Goal: Task Accomplishment & Management: Manage account settings

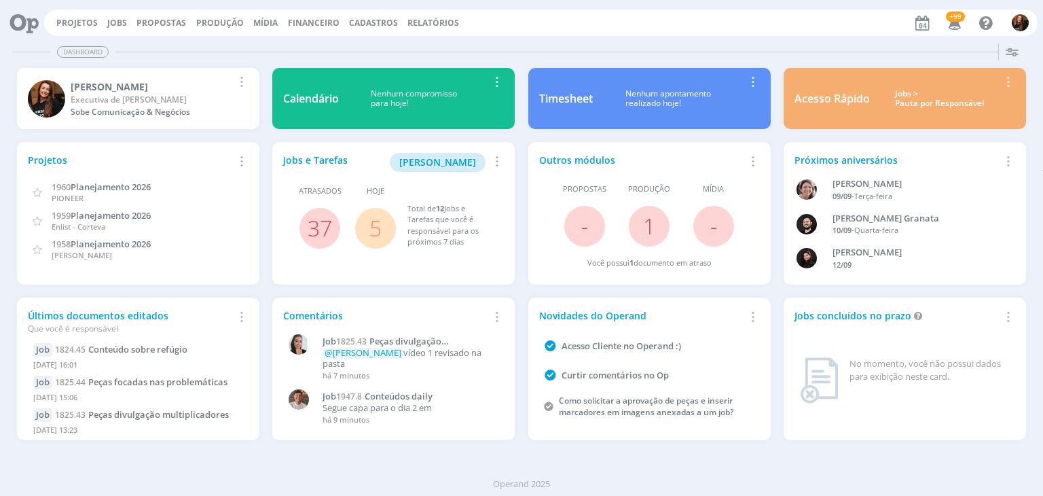
click at [926, 106] on div "Jobs > Pauta por Responsável" at bounding box center [939, 99] width 119 height 20
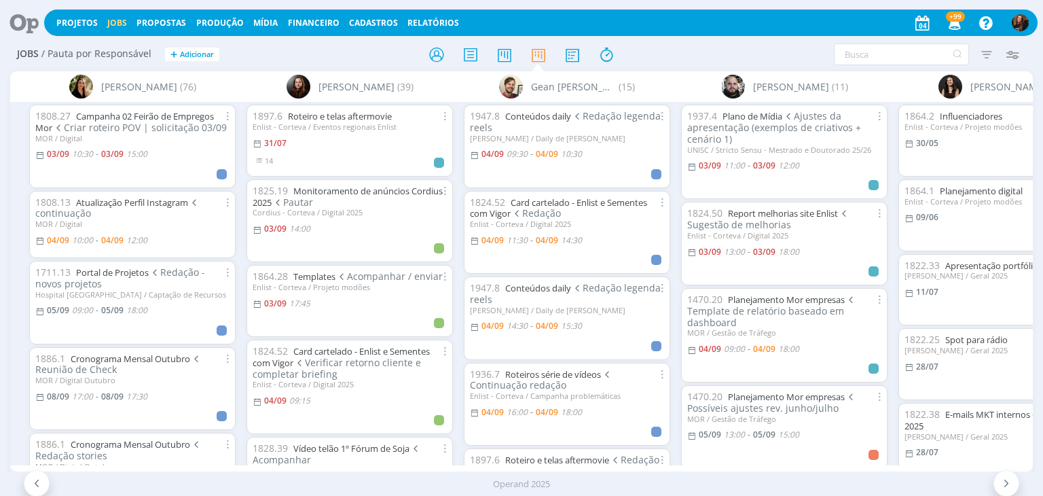
scroll to position [0, 1579]
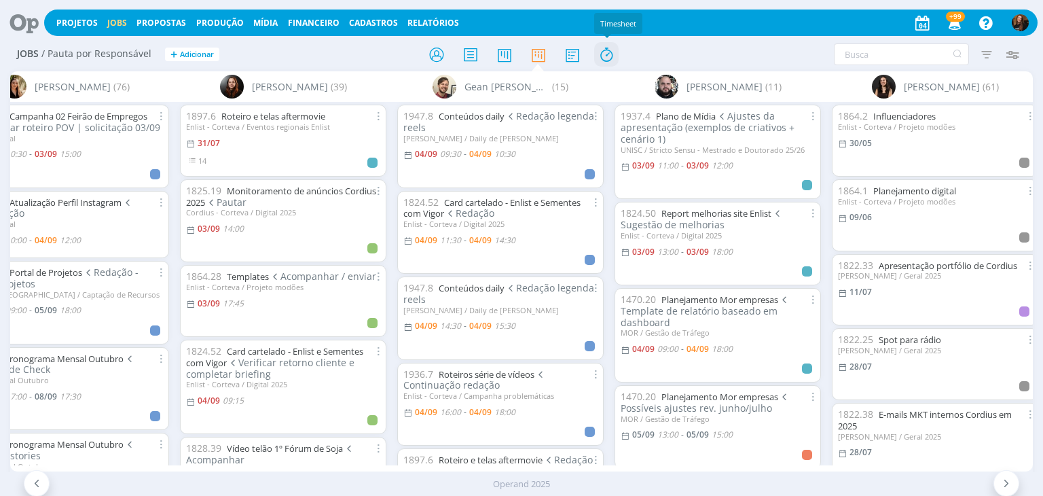
click at [606, 52] on icon at bounding box center [606, 54] width 24 height 26
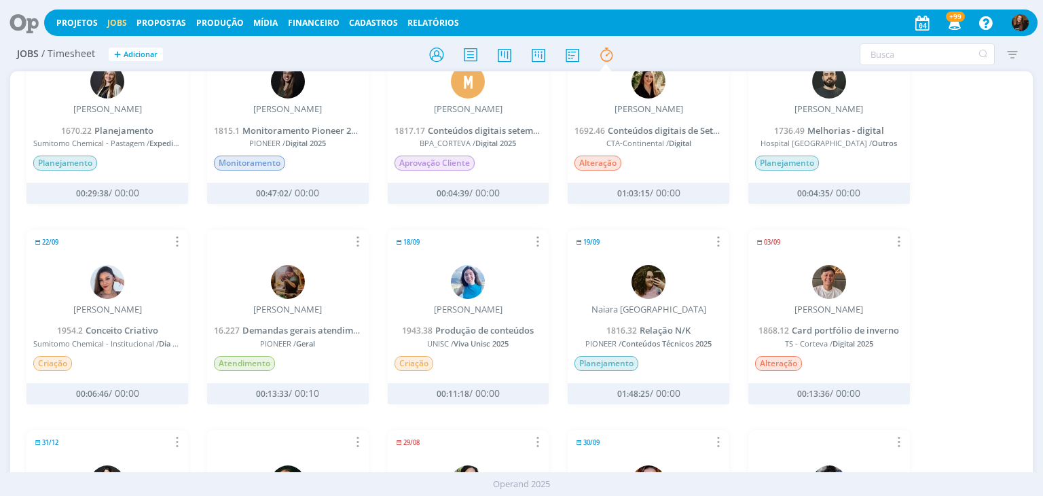
scroll to position [68, 0]
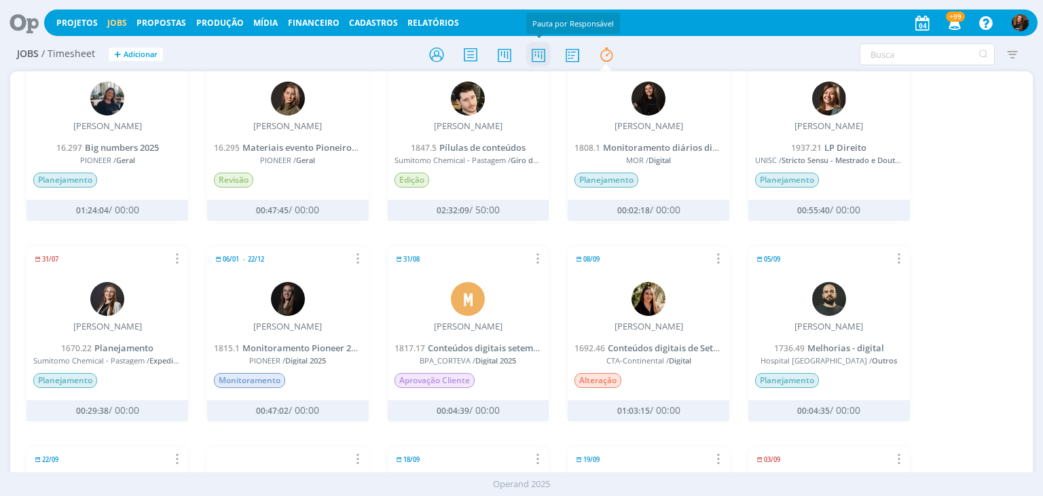
click at [538, 54] on icon at bounding box center [538, 54] width 24 height 26
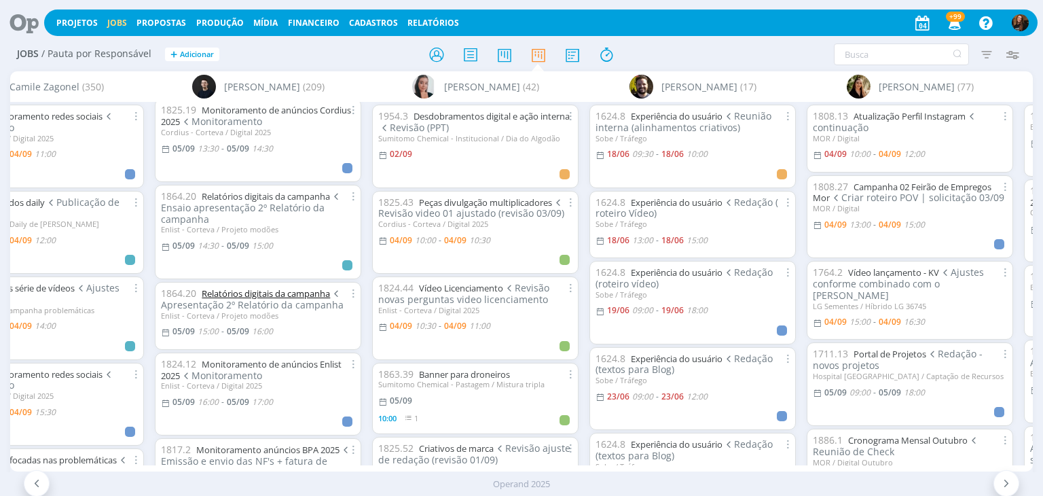
scroll to position [815, 0]
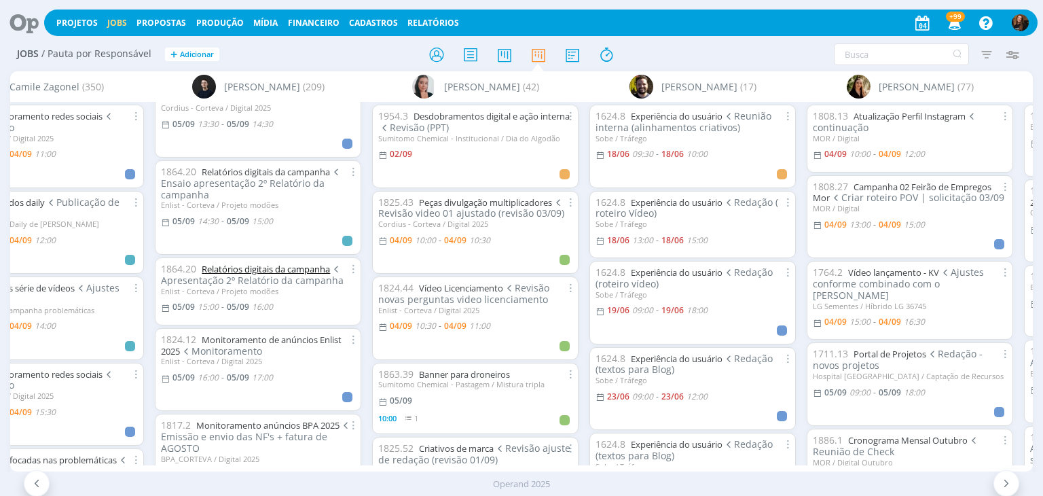
click at [239, 263] on link "Relatórios digitais da campanha" at bounding box center [266, 269] width 128 height 12
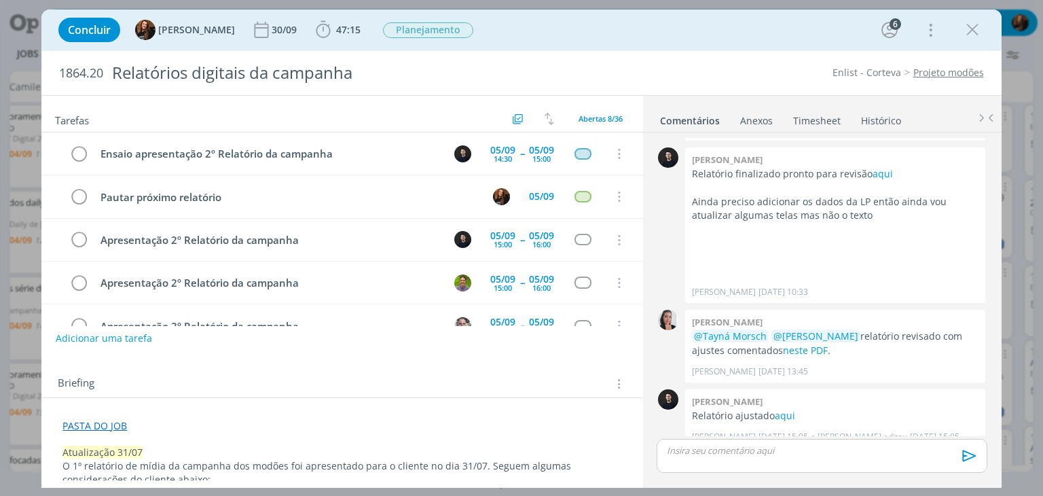
scroll to position [42, 0]
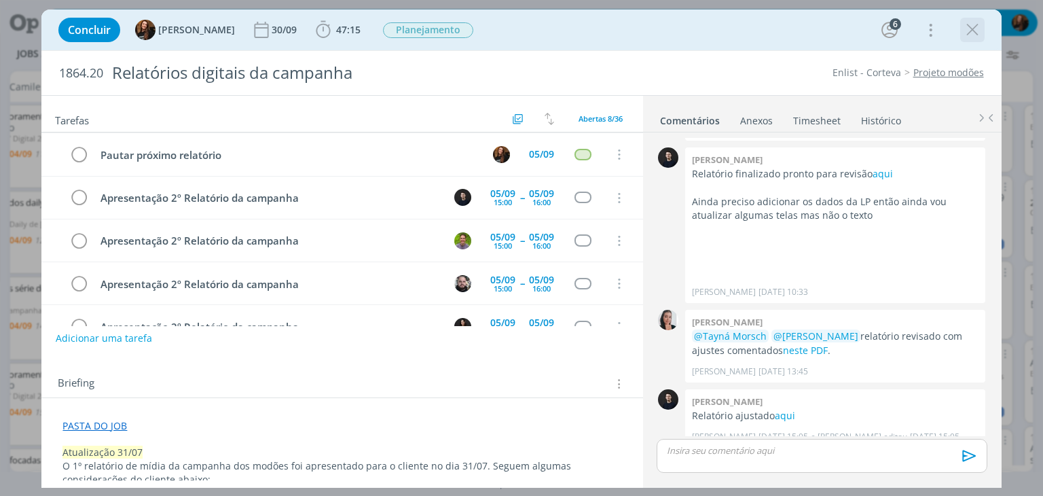
click at [974, 31] on icon "dialog" at bounding box center [972, 30] width 20 height 20
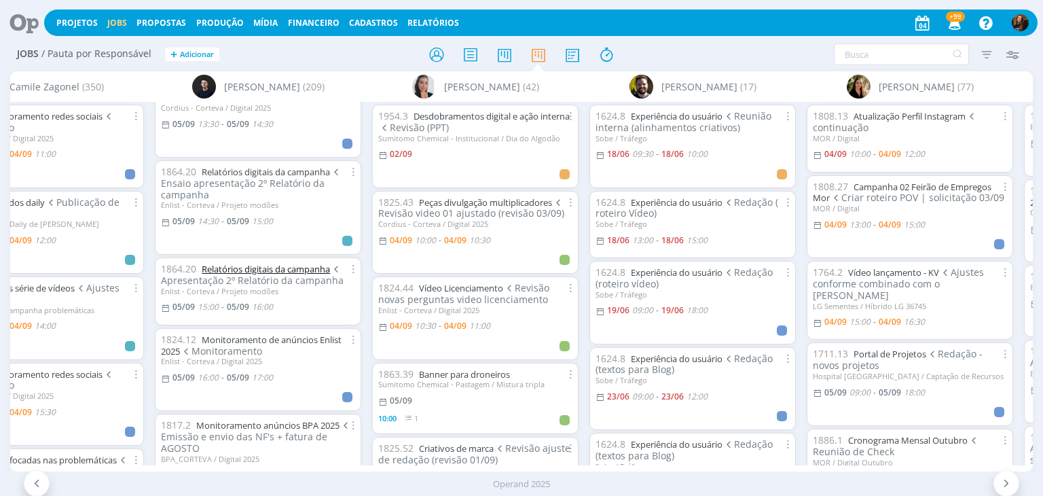
click at [217, 263] on link "Relatórios digitais da campanha" at bounding box center [266, 269] width 128 height 12
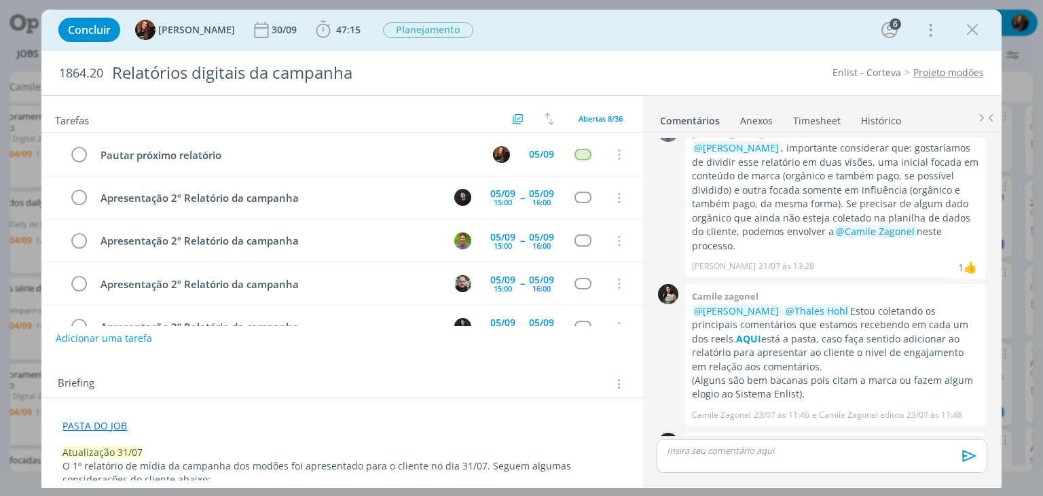
scroll to position [136, 0]
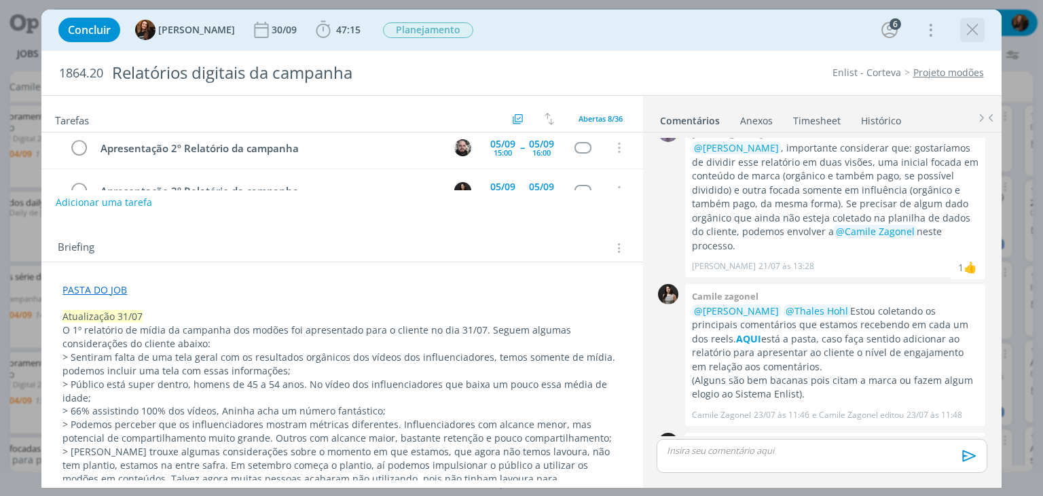
click at [976, 25] on icon "dialog" at bounding box center [972, 30] width 20 height 20
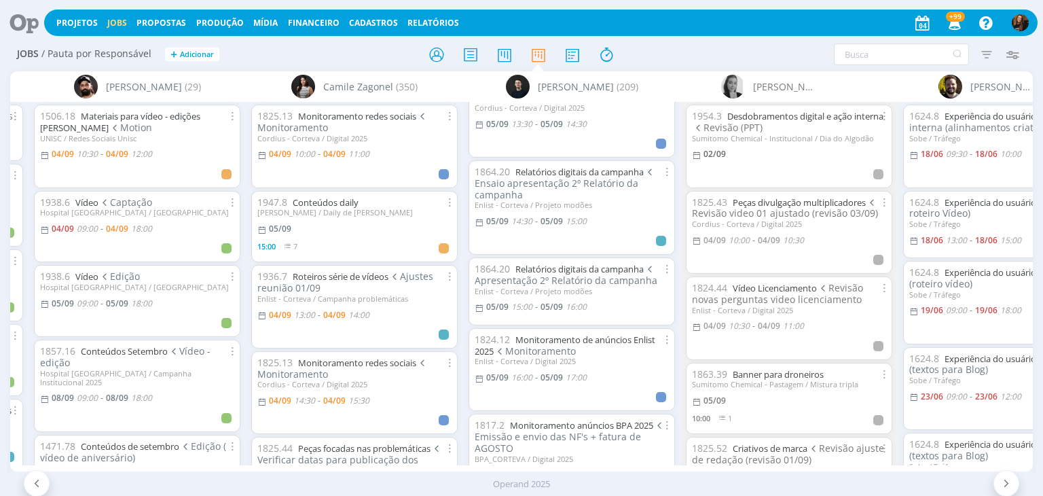
scroll to position [136, 0]
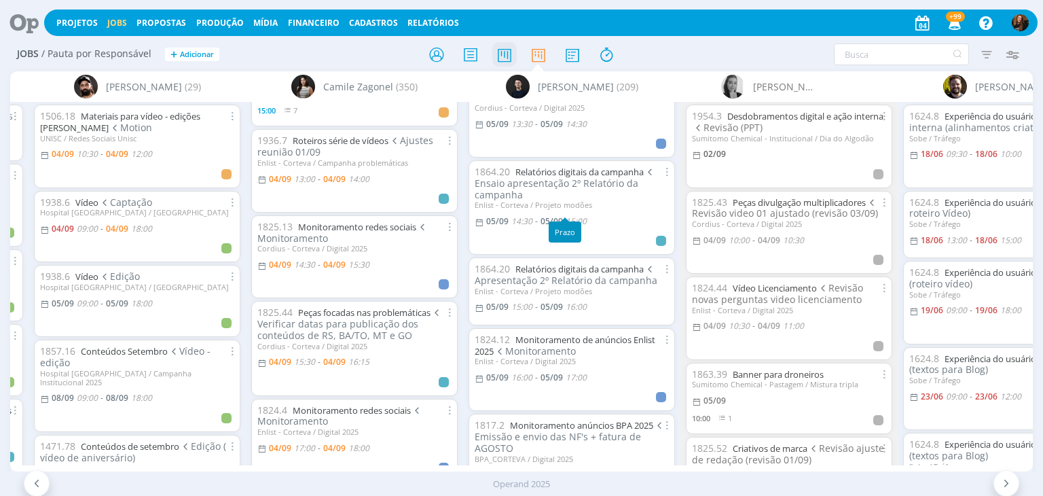
click at [504, 54] on icon at bounding box center [504, 54] width 24 height 26
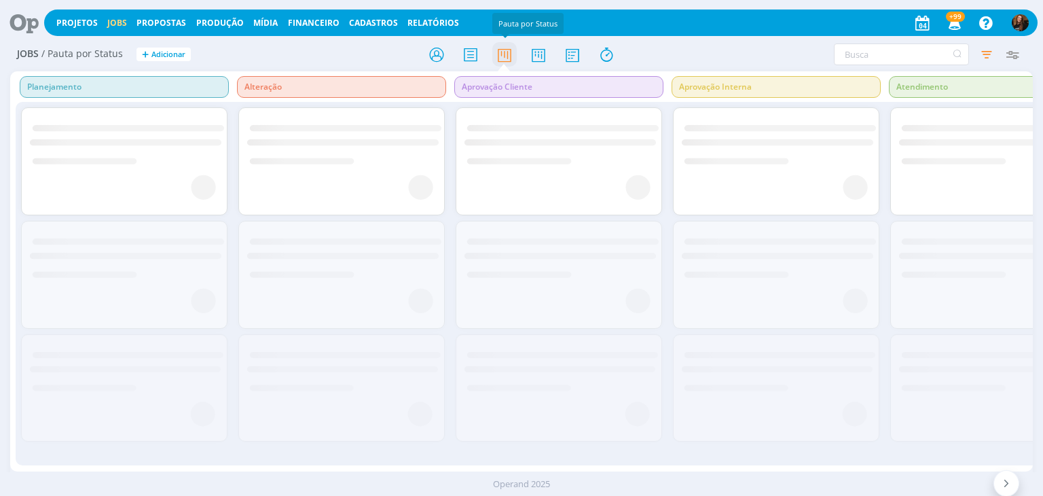
drag, startPoint x: 504, startPoint y: 54, endPoint x: 544, endPoint y: 96, distance: 59.1
click at [504, 53] on icon at bounding box center [504, 54] width 24 height 26
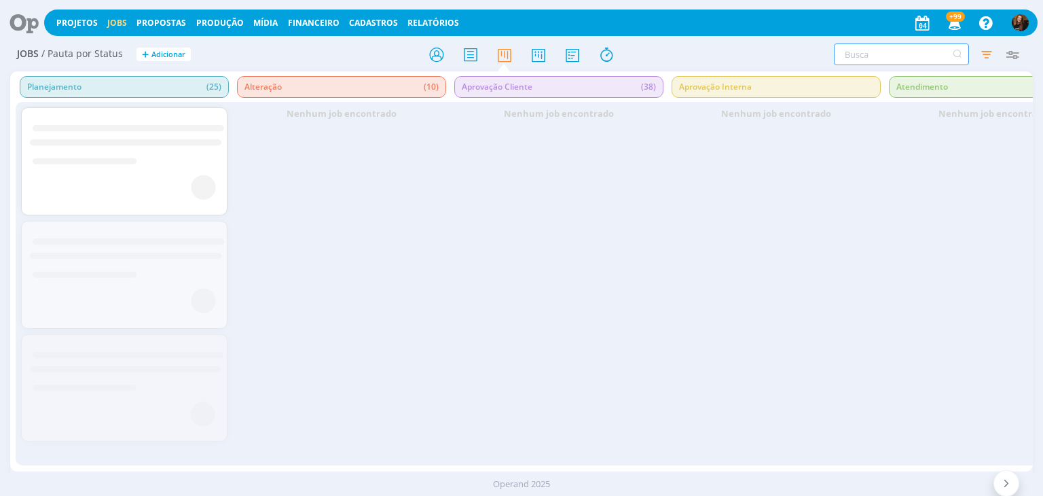
click at [878, 52] on input "text" at bounding box center [901, 54] width 135 height 22
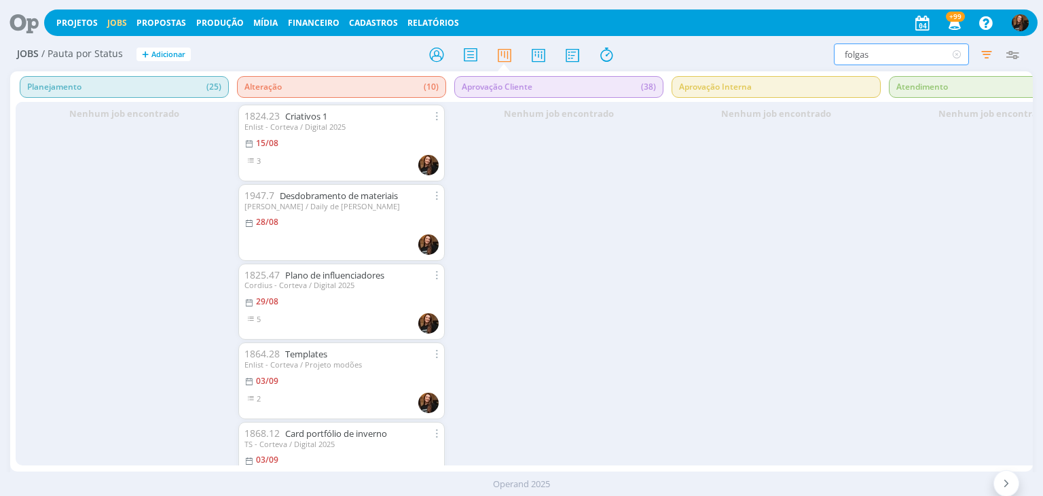
type input "folgas"
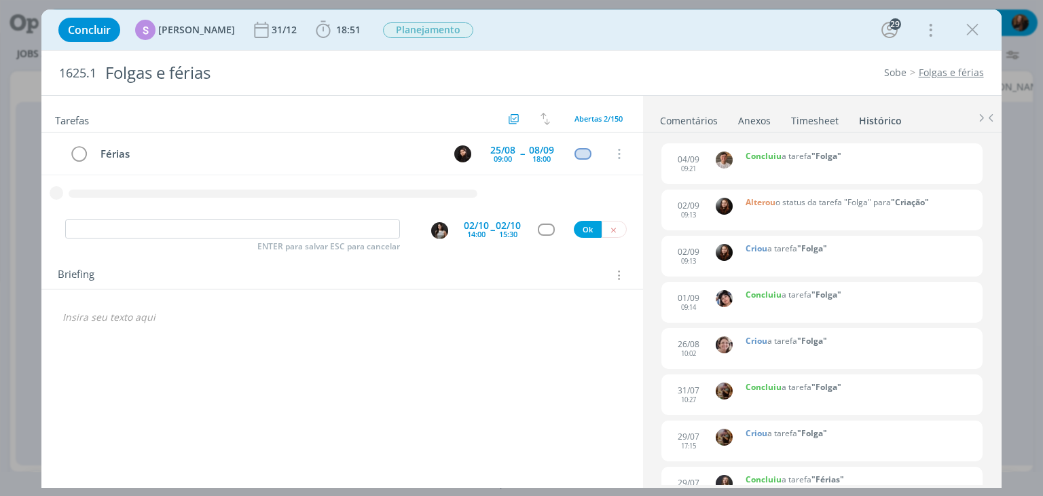
scroll to position [611, 0]
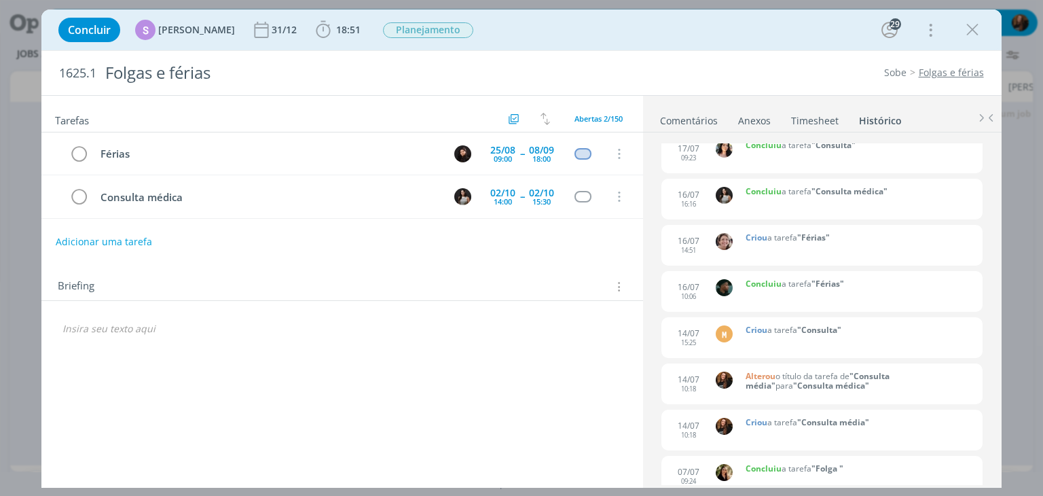
drag, startPoint x: 968, startPoint y: 26, endPoint x: 310, endPoint y: 305, distance: 715.2
click at [968, 26] on icon "dialog" at bounding box center [972, 30] width 20 height 20
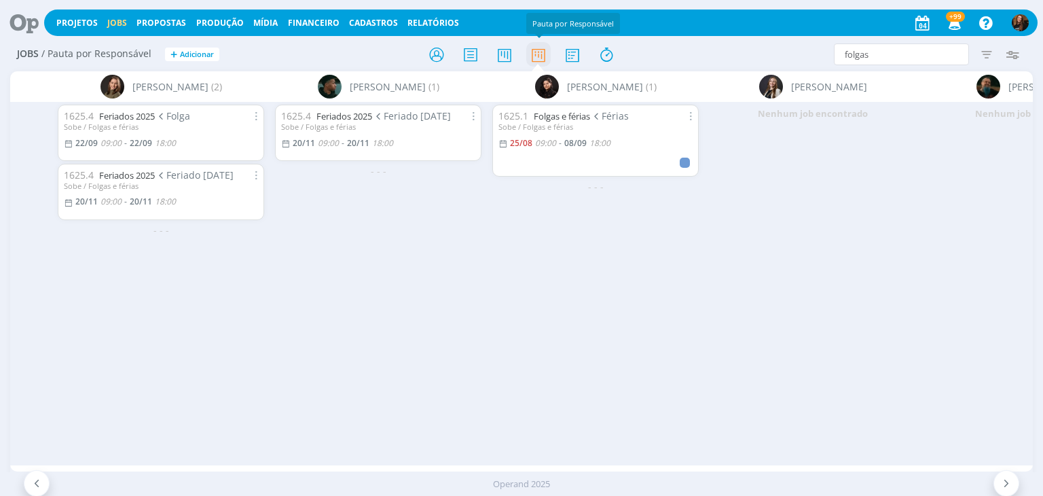
click at [537, 54] on icon at bounding box center [538, 54] width 24 height 26
drag, startPoint x: 881, startPoint y: 52, endPoint x: 811, endPoint y: 67, distance: 71.4
click at [811, 67] on div "Jobs / Pauta por Responsável + Adicionar folgas Filtrar Filtrar Limpar folgas T…" at bounding box center [521, 55] width 1022 height 34
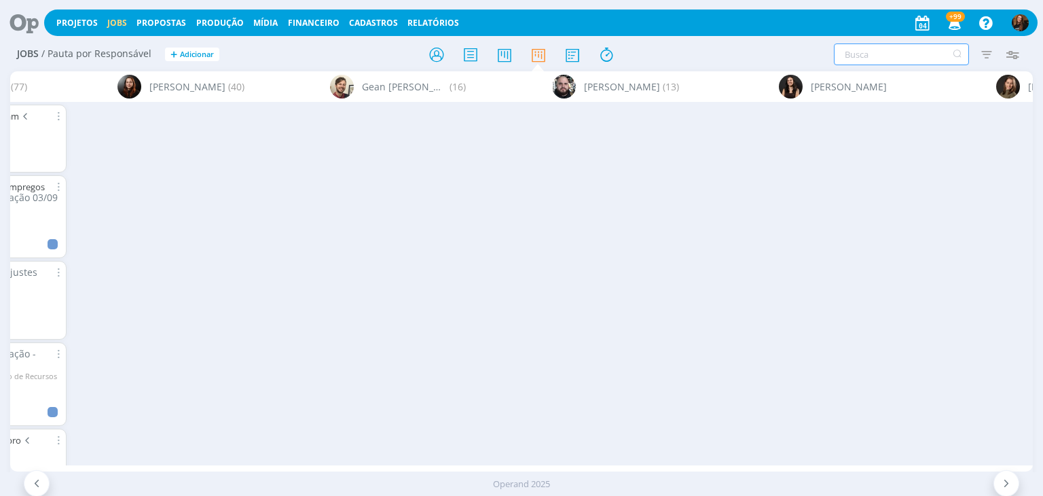
scroll to position [0, 544]
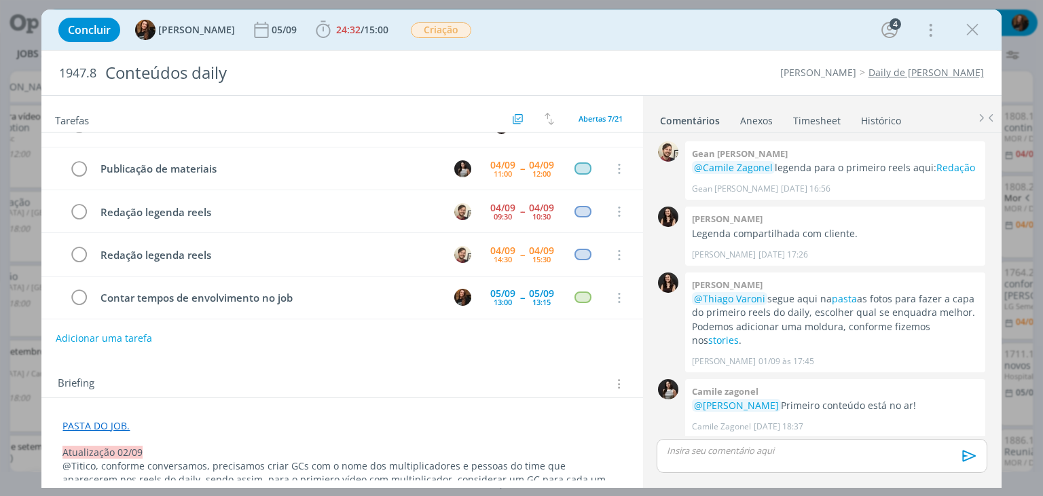
scroll to position [819, 0]
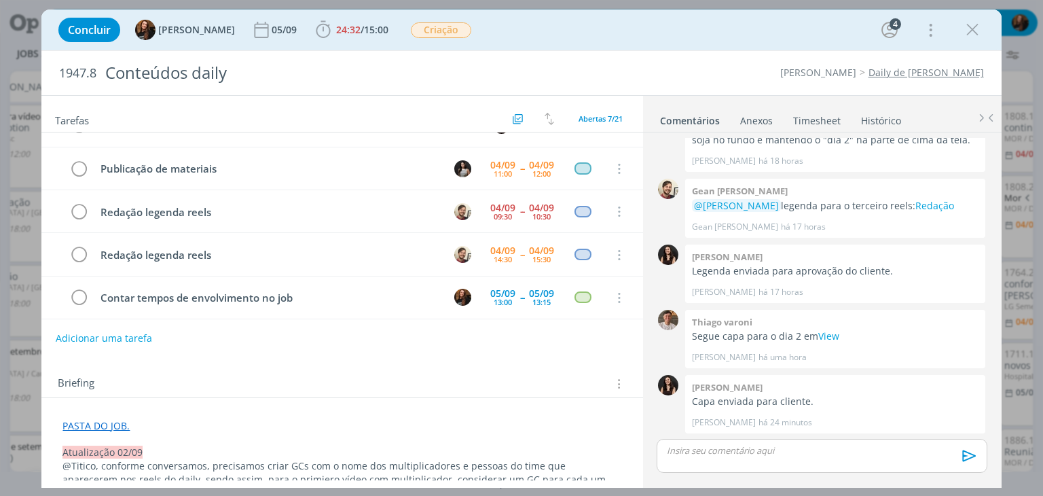
drag, startPoint x: 969, startPoint y: 33, endPoint x: 400, endPoint y: 61, distance: 569.6
click at [970, 34] on icon "dialog" at bounding box center [972, 30] width 20 height 20
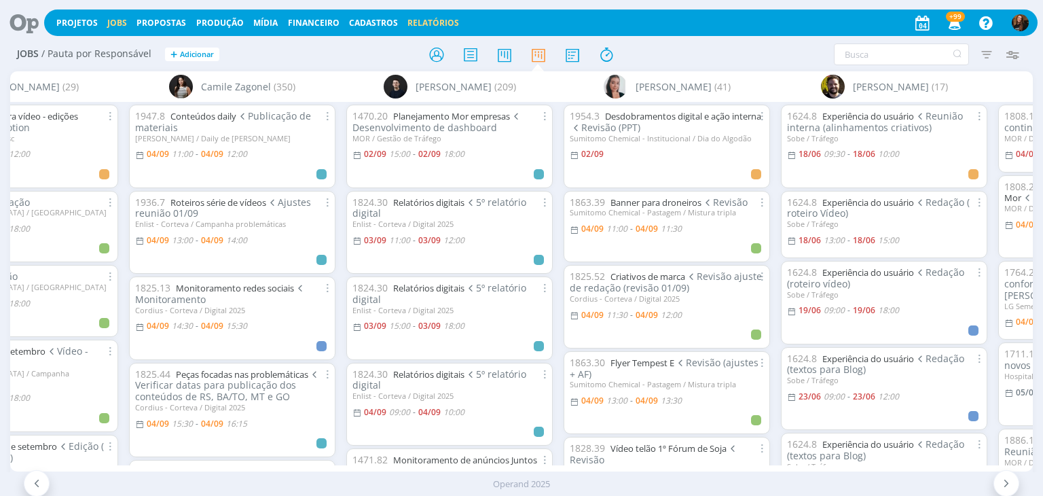
drag, startPoint x: 416, startPoint y: 22, endPoint x: 422, endPoint y: 28, distance: 9.1
click at [416, 22] on link "Relatórios" at bounding box center [433, 23] width 52 height 12
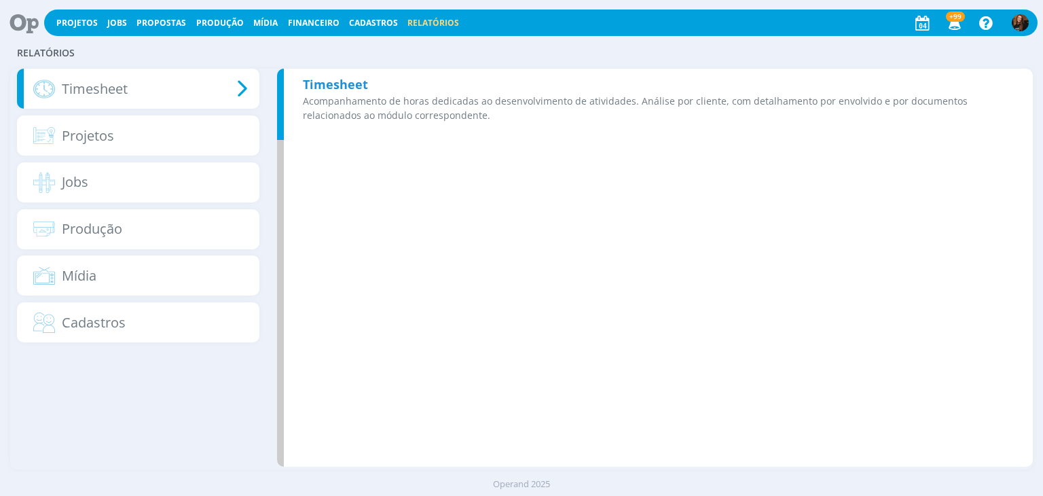
click at [490, 84] on div "Timesheet Acompanhamento de horas dedicadas ao desenvolvimento de atividades. A…" at bounding box center [655, 104] width 756 height 71
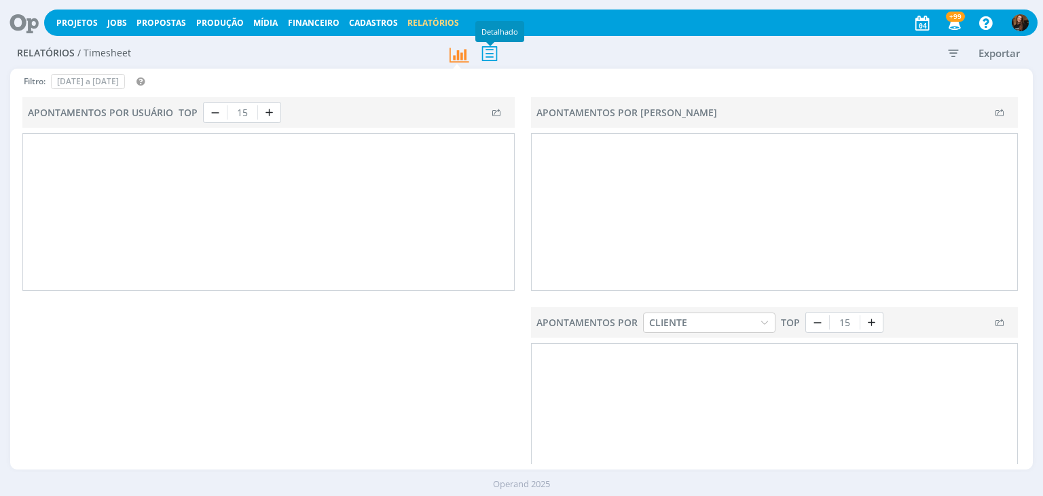
click at [488, 47] on icon at bounding box center [489, 53] width 29 height 28
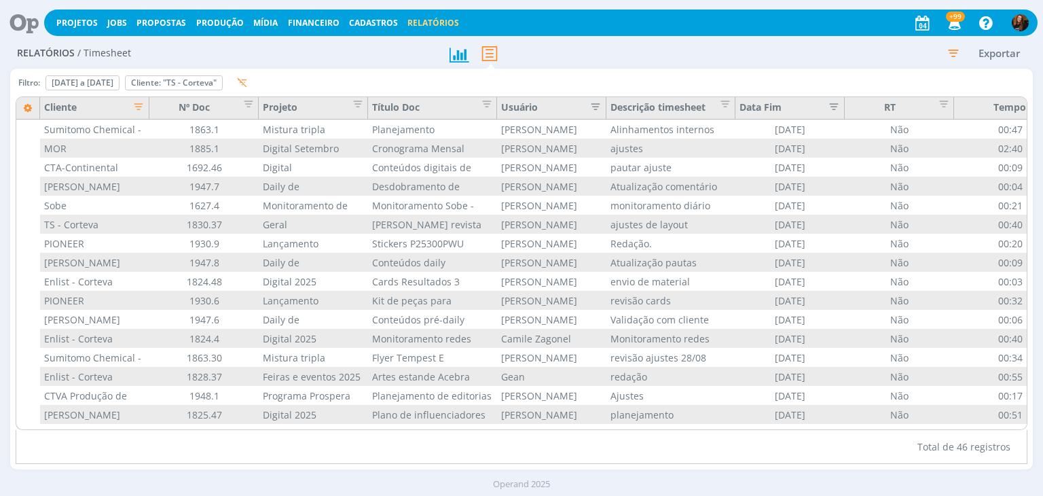
type input "01/08/2025"
type input "31/08/2025"
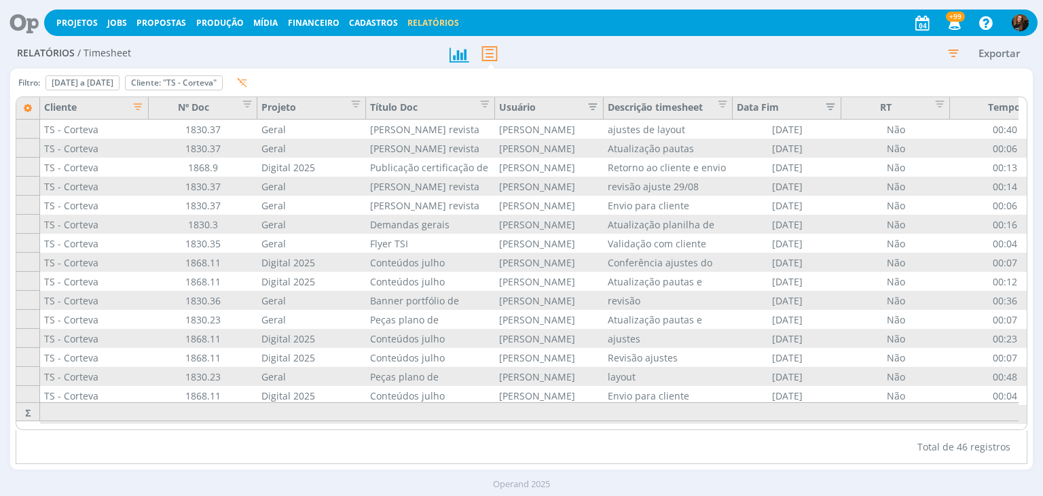
click at [947, 50] on icon "button" at bounding box center [953, 53] width 24 height 24
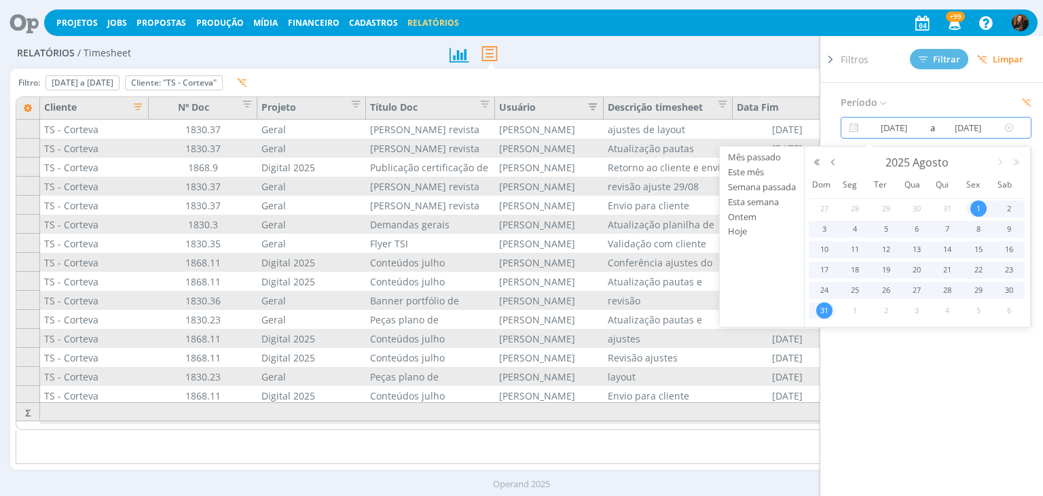
click at [879, 129] on input "01/08/2025" at bounding box center [894, 127] width 65 height 16
click at [857, 229] on span "4" at bounding box center [855, 229] width 16 height 16
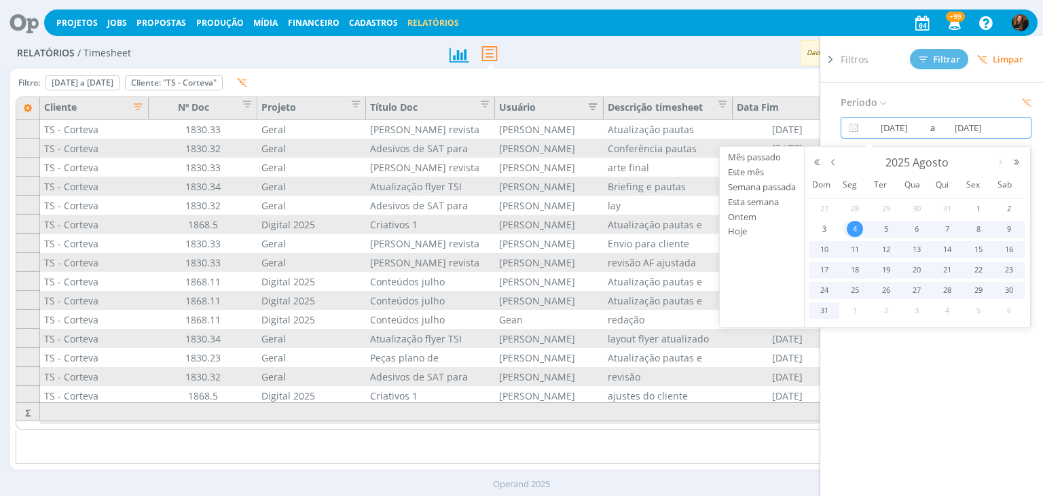
click at [920, 306] on span "3" at bounding box center [916, 310] width 16 height 16
type input "04/08/2025"
type input "03/09/2025"
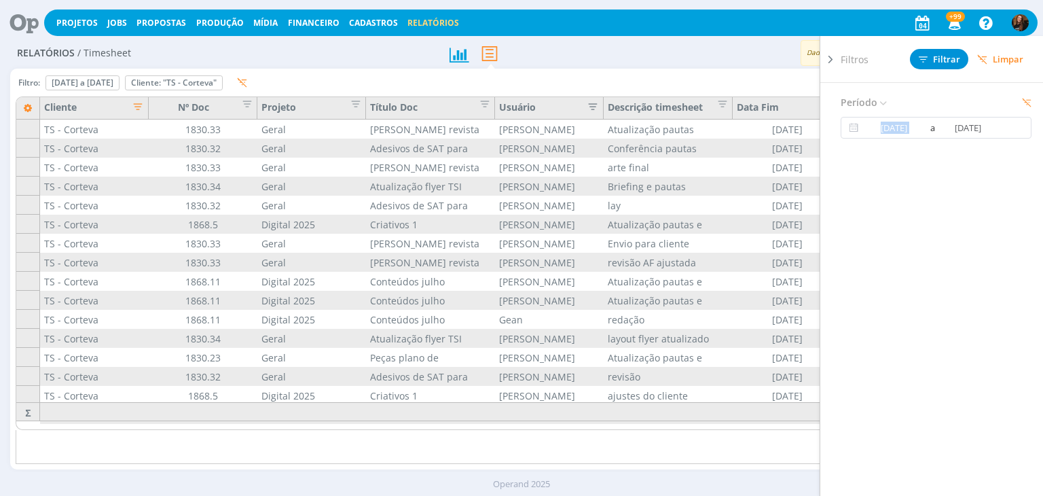
click at [919, 306] on div "Período 04/08/2025 a 03/09/2025" at bounding box center [942, 308] width 202 height 450
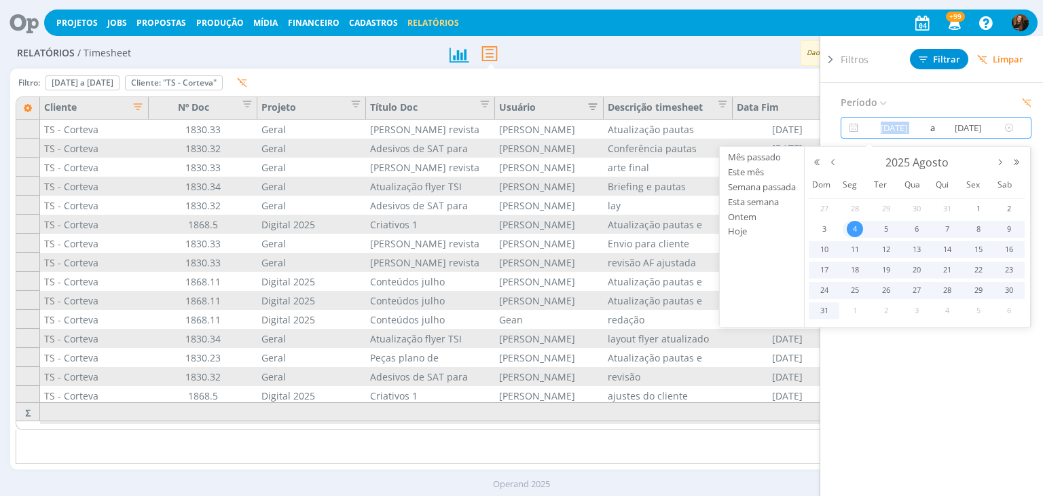
click at [883, 132] on input "04/08/2025" at bounding box center [894, 127] width 65 height 16
click at [917, 310] on span "3" at bounding box center [916, 310] width 16 height 16
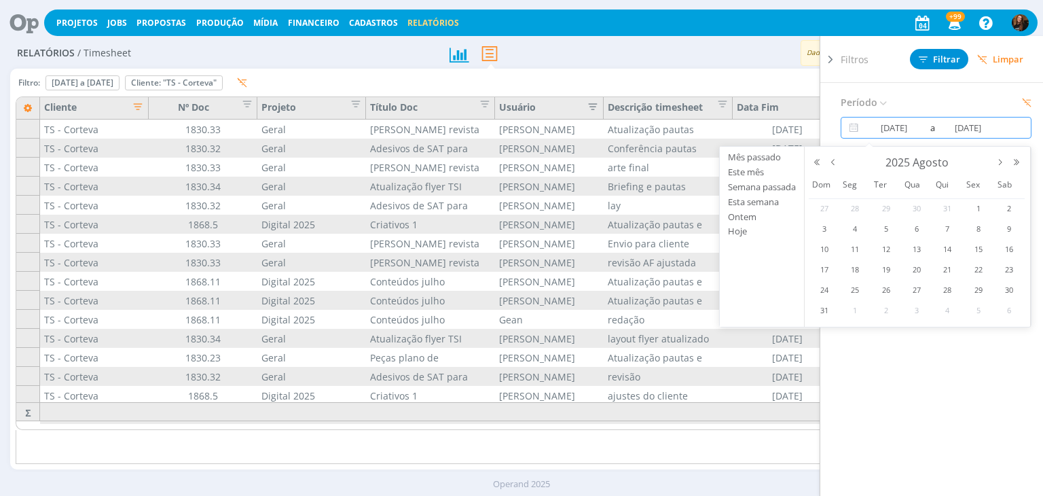
click at [917, 309] on span "3" at bounding box center [916, 310] width 16 height 16
type input "03/09/2025"
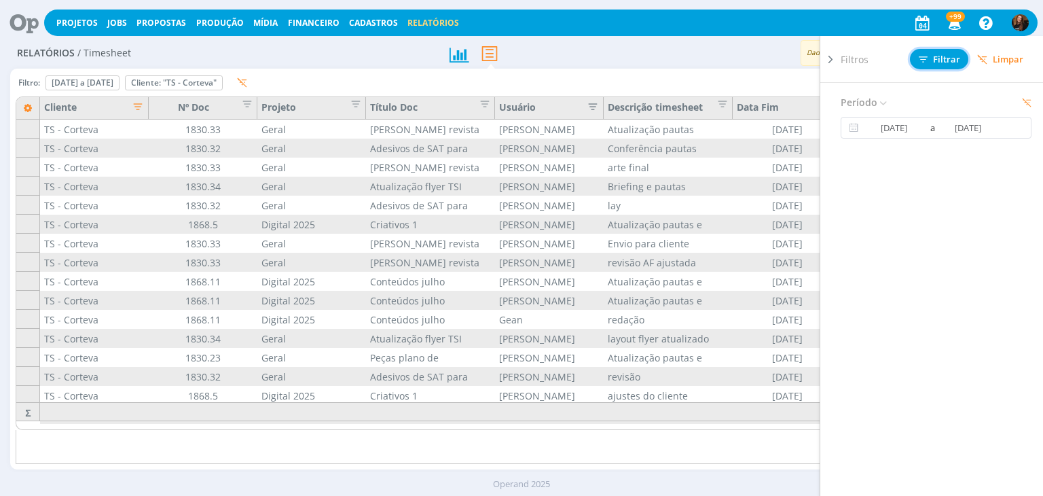
click at [923, 55] on icon at bounding box center [923, 59] width 9 height 9
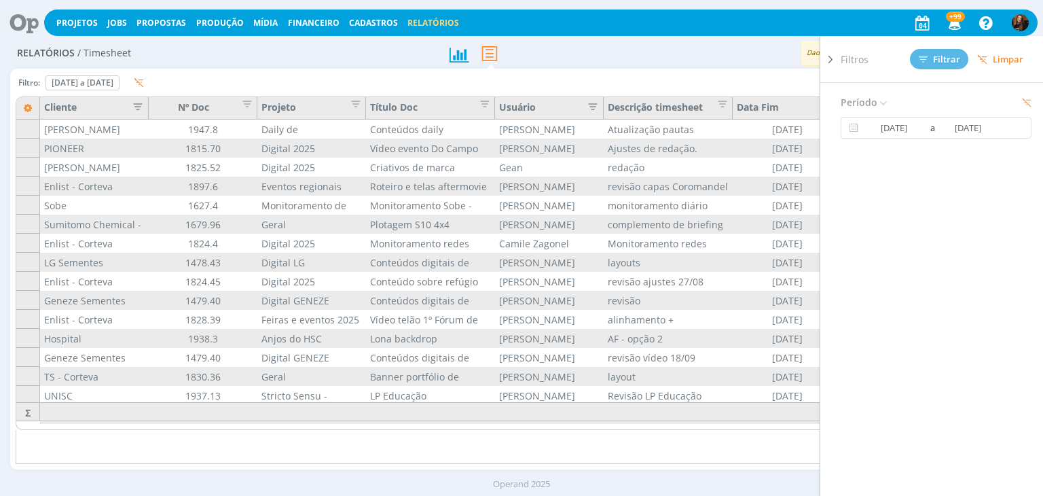
click at [136, 104] on icon "button" at bounding box center [134, 105] width 14 height 14
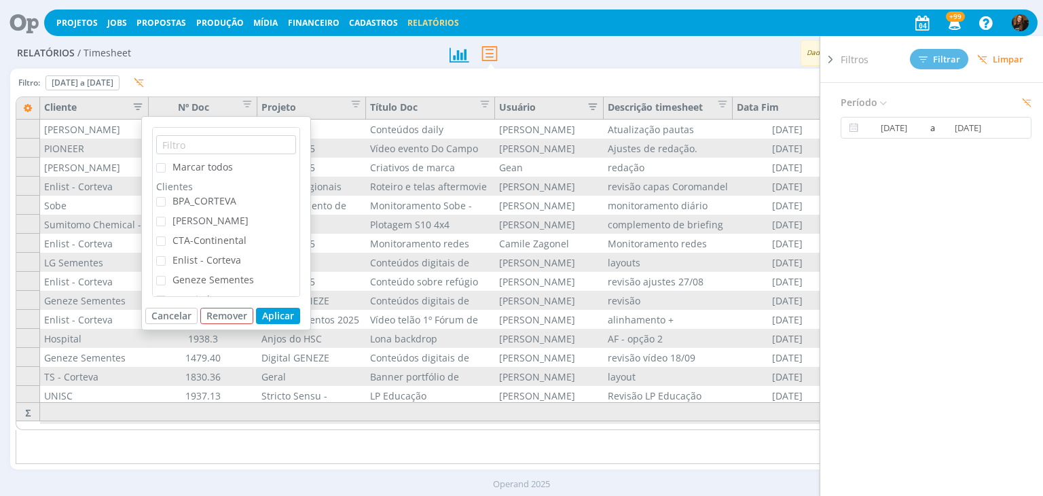
drag, startPoint x: 593, startPoint y: 53, endPoint x: 598, endPoint y: 72, distance: 19.8
click at [593, 52] on div at bounding box center [522, 53] width 170 height 31
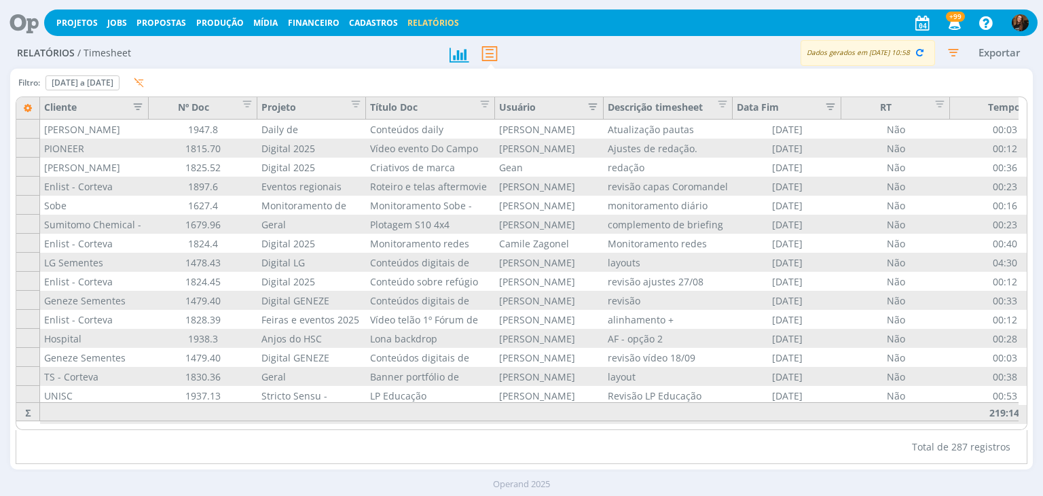
click at [595, 106] on icon "button" at bounding box center [589, 105] width 14 height 14
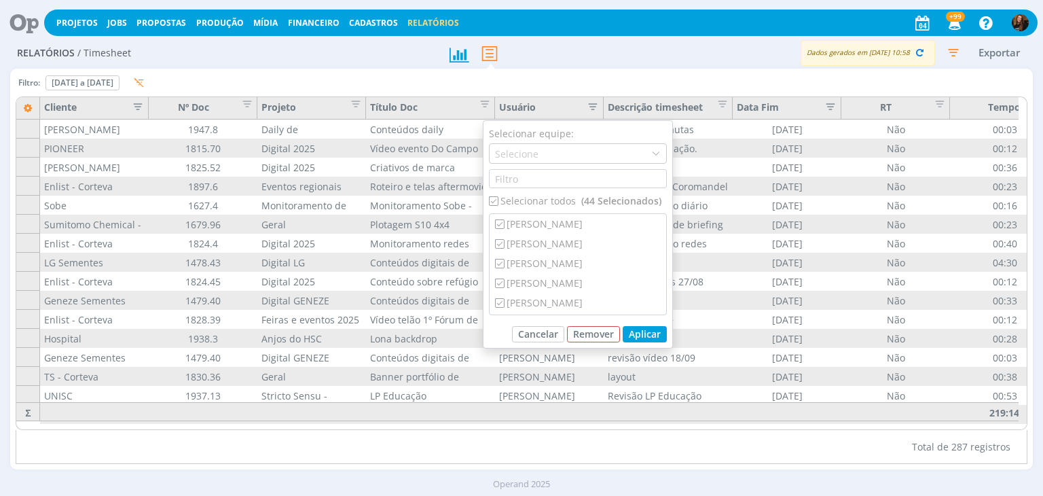
click at [494, 202] on input "checkbox" at bounding box center [493, 200] width 9 height 9
checkbox input "false"
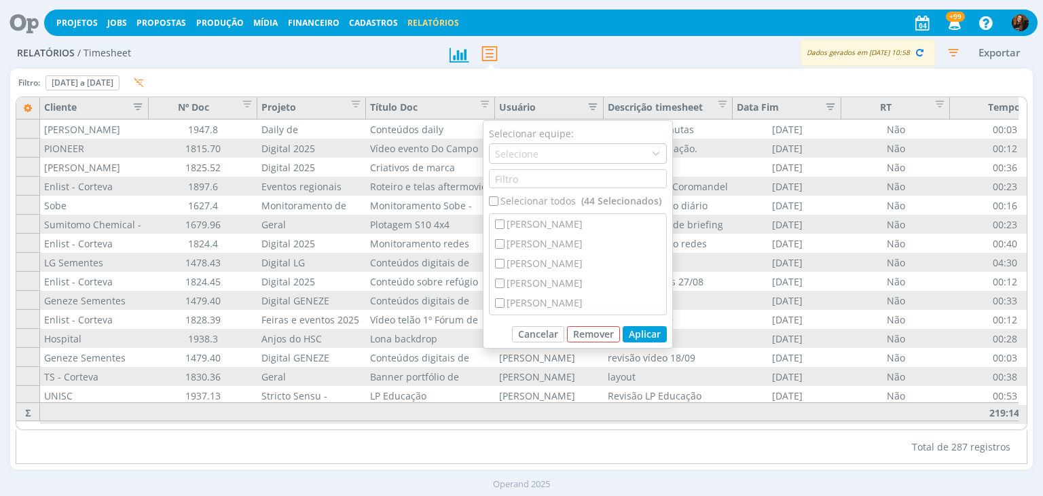
checkbox input "false"
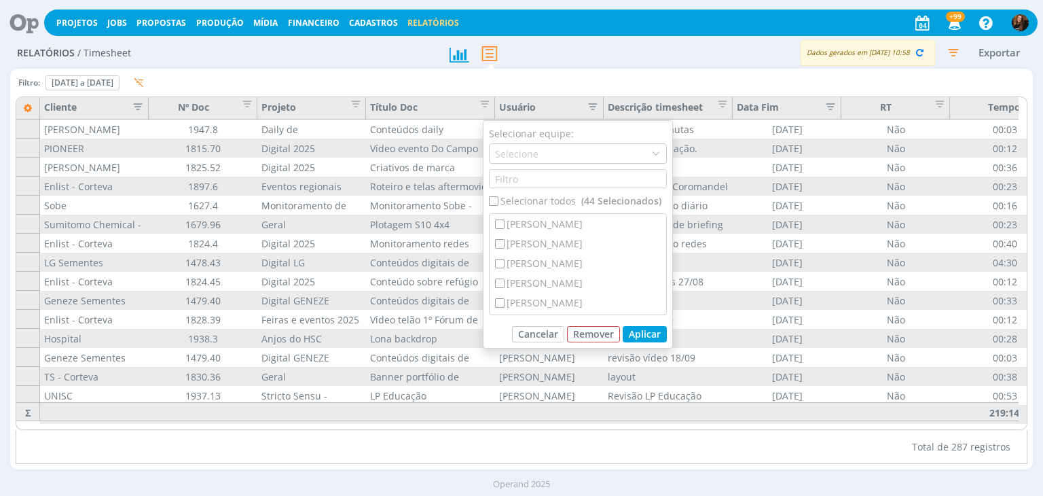
checkbox input "false"
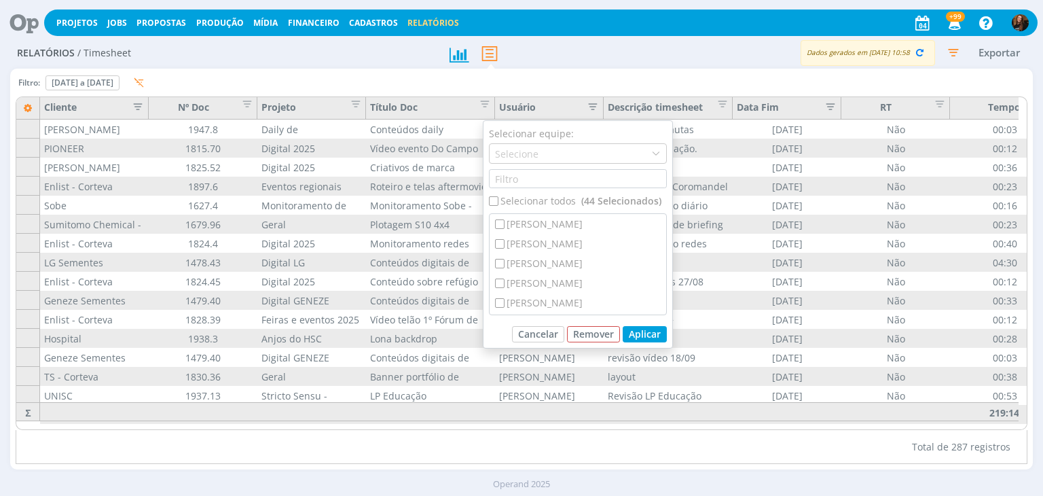
checkbox input "false"
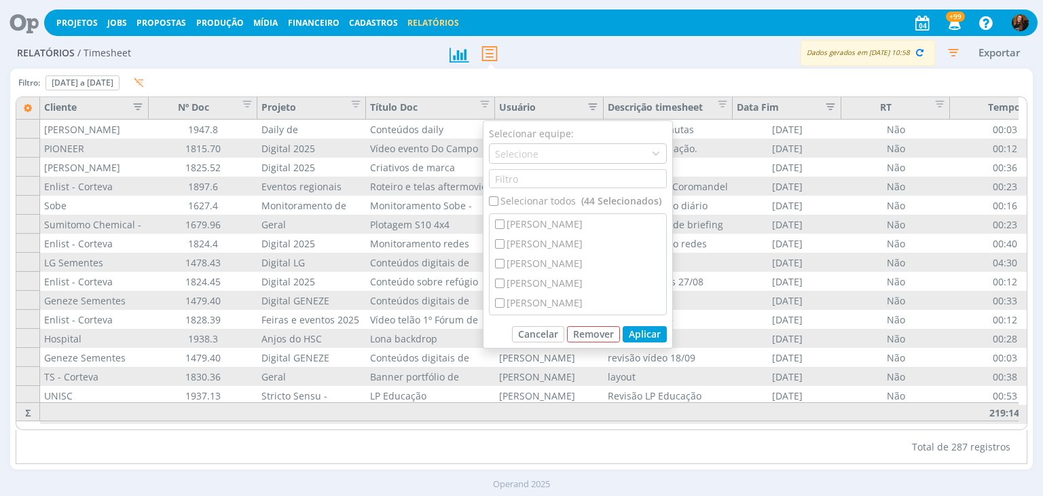
checkbox input "false"
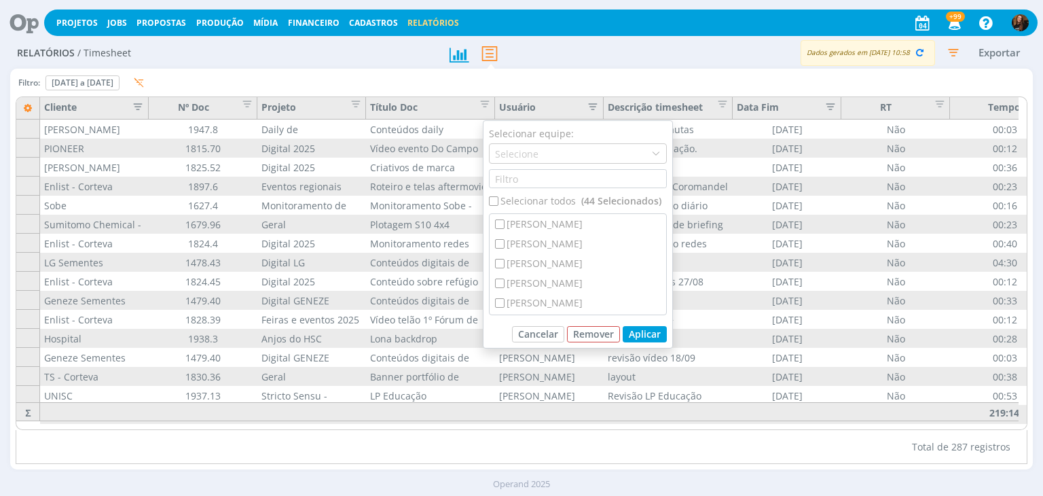
checkbox input "false"
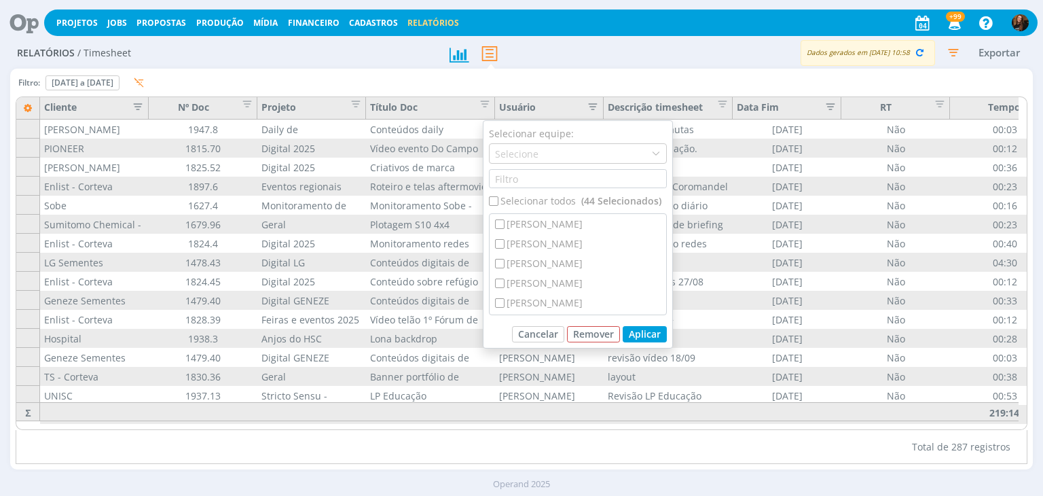
checkbox input "false"
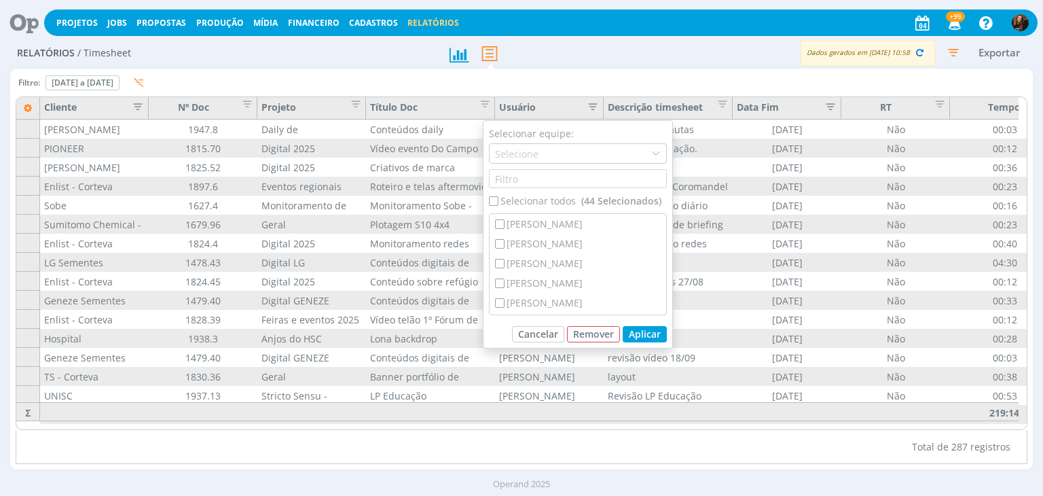
checkbox input "false"
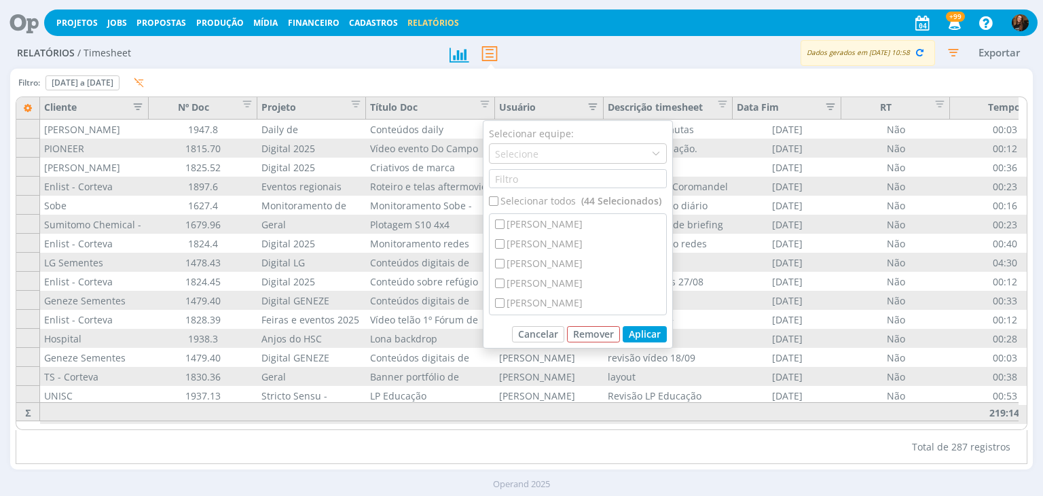
checkbox input "false"
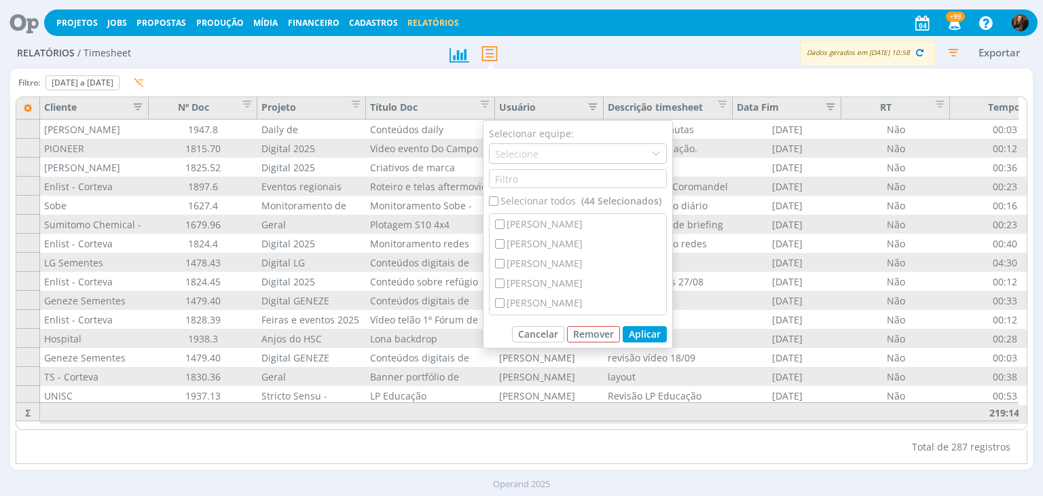
checkbox input "false"
click at [534, 264] on div "Camile Zagonel" at bounding box center [578, 274] width 177 height 20
checkbox input "true"
click at [651, 331] on button "Aplicar" at bounding box center [645, 334] width 44 height 16
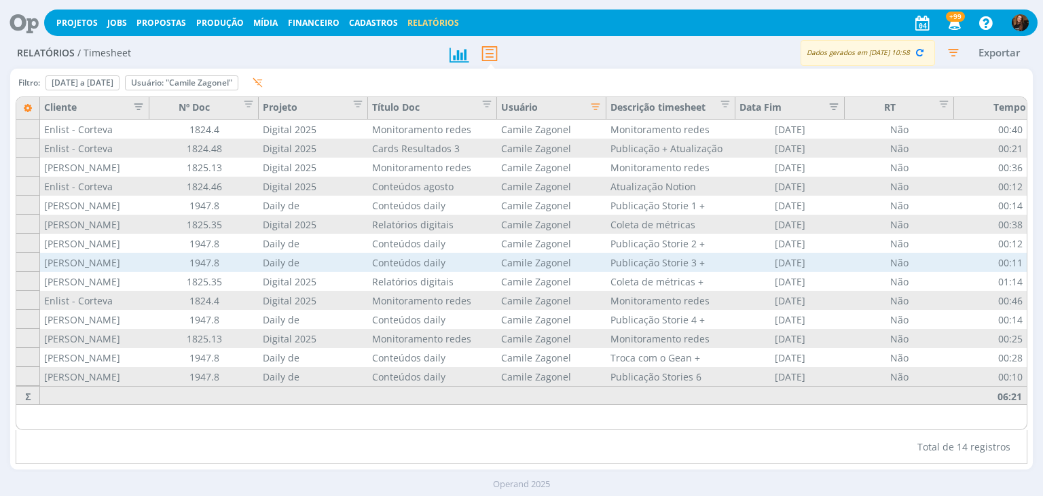
click at [536, 268] on div "Camile Zagonel" at bounding box center [551, 262] width 109 height 19
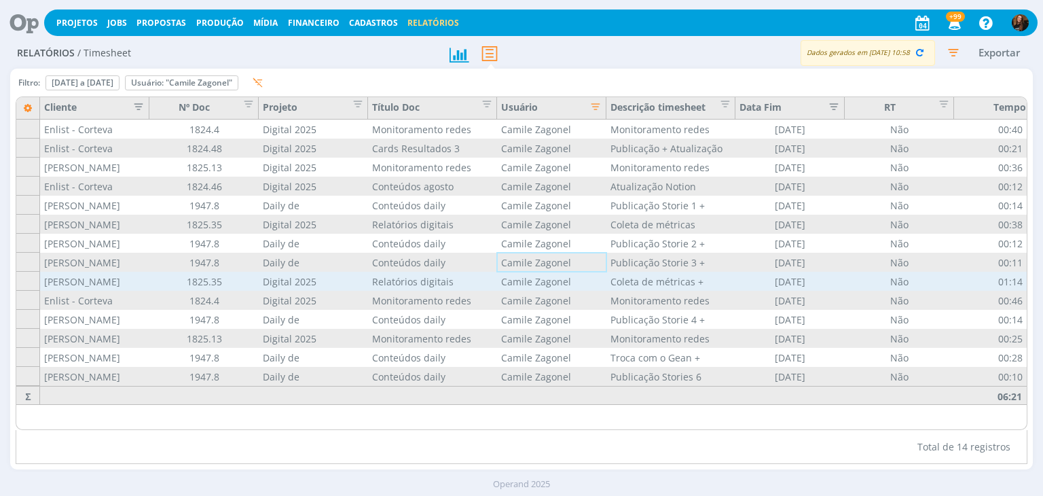
drag, startPoint x: 542, startPoint y: 267, endPoint x: 551, endPoint y: 274, distance: 11.1
click at [547, 270] on div "Camile Zagonel" at bounding box center [551, 262] width 109 height 19
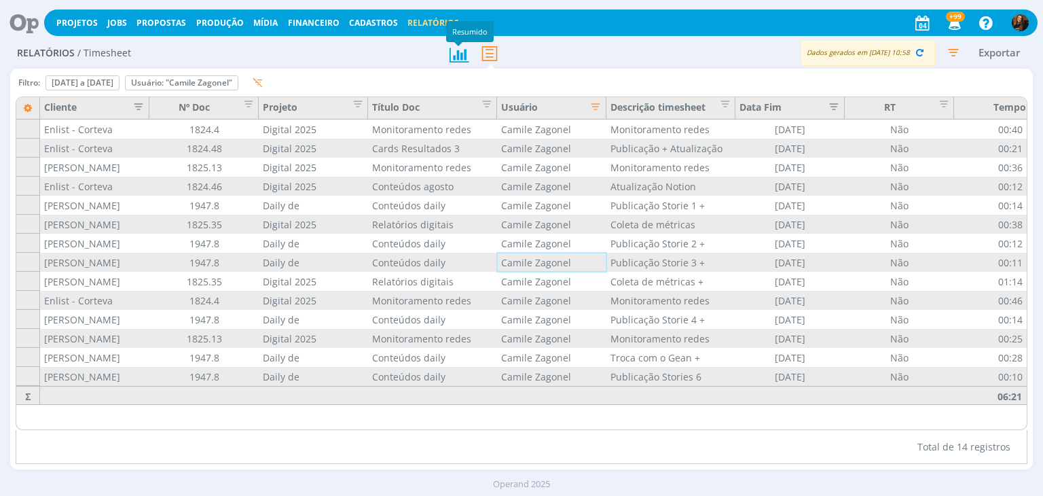
click at [470, 26] on div "Resumido" at bounding box center [470, 31] width 48 height 21
click at [111, 24] on link "Jobs" at bounding box center [117, 23] width 20 height 12
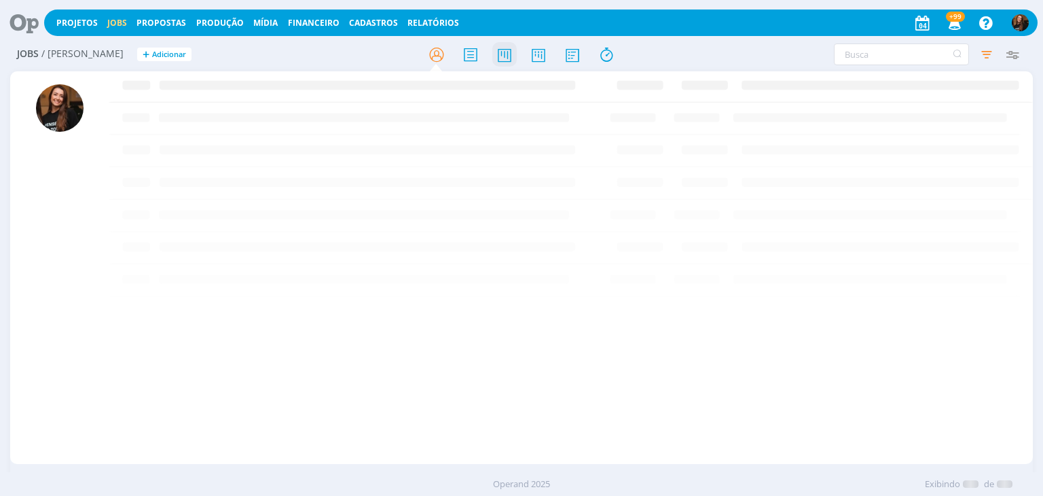
click at [498, 49] on icon at bounding box center [504, 54] width 24 height 26
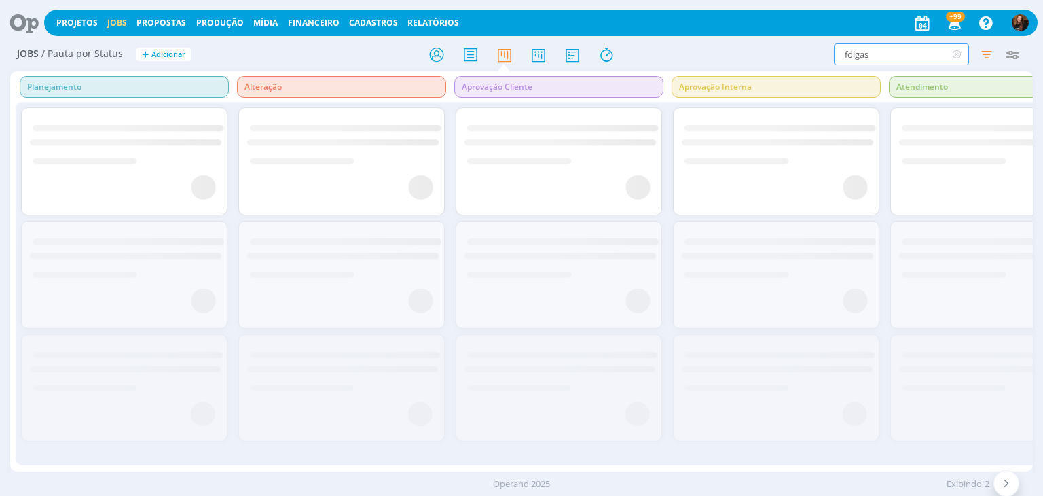
drag, startPoint x: 874, startPoint y: 46, endPoint x: 828, endPoint y: 58, distance: 47.6
click at [828, 58] on div "folgas Filtrar Filtrar Limpar folgas Tipo Apenas Jobs Data Personalizado a Resp…" at bounding box center [862, 54] width 327 height 22
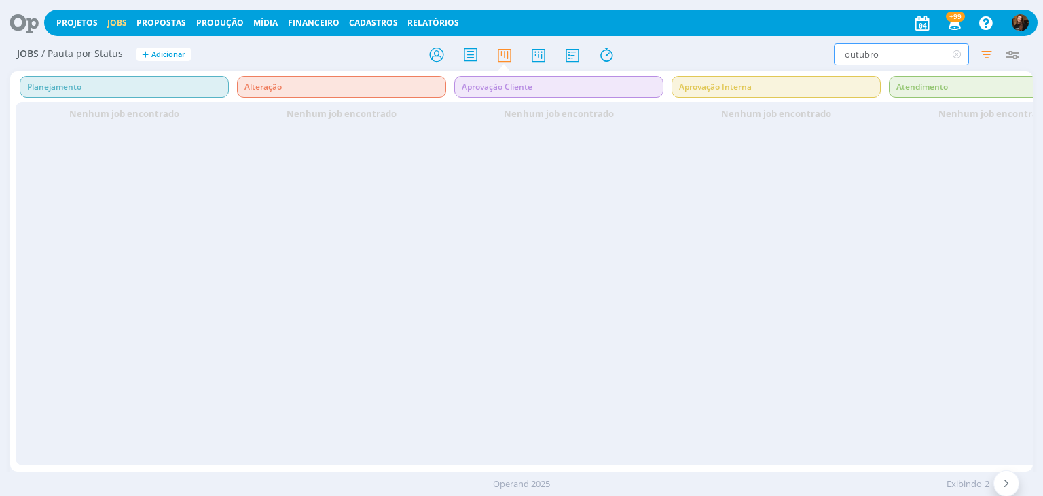
type input "outubro"
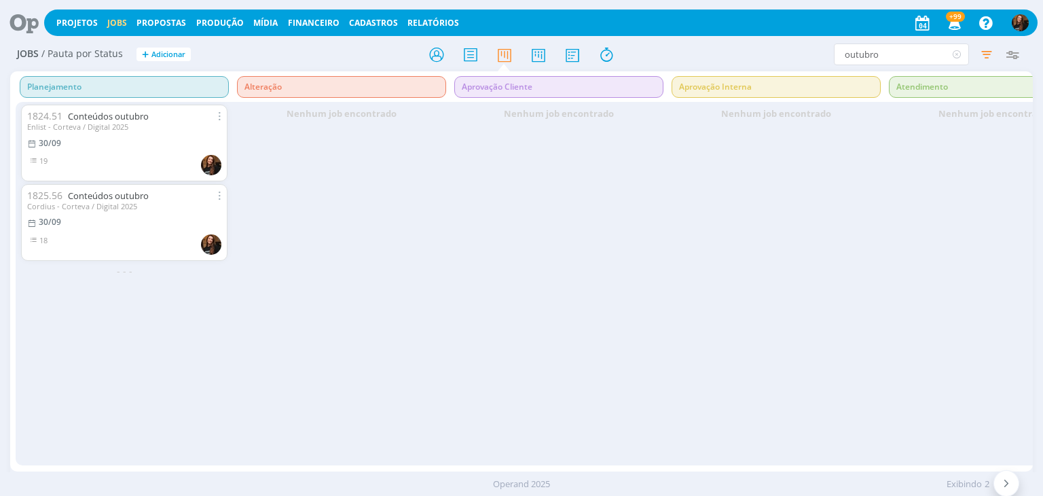
click at [120, 202] on div "Cordius - Corteva / Digital 2025" at bounding box center [124, 206] width 194 height 9
click at [130, 193] on link "Conteúdos outubro" at bounding box center [108, 195] width 81 height 12
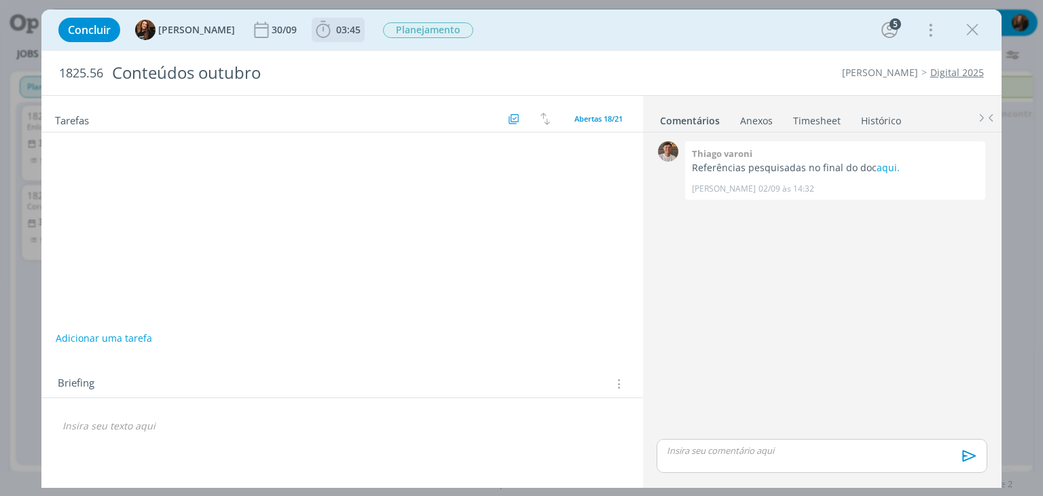
click at [336, 32] on span "03:45" at bounding box center [348, 29] width 24 height 13
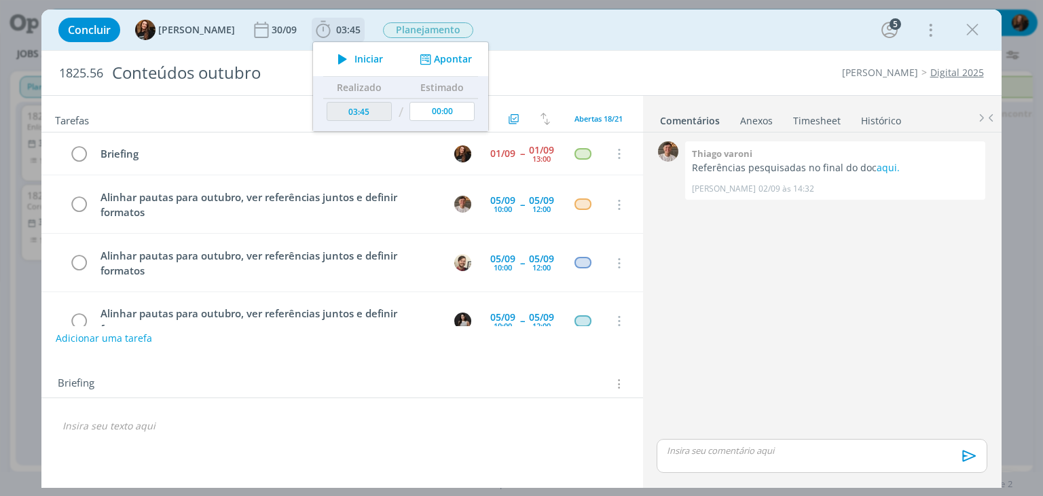
click at [356, 61] on span "Iniciar" at bounding box center [368, 59] width 29 height 10
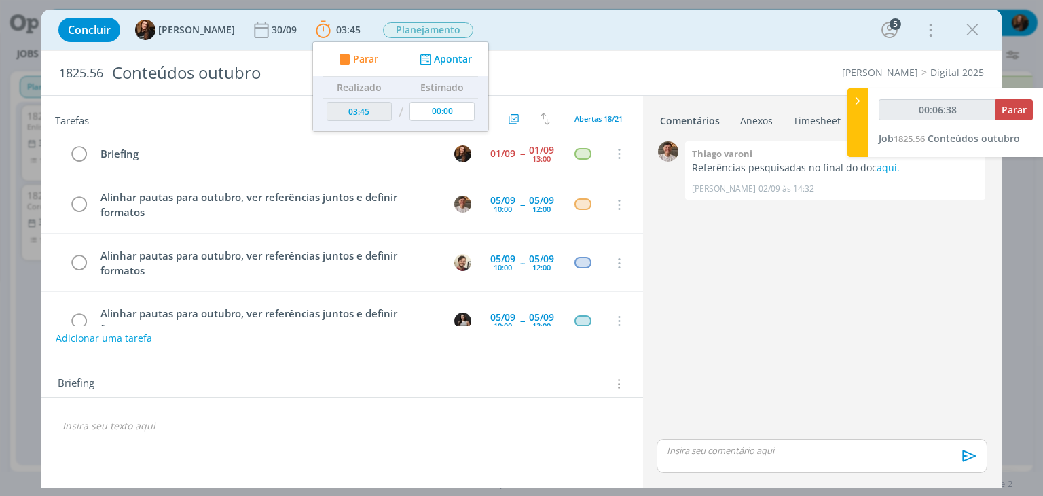
click at [168, 424] on p "dialog" at bounding box center [341, 426] width 559 height 14
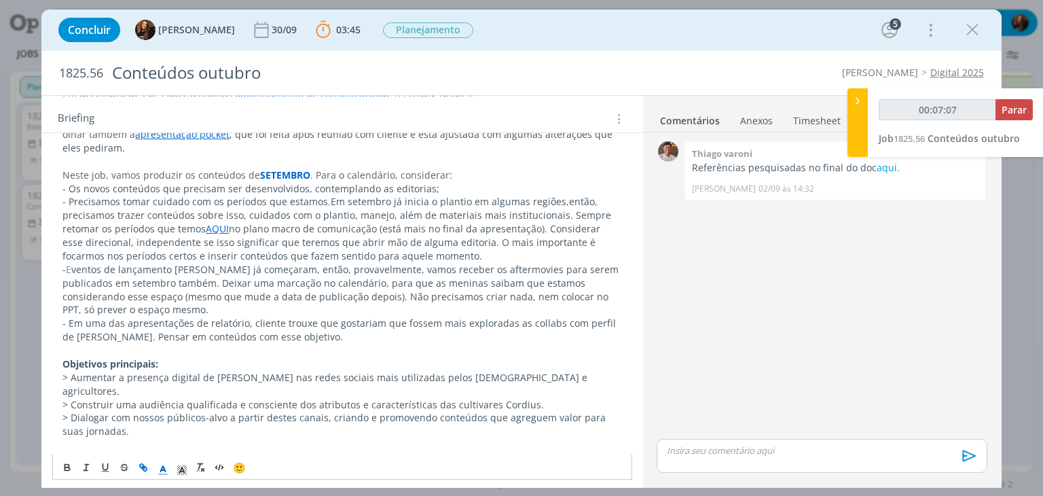
scroll to position [338, 0]
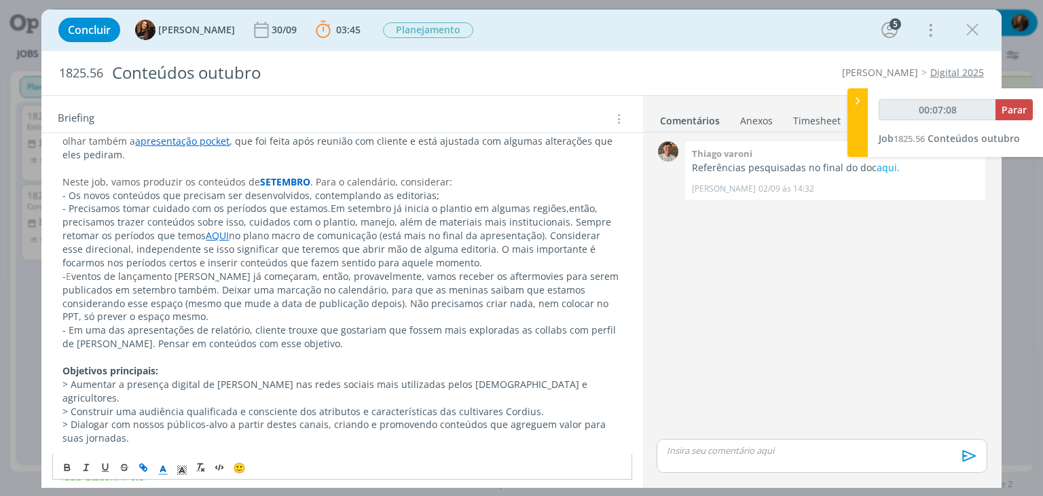
click at [295, 331] on span "- Em uma das apresentações de relatório, cliente trouxe que gostariam que fosse…" at bounding box center [340, 336] width 556 height 26
click at [302, 337] on p "- Em uma das apresentações de relatório, cliente trouxe que gostariam que fosse…" at bounding box center [341, 336] width 559 height 27
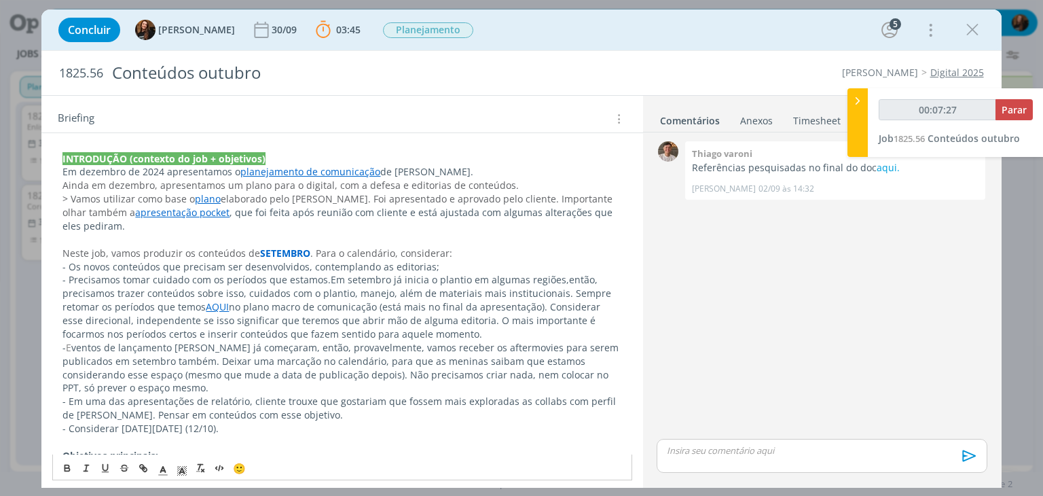
scroll to position [270, 0]
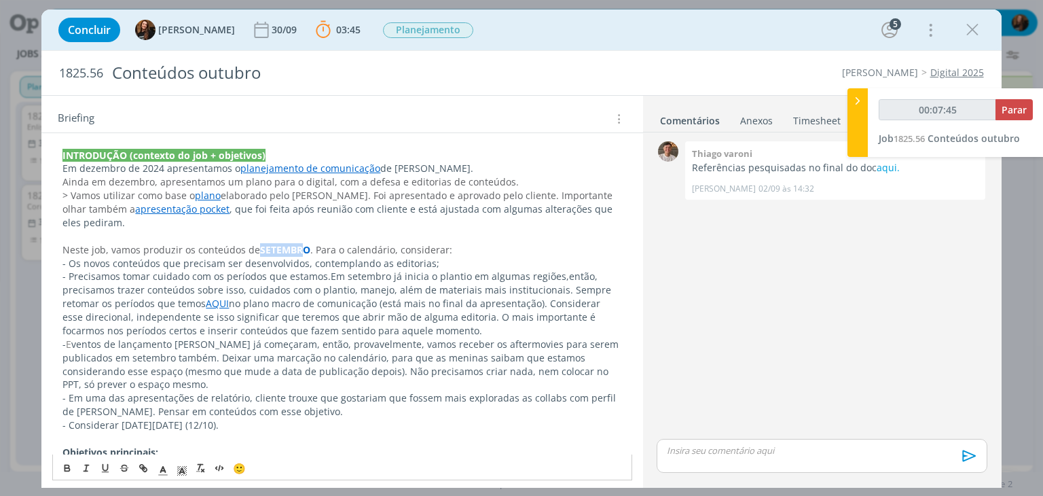
drag, startPoint x: 301, startPoint y: 249, endPoint x: 256, endPoint y: 245, distance: 45.7
click at [256, 245] on p "Neste job, vamos produzir os conteúdos de SETEMBRO . Para o calendário, conside…" at bounding box center [341, 250] width 559 height 14
type input "00:07:47"
drag, startPoint x: 384, startPoint y: 276, endPoint x: 344, endPoint y: 276, distance: 40.1
click at [344, 276] on span "Em setembro já inicia o plantio em algumas regiões," at bounding box center [450, 276] width 238 height 13
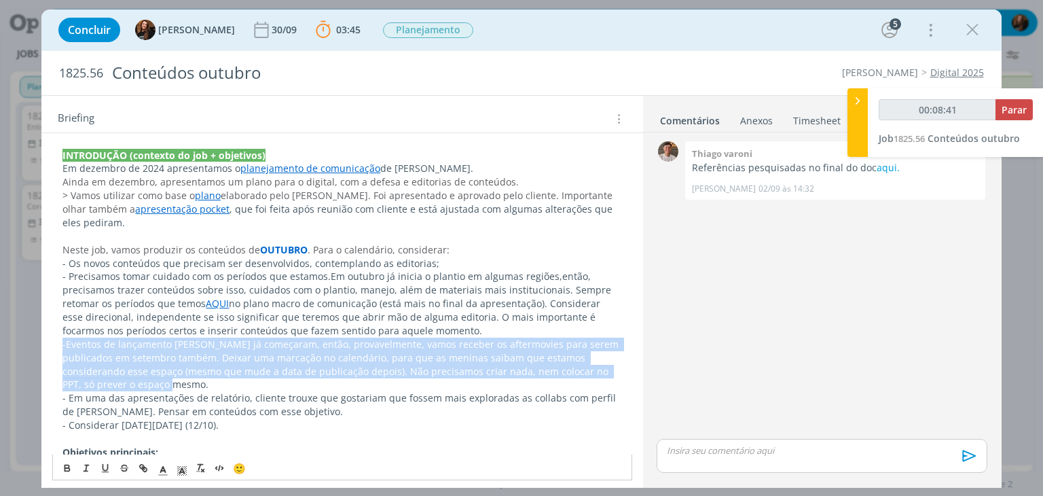
drag, startPoint x: 60, startPoint y: 342, endPoint x: 206, endPoint y: 384, distance: 151.7
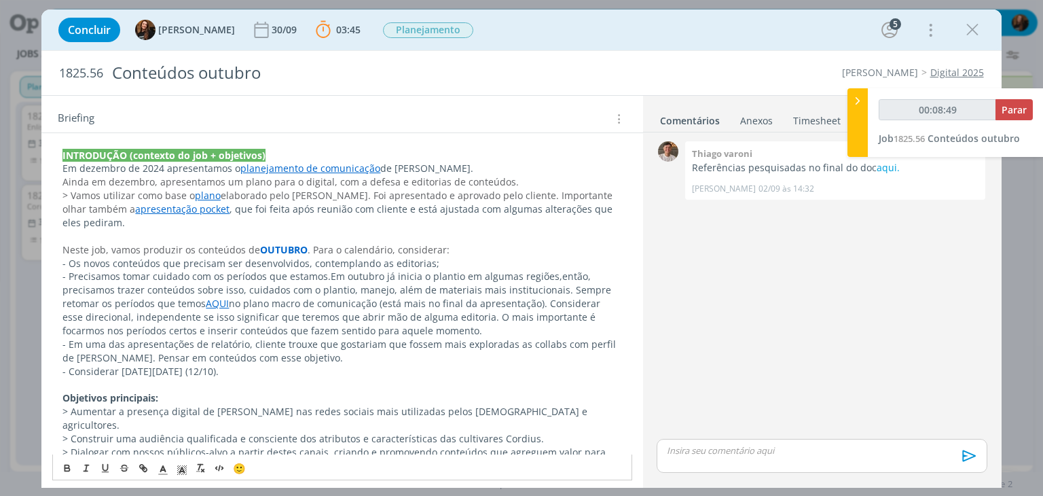
click at [297, 353] on p "- Em uma das apresentações de relatório, cliente trouxe que gostariam que fosse…" at bounding box center [341, 350] width 559 height 27
click at [295, 370] on p "- Considerar Dia do Engenheiro Agrônomo (12/10)." at bounding box center [341, 372] width 559 height 14
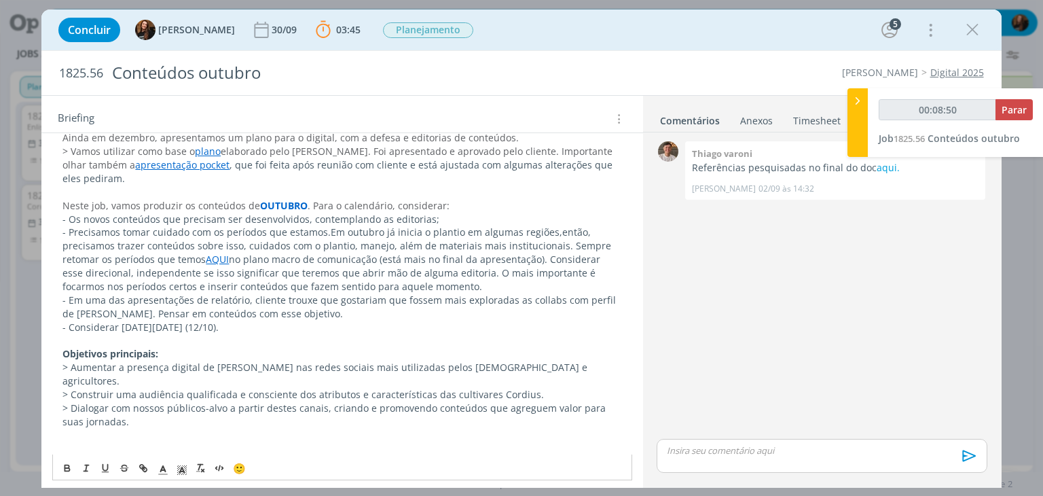
scroll to position [338, 0]
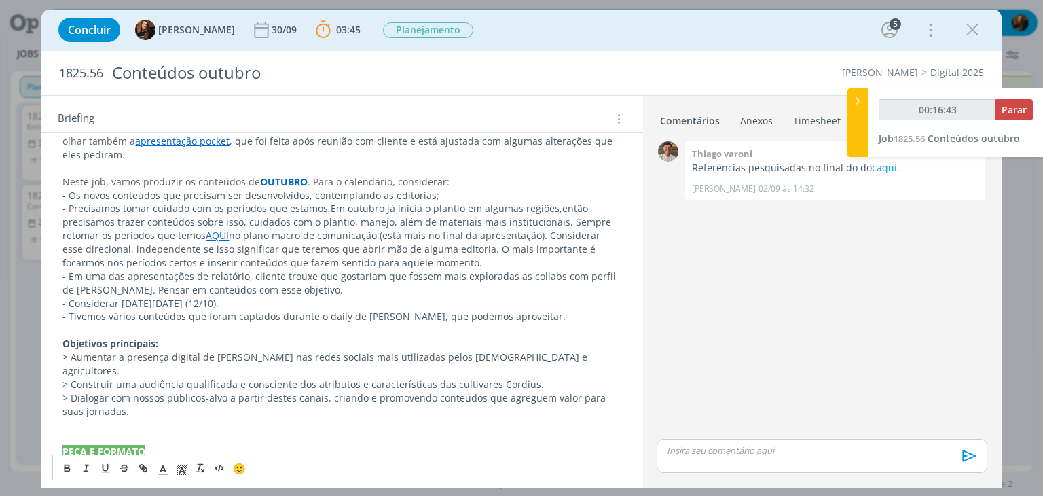
drag, startPoint x: 527, startPoint y: 313, endPoint x: 519, endPoint y: 322, distance: 12.0
click at [524, 316] on p "- Tivemos vários conteúdos que foram captados durante o daily de Cordius, que p…" at bounding box center [341, 317] width 559 height 14
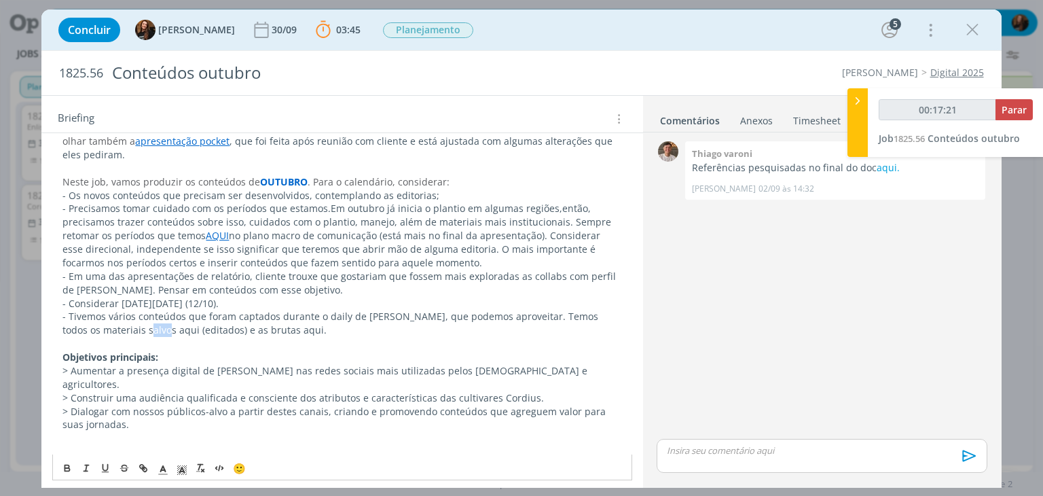
drag, startPoint x: 114, startPoint y: 327, endPoint x: 132, endPoint y: 329, distance: 17.9
click at [132, 329] on span "- Tivemos vários conteúdos que foram captados durante o daily de Cordius, que p…" at bounding box center [331, 323] width 538 height 26
type input "00:17:22"
click at [145, 468] on icon "dialog" at bounding box center [145, 469] width 4 height 4
type input "aqui"
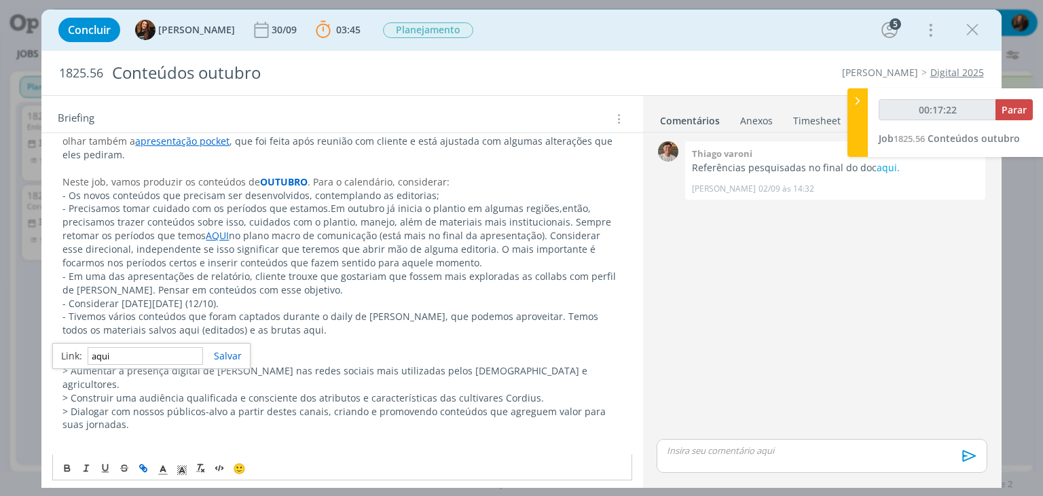
type input "00:17:23"
paste input "https://sobeae.sharepoint.com/:f:/s/SOBEAE/ErrpyYbxlMBHnICjDCZ5pBgBrO09cdVgc_b7…"
type input "https://sobeae.sharepoint.com/:f:/s/SOBEAE/ErrpyYbxlMBHnICjDCZ5pBgBrO09cdVgc_b7…"
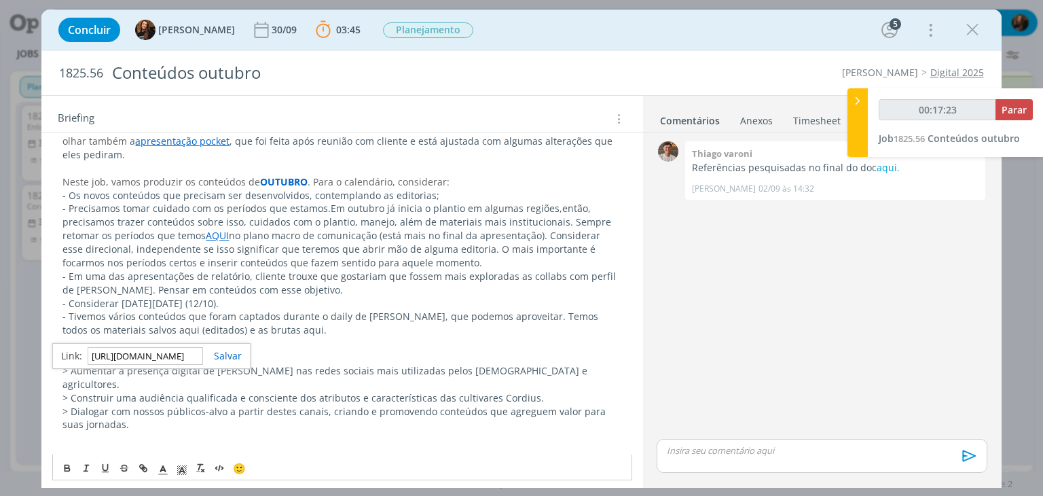
click at [225, 352] on link "dialog" at bounding box center [222, 355] width 39 height 13
click at [467, 334] on p "- Tivemos vários conteúdos que foram captados durante o daily de Cordius, que p…" at bounding box center [341, 323] width 559 height 27
drag, startPoint x: 134, startPoint y: 331, endPoint x: 119, endPoint y: 331, distance: 14.3
click at [119, 331] on p "- Tivemos vários conteúdos que foram captados durante o daily de Cordius, que p…" at bounding box center [341, 323] width 559 height 27
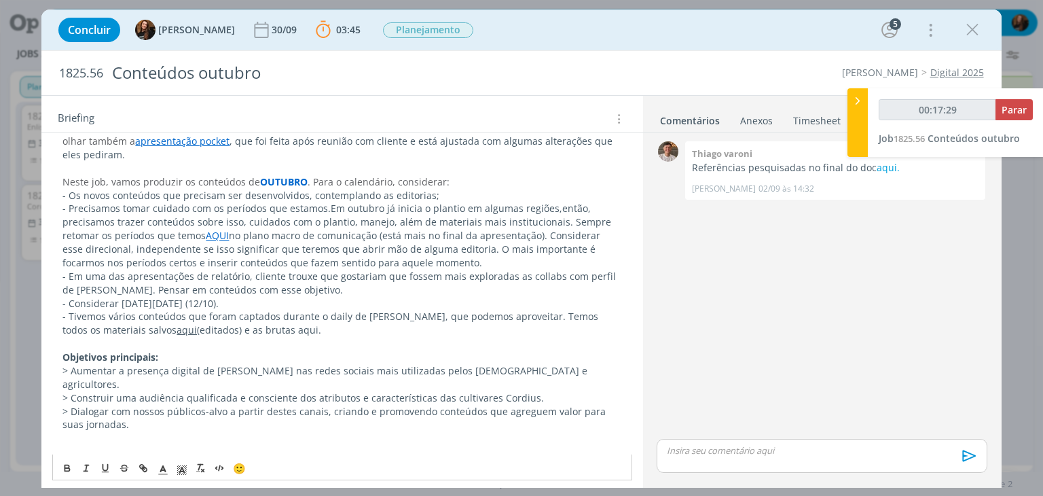
drag, startPoint x: 117, startPoint y: 350, endPoint x: 116, endPoint y: 324, distance: 26.5
drag, startPoint x: 115, startPoint y: 327, endPoint x: 133, endPoint y: 329, distance: 17.9
click at [133, 329] on p "- Tivemos vários conteúdos que foram captados durante o daily de Cordius, que p…" at bounding box center [341, 323] width 559 height 27
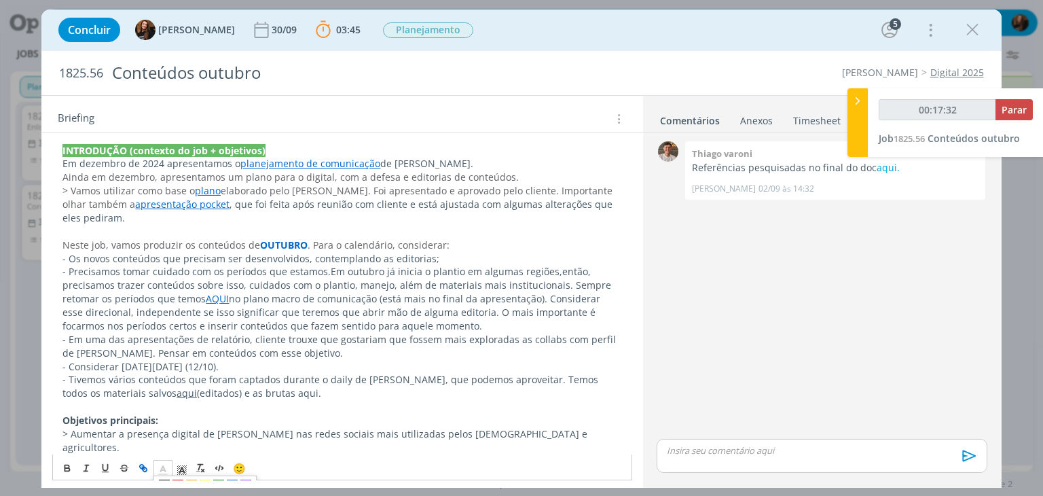
click at [168, 466] on icon "dialog" at bounding box center [163, 470] width 12 height 12
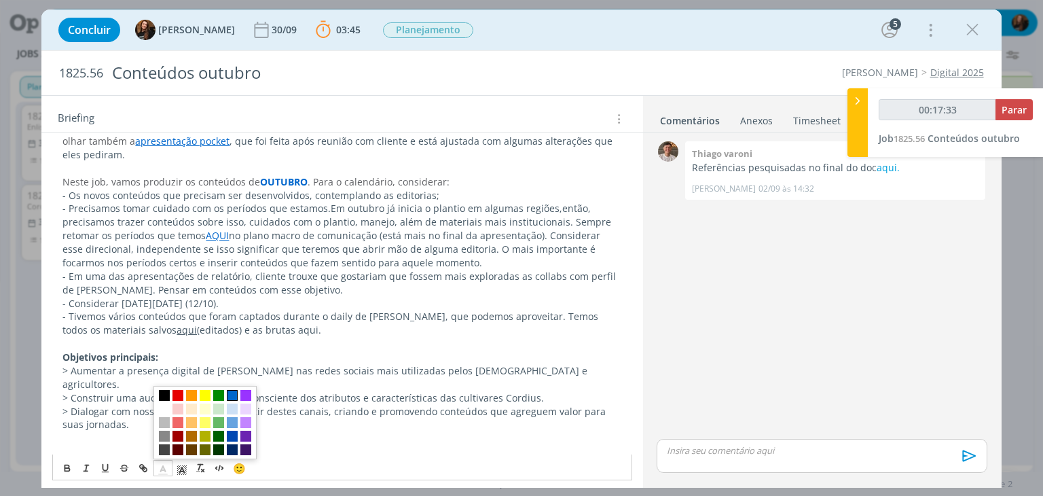
click at [234, 395] on span "dialog" at bounding box center [232, 395] width 11 height 11
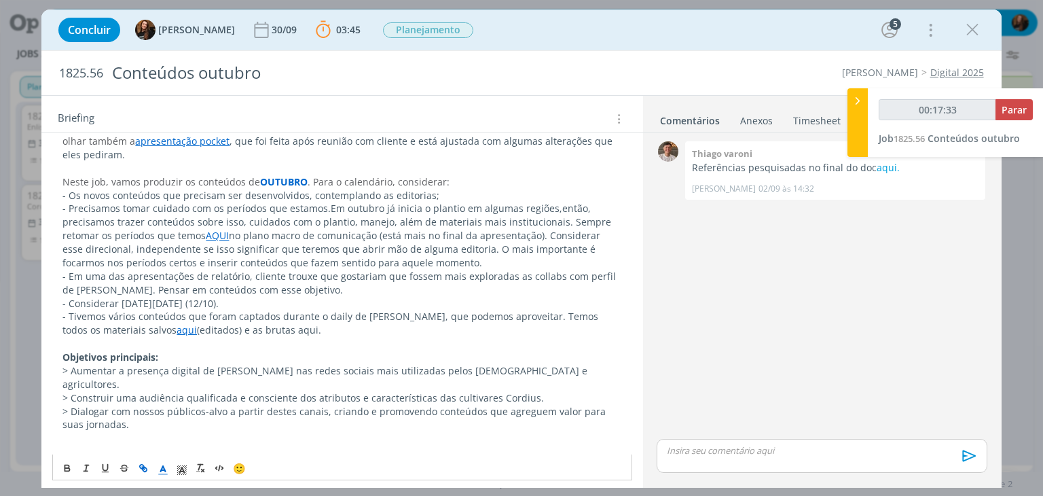
click at [285, 337] on p "dialog" at bounding box center [341, 344] width 559 height 14
click at [177, 329] on link "aqui" at bounding box center [187, 329] width 20 height 13
click at [287, 327] on p "- Tivemos vários conteúdos que foram captados durante o daily de Cordius, que p…" at bounding box center [341, 323] width 559 height 27
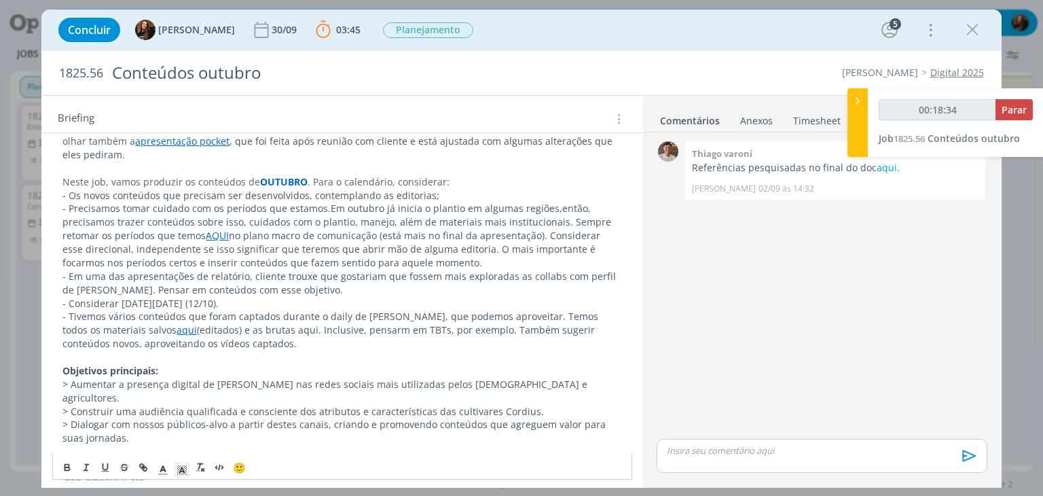
click at [339, 331] on span "(editados) e as brutas aqui. Inclusive, pensarm em TBTs, por exemplo. Também su…" at bounding box center [329, 336] width 535 height 26
click at [338, 333] on span "(editados) e as brutas aqui. Inclusive, pensarm em TBTs, por exemplo. Também su…" at bounding box center [329, 336] width 535 height 26
click at [429, 327] on span "(editados) e as brutas aqui. Inclusive, pensar em TBTs, por exemplo. Também sug…" at bounding box center [325, 336] width 526 height 26
click at [450, 357] on p "dialog" at bounding box center [341, 357] width 559 height 14
drag, startPoint x: 365, startPoint y: 326, endPoint x: 353, endPoint y: 330, distance: 12.2
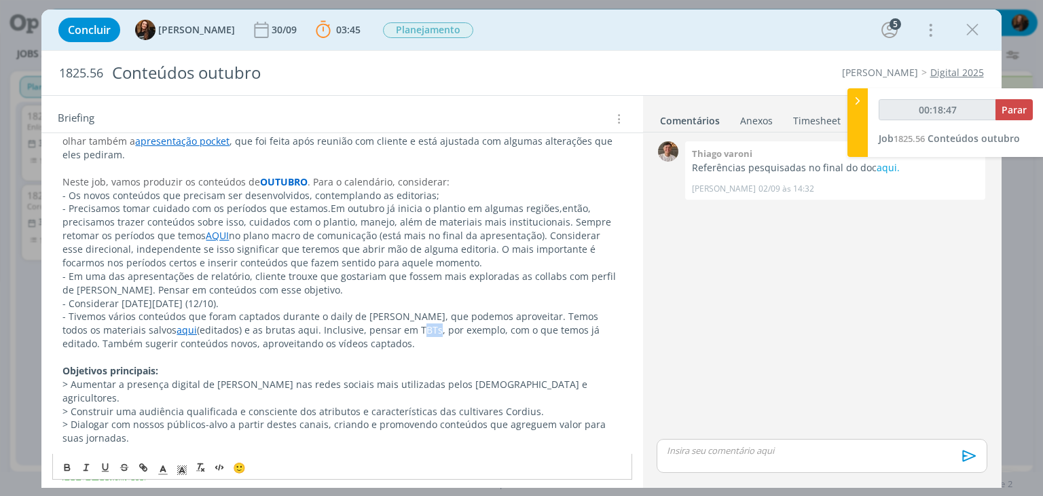
click at [352, 329] on span "(editados) e as brutas aqui. Inclusive, pensar em TBTs, por exemplo, com o que …" at bounding box center [332, 336] width 540 height 26
click at [447, 346] on p "- Tivemos vários conteúdos que foram captados durante o daily de Cordius, que p…" at bounding box center [341, 330] width 559 height 41
drag, startPoint x: 344, startPoint y: 342, endPoint x: 260, endPoint y: 355, distance: 84.5
click at [270, 348] on p "- Tivemos vários conteúdos que foram captados durante o daily de Cordius, que p…" at bounding box center [341, 330] width 559 height 41
click at [260, 355] on p "dialog" at bounding box center [341, 357] width 559 height 14
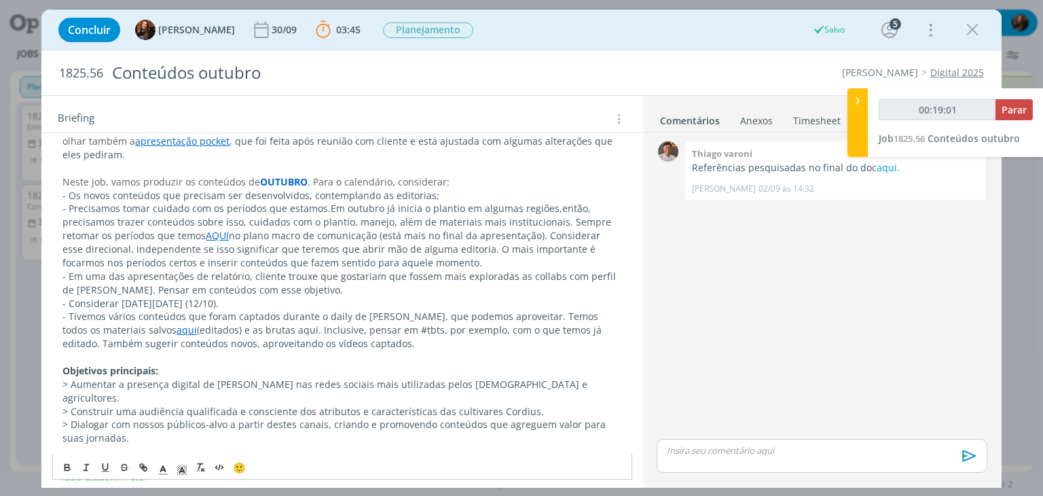
click at [337, 338] on p "- Tivemos vários conteúdos que foram captados durante o daily de Cordius, que p…" at bounding box center [341, 330] width 559 height 41
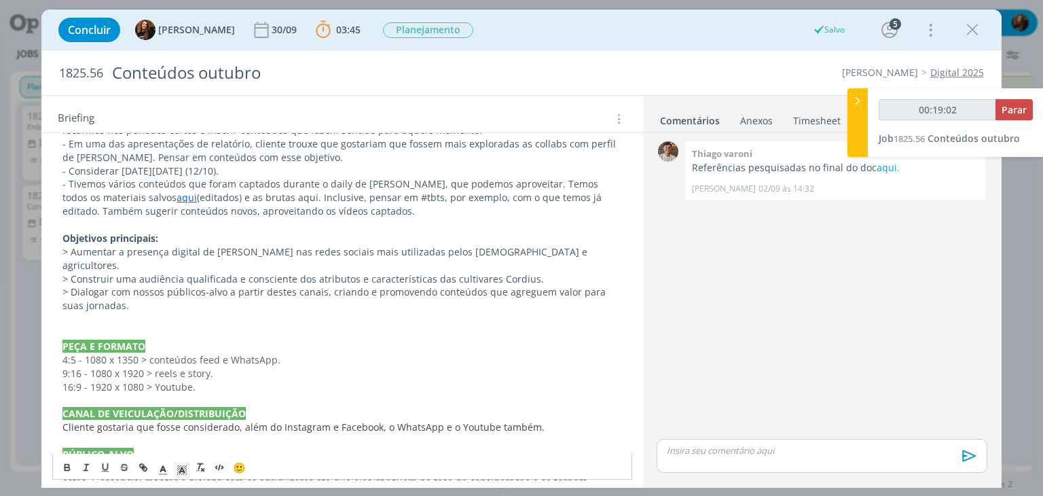
scroll to position [474, 0]
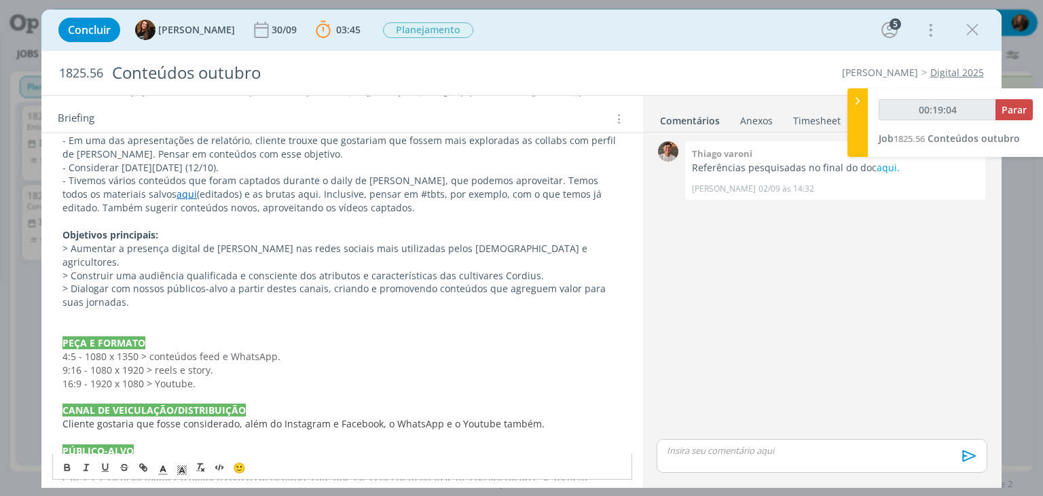
click at [261, 309] on p "dialog" at bounding box center [341, 316] width 559 height 14
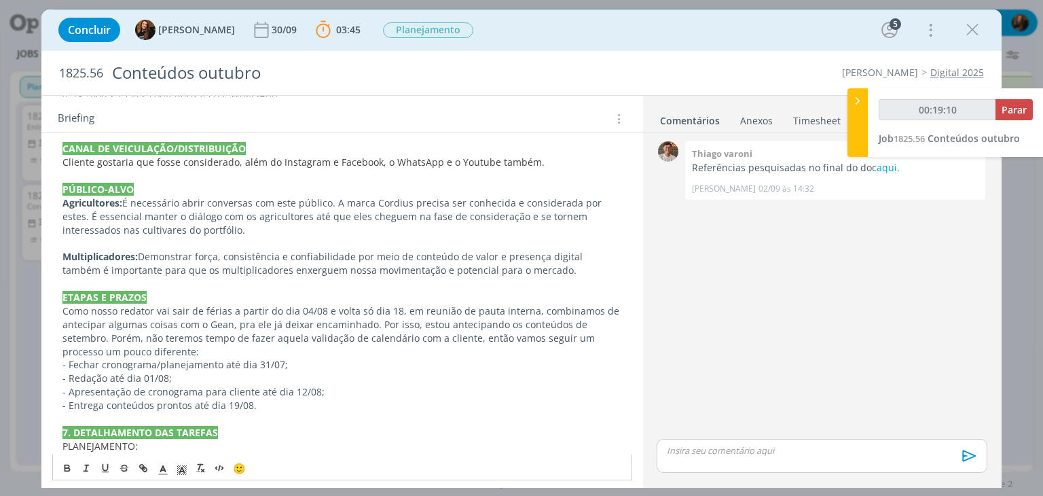
scroll to position [745, 0]
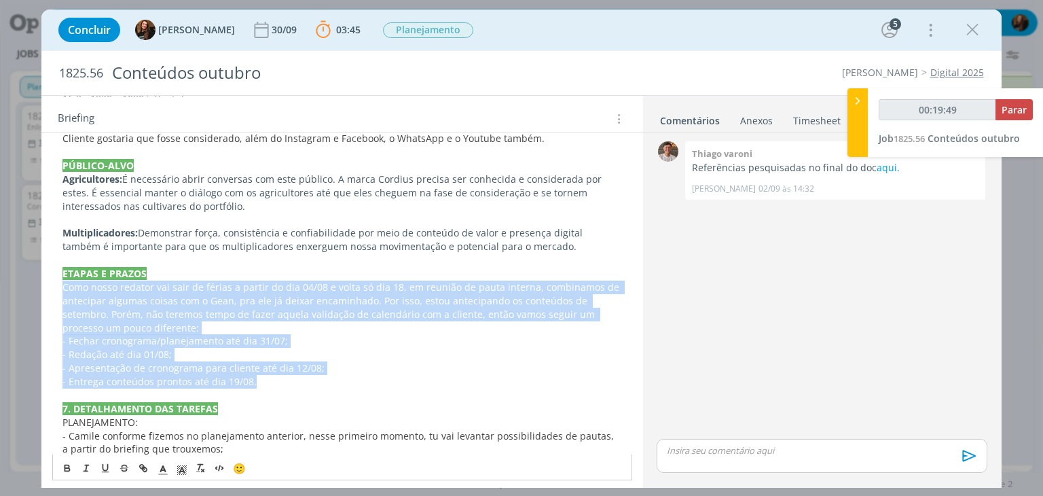
drag, startPoint x: 272, startPoint y: 372, endPoint x: 58, endPoint y: 274, distance: 235.1
click at [58, 274] on div "INTRODUÇÃO (contexto do job + objetivos) Em dezembro de 2024 apresentamos o pla…" at bounding box center [341, 213] width 579 height 1089
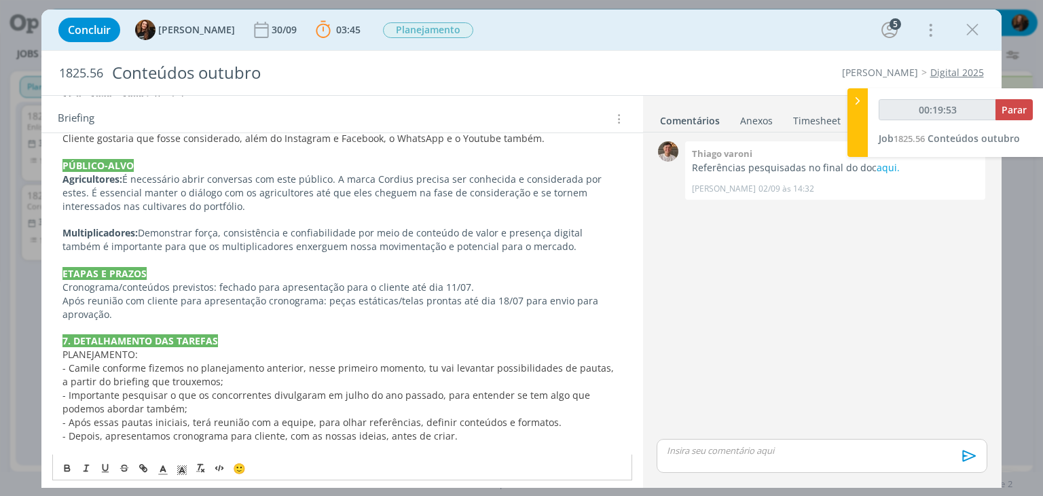
click at [444, 280] on p "Cronograma/conteúdos previstos: fechado para apresentação para o cliente até di…" at bounding box center [341, 287] width 559 height 14
click at [443, 280] on p "Cronograma/conteúdos previstos: fechado para apresentação para o cliente até di…" at bounding box center [341, 287] width 559 height 14
click at [133, 294] on p "Após reunião com cliente para apresentação cronograma: peças estáticas/telas pr…" at bounding box center [341, 307] width 559 height 27
drag, startPoint x: 143, startPoint y: 296, endPoint x: 171, endPoint y: 311, distance: 31.6
click at [145, 297] on p "Após reunião com cliente para apresentação cronograma: peças estáticas/telas pr…" at bounding box center [341, 307] width 559 height 27
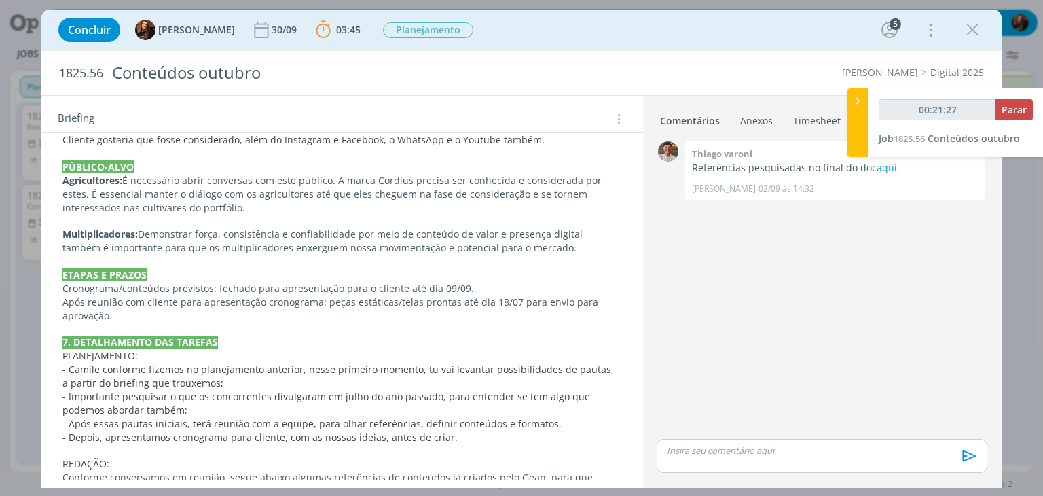
scroll to position [747, 0]
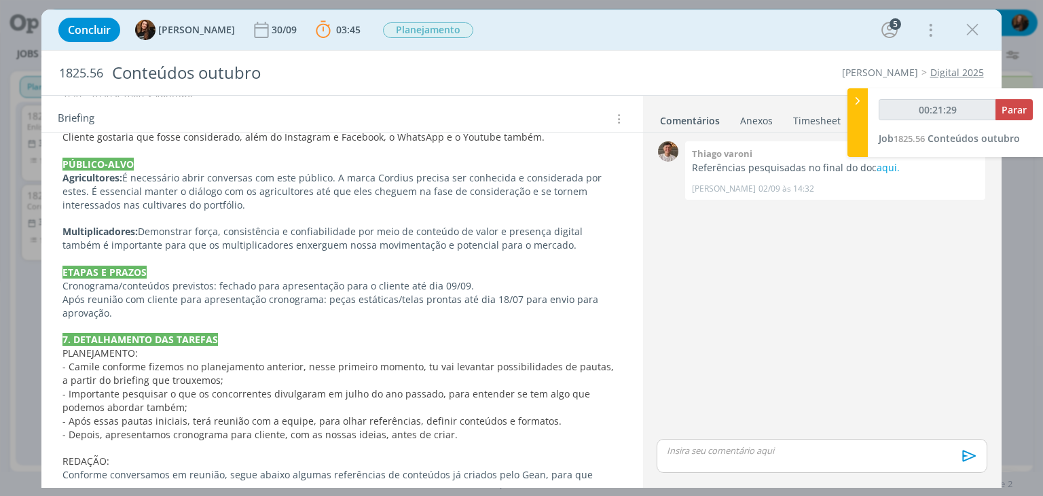
click at [494, 293] on p "Após reunião com cliente para apresentação cronograma: peças estáticas/telas pr…" at bounding box center [341, 306] width 559 height 27
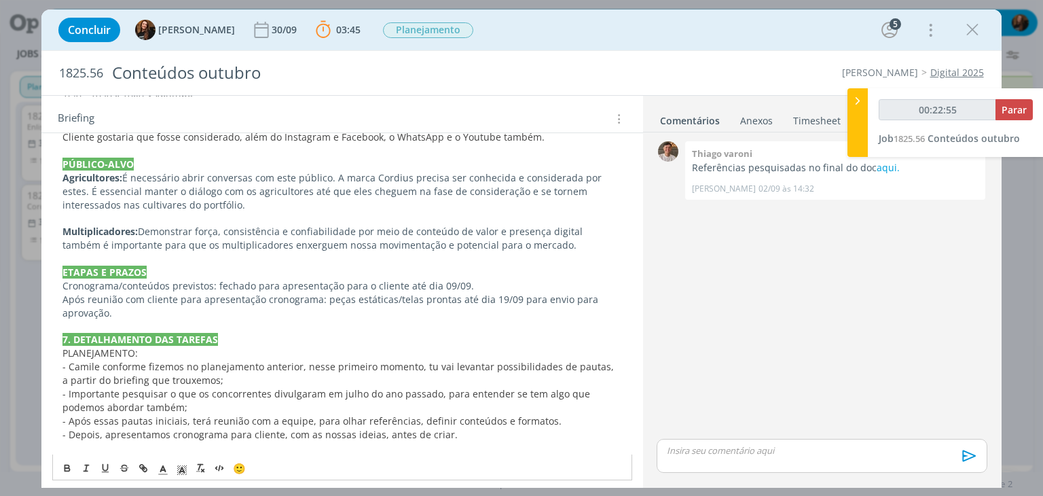
type input "00:22:56"
click at [1014, 114] on span "Parar" at bounding box center [1013, 109] width 25 height 13
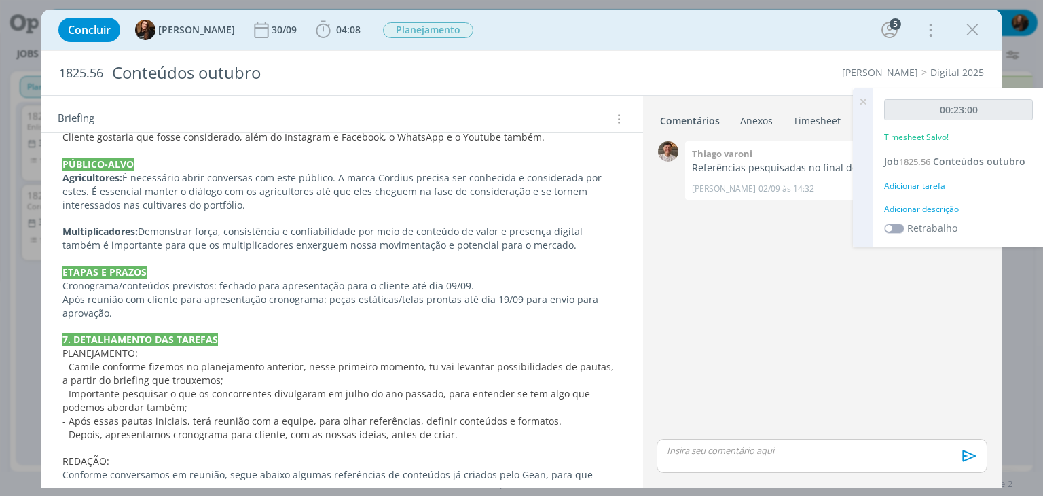
click at [907, 208] on div "Adicionar descrição" at bounding box center [958, 209] width 149 height 12
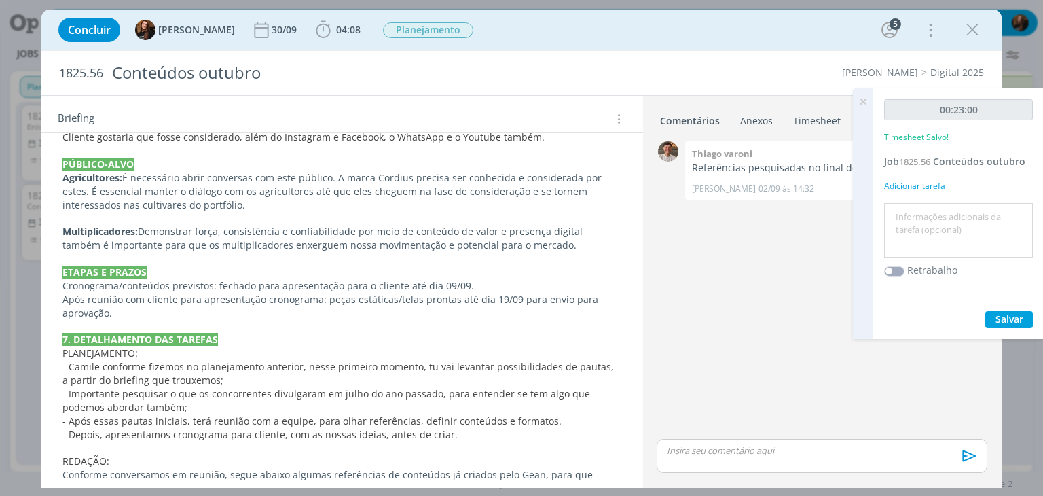
click at [907, 208] on textarea at bounding box center [958, 230] width 142 height 48
type textarea "Briefing"
click at [1014, 313] on span "Salvar" at bounding box center [1009, 318] width 28 height 13
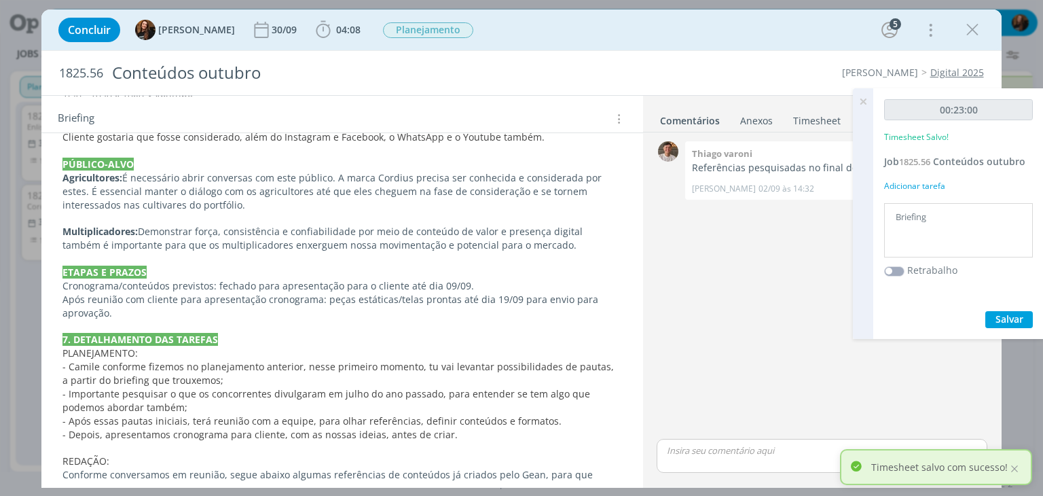
click at [861, 98] on icon at bounding box center [863, 101] width 24 height 26
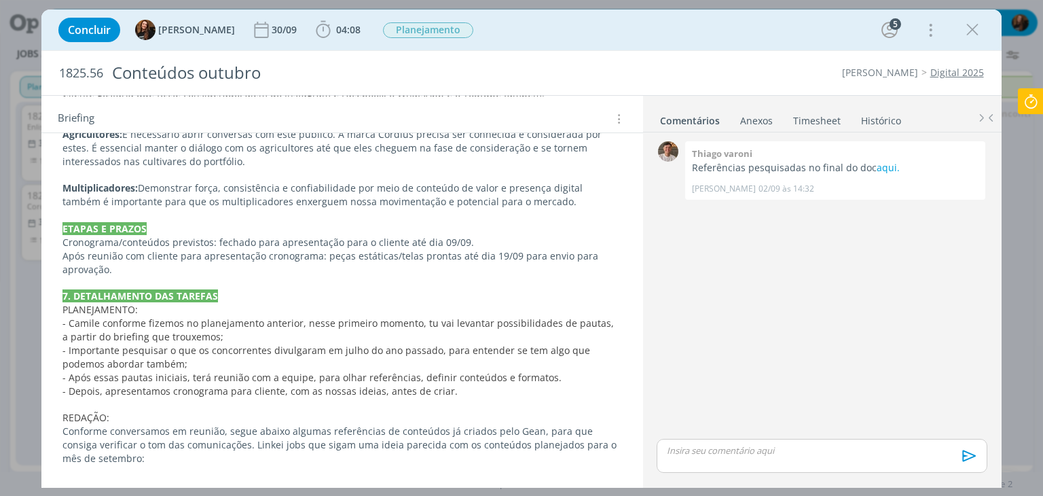
scroll to position [815, 0]
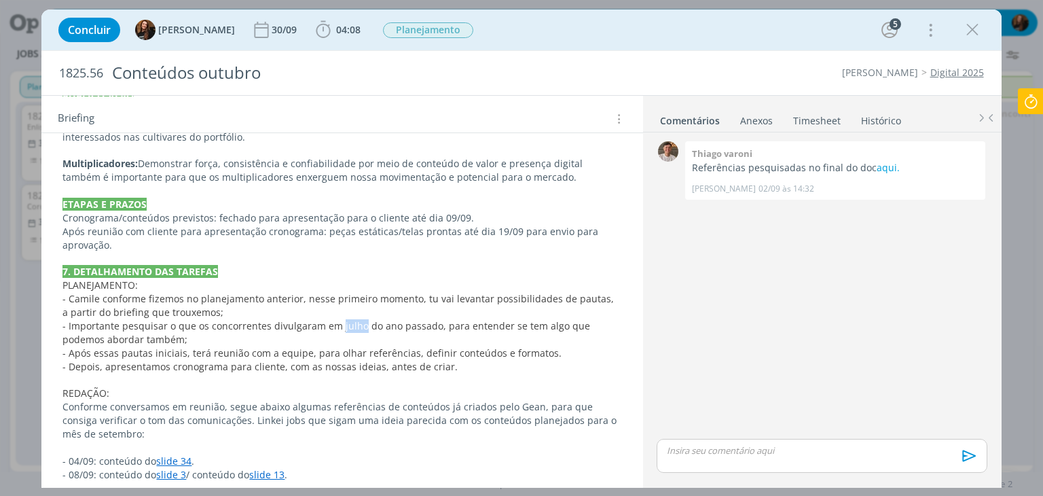
drag, startPoint x: 359, startPoint y: 313, endPoint x: 337, endPoint y: 308, distance: 22.9
click at [337, 319] on span "- Importante pesquisar o que os concorrentes divulgaram em julho do ano passado…" at bounding box center [327, 332] width 530 height 26
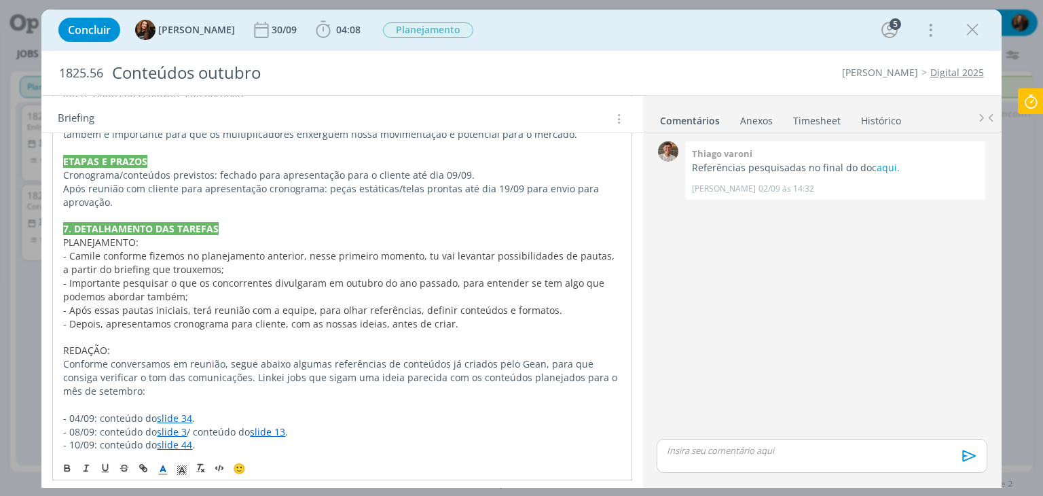
scroll to position [883, 0]
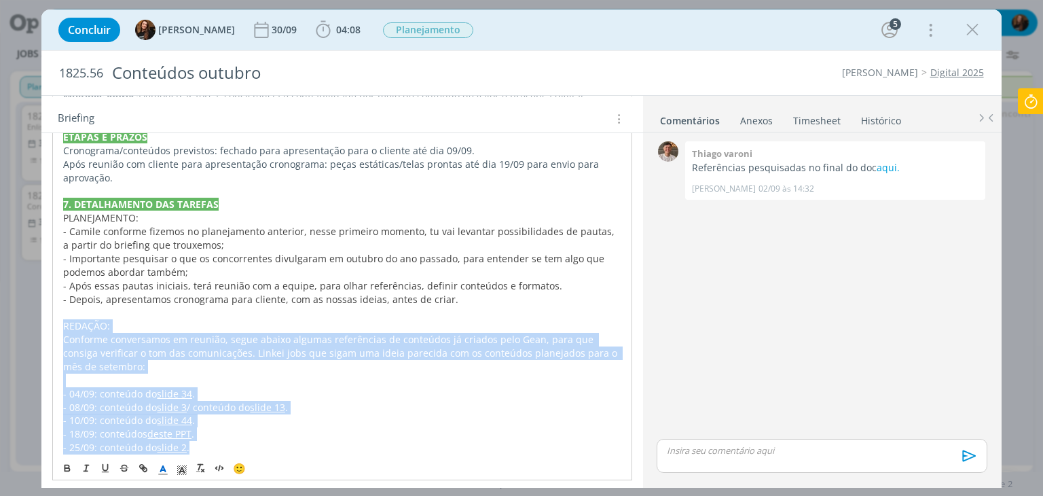
drag, startPoint x: 206, startPoint y: 432, endPoint x: 60, endPoint y: 312, distance: 189.6
click at [60, 313] on div "INTRODUÇÃO (contexto do job + objetivos) Em dezembro de 2024 apresentamos o pla…" at bounding box center [341, 43] width 579 height 1022
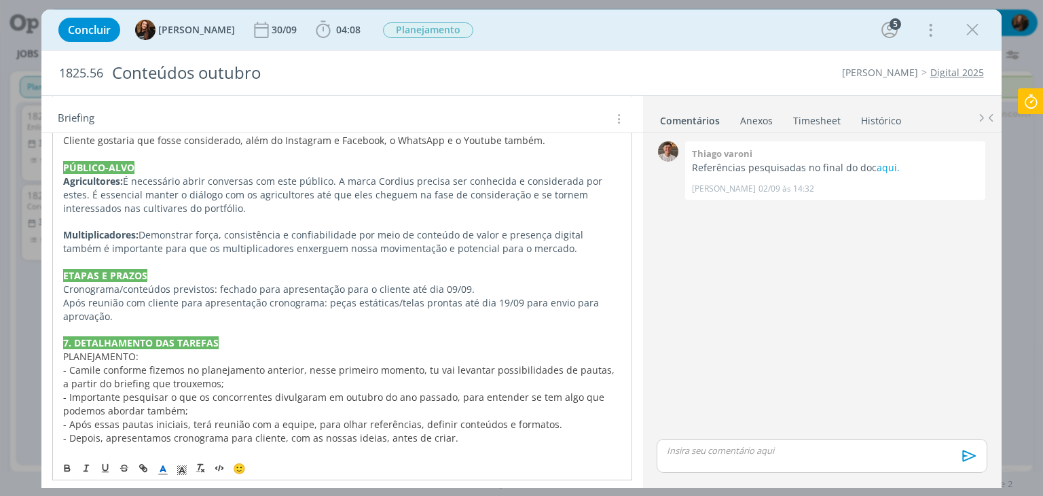
scroll to position [824, 0]
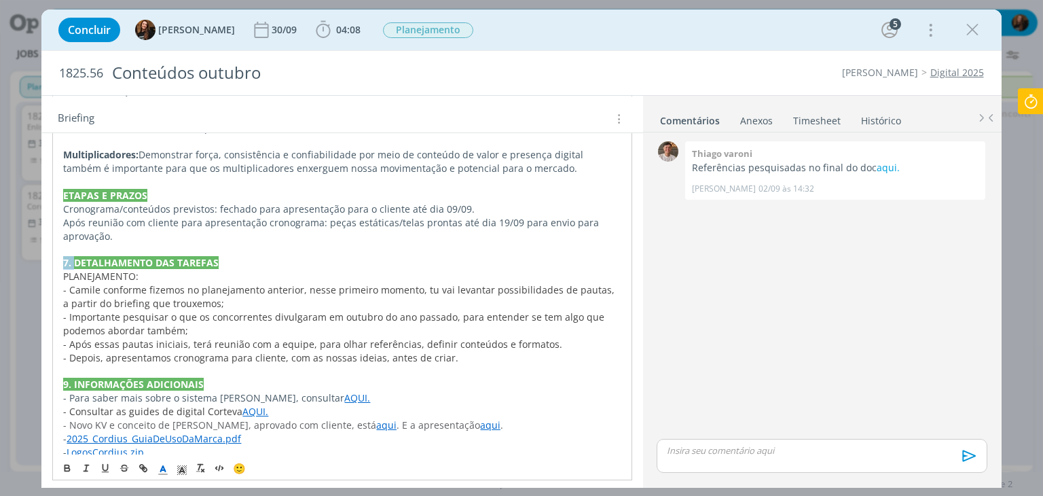
drag, startPoint x: 75, startPoint y: 246, endPoint x: 58, endPoint y: 242, distance: 16.8
click at [58, 242] on div "INTRODUÇÃO (contexto do job + objetivos) Em dezembro de 2024 apresentamos o pla…" at bounding box center [341, 27] width 579 height 874
drag, startPoint x: 73, startPoint y: 370, endPoint x: 62, endPoint y: 370, distance: 10.9
click at [63, 377] on p "9. INFORMAÇÕES ADICIONAIS" at bounding box center [341, 384] width 557 height 14
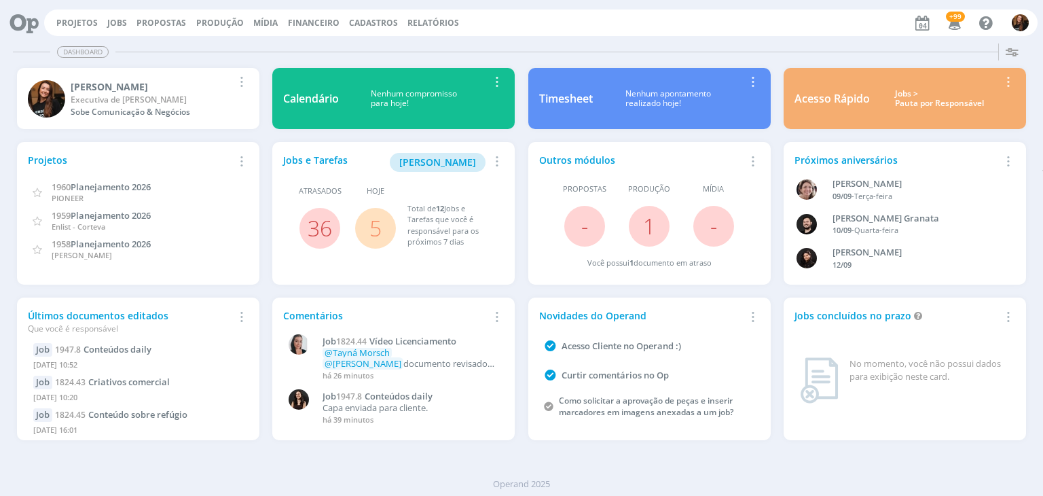
click at [923, 102] on div "Jobs > Pauta por Responsável" at bounding box center [939, 99] width 119 height 20
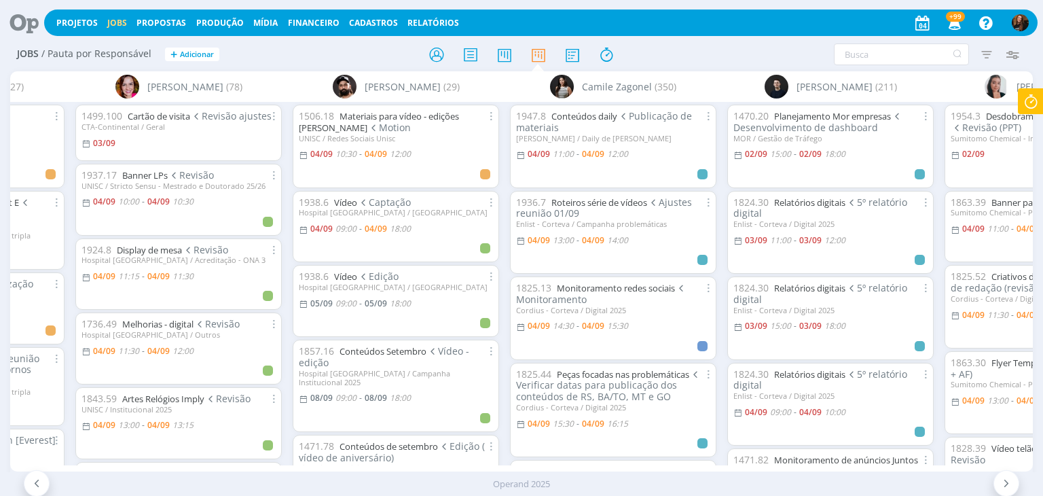
scroll to position [0, 160]
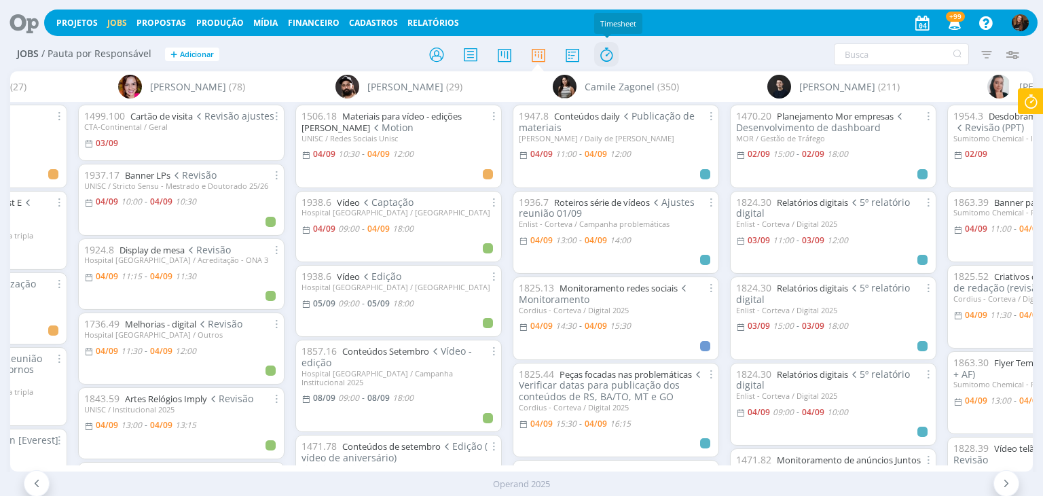
click at [608, 55] on icon at bounding box center [606, 54] width 24 height 26
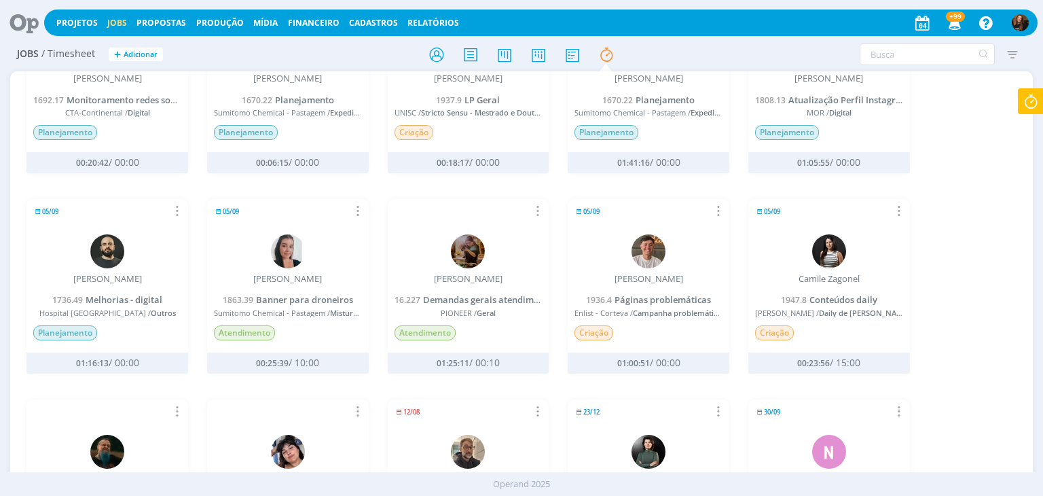
scroll to position [339, 0]
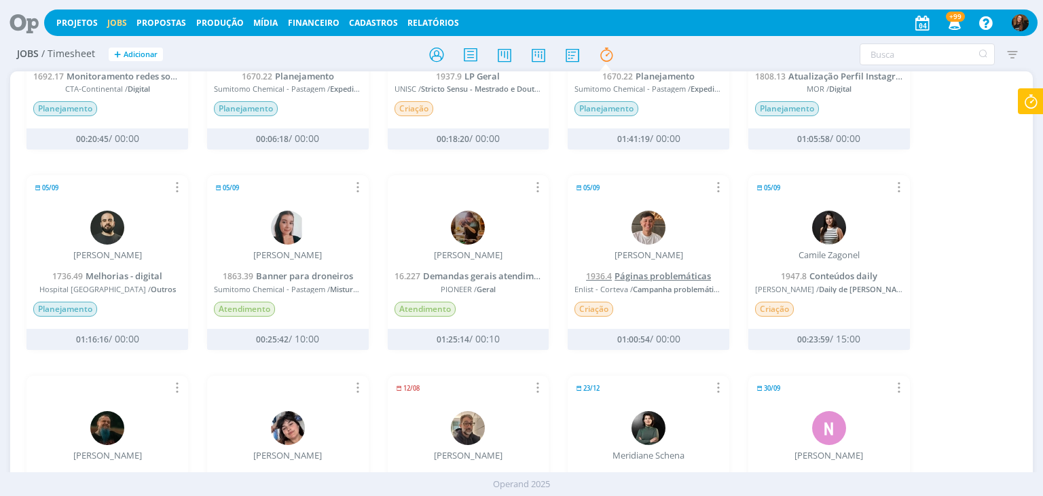
click at [670, 272] on span "Páginas problemáticas" at bounding box center [662, 276] width 96 height 12
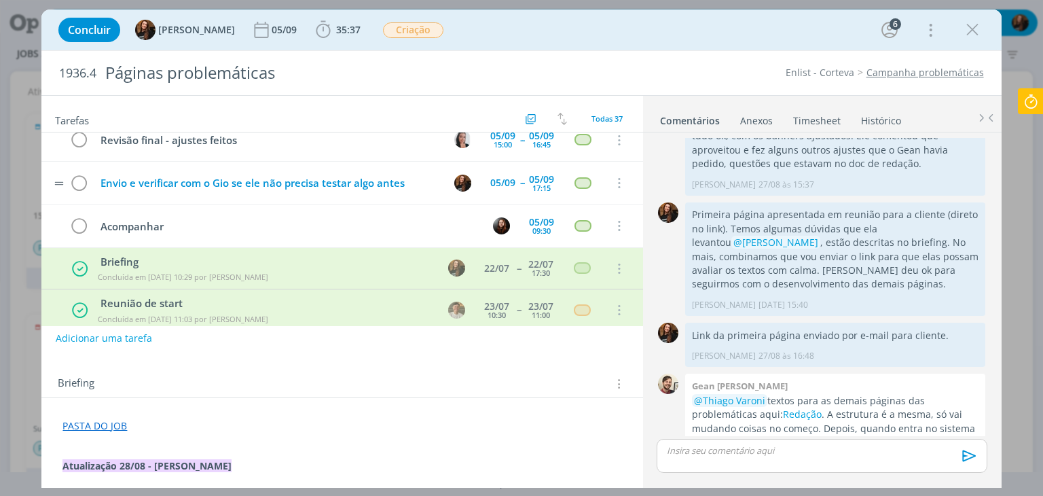
scroll to position [407, 0]
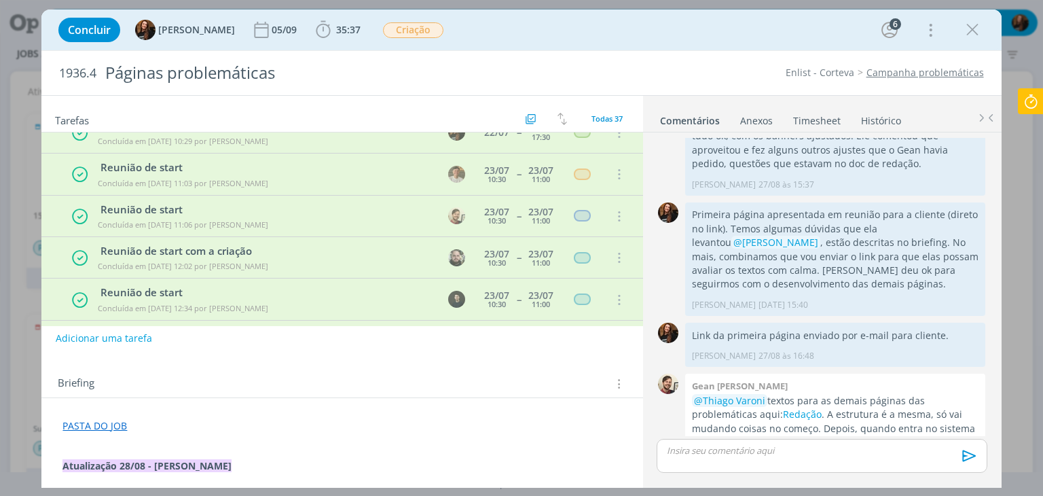
click at [860, 115] on link "Histórico" at bounding box center [880, 118] width 41 height 20
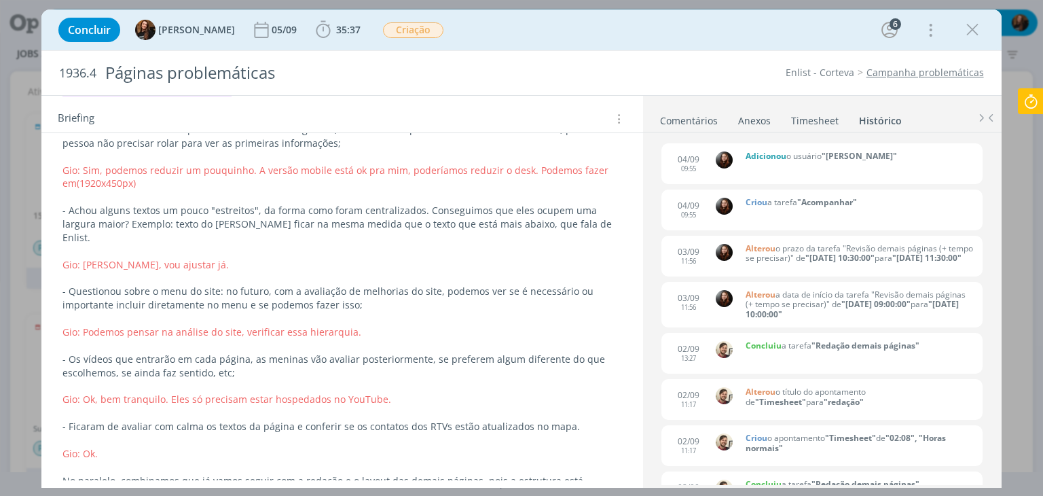
scroll to position [339, 0]
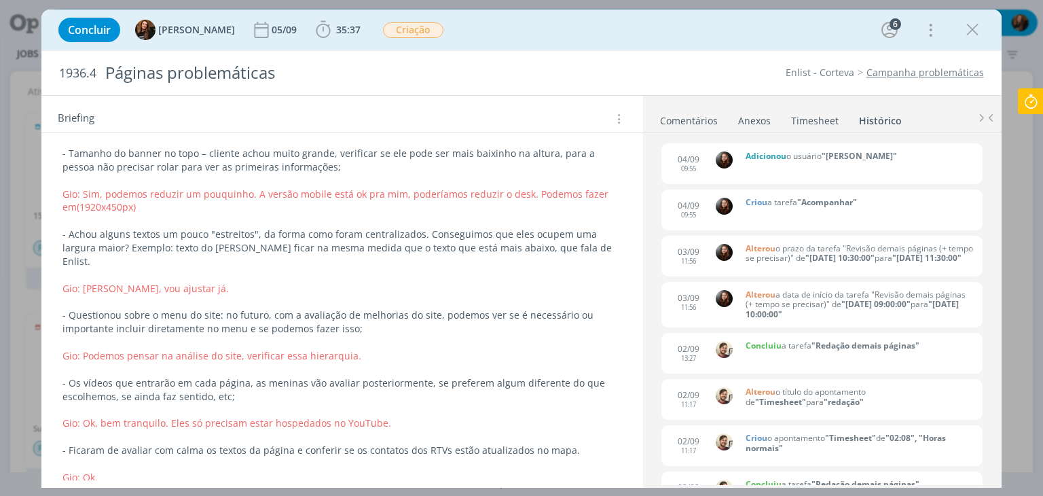
click at [690, 113] on link "Comentários" at bounding box center [688, 118] width 59 height 20
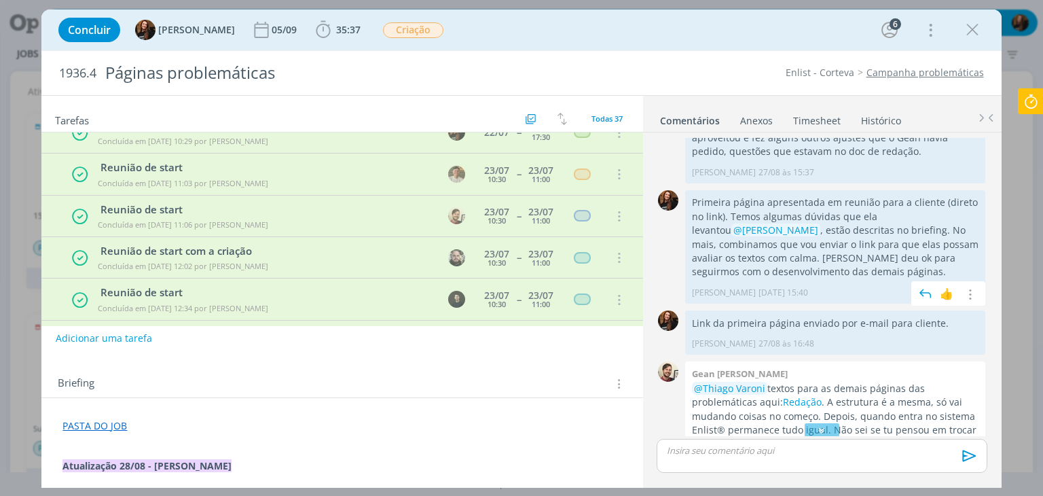
scroll to position [1350, 0]
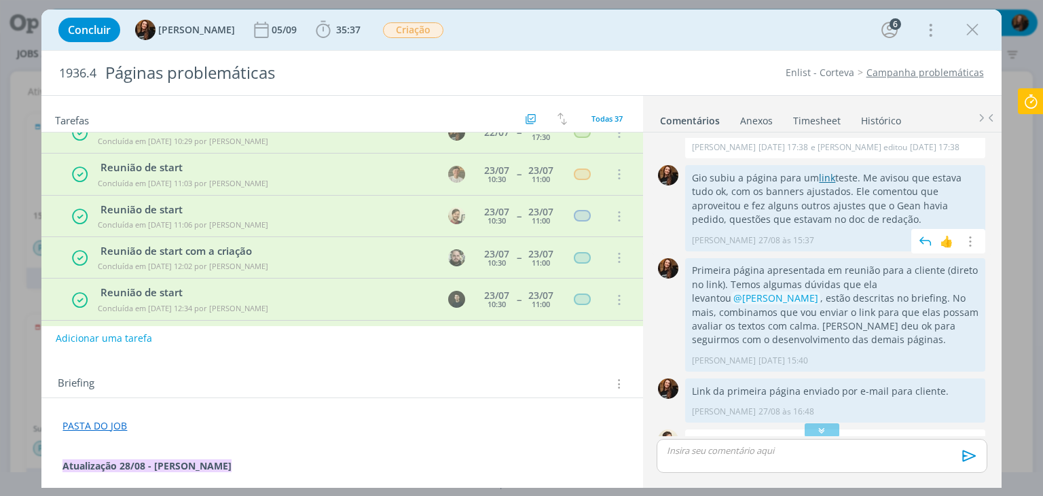
click at [822, 173] on link "link" at bounding box center [827, 177] width 16 height 13
click at [967, 34] on icon "dialog" at bounding box center [972, 30] width 20 height 20
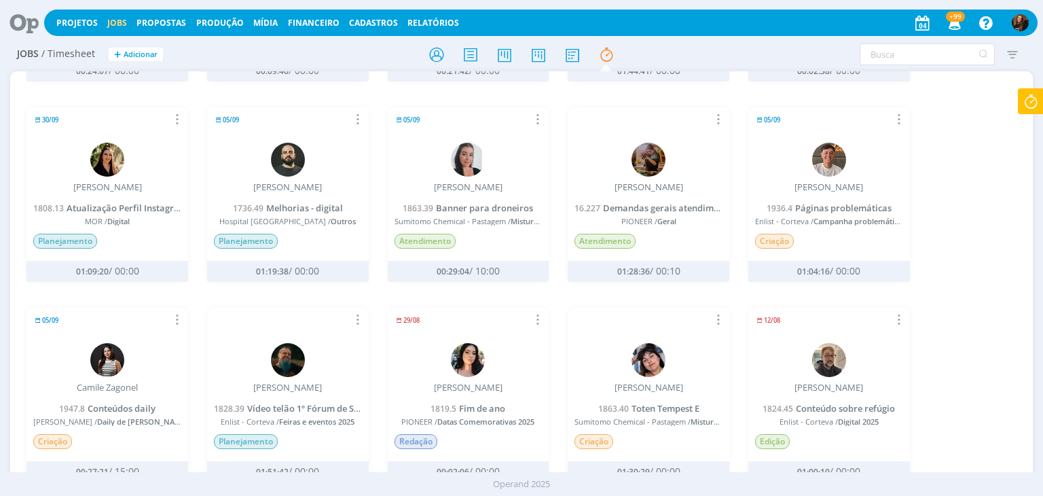
scroll to position [475, 0]
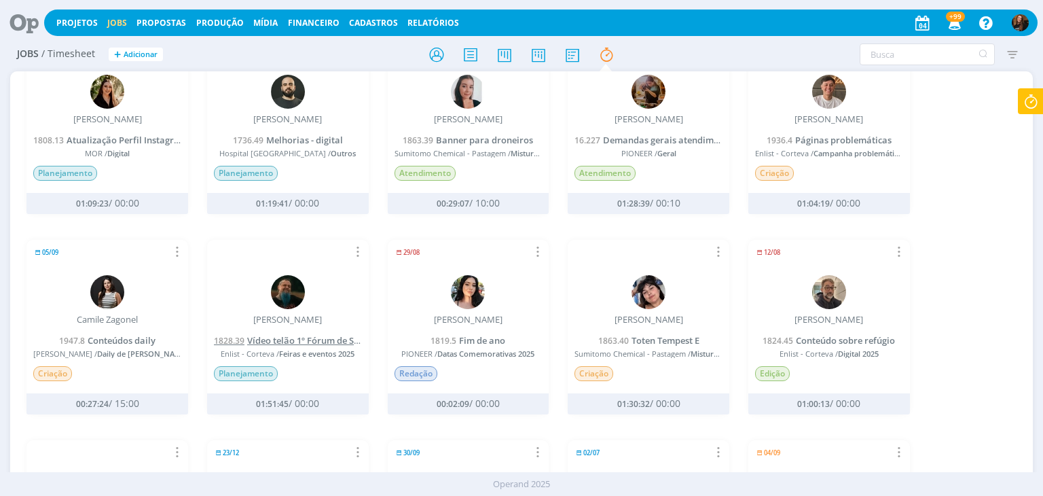
click at [318, 339] on span "Vídeo telão 1º Fórum de Soja" at bounding box center [307, 340] width 120 height 12
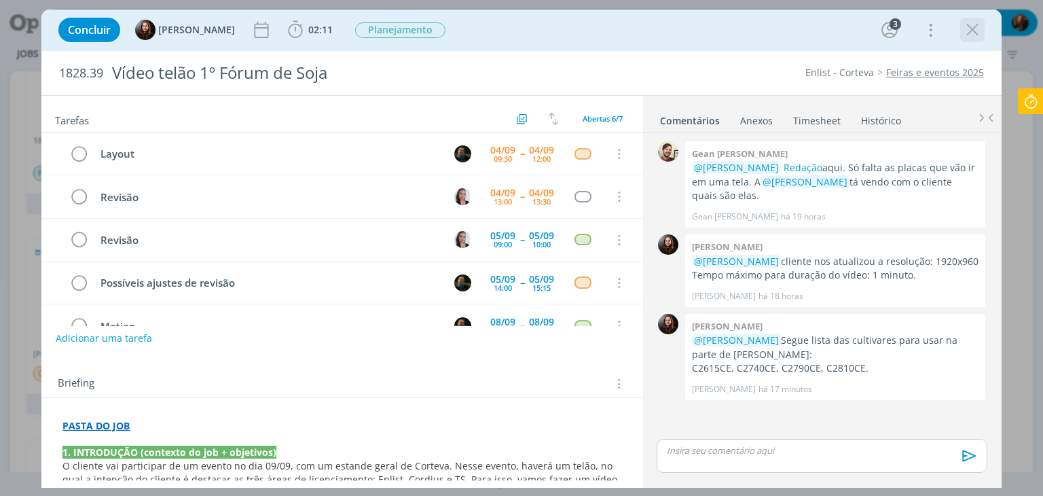
click at [970, 25] on icon "dialog" at bounding box center [972, 30] width 20 height 20
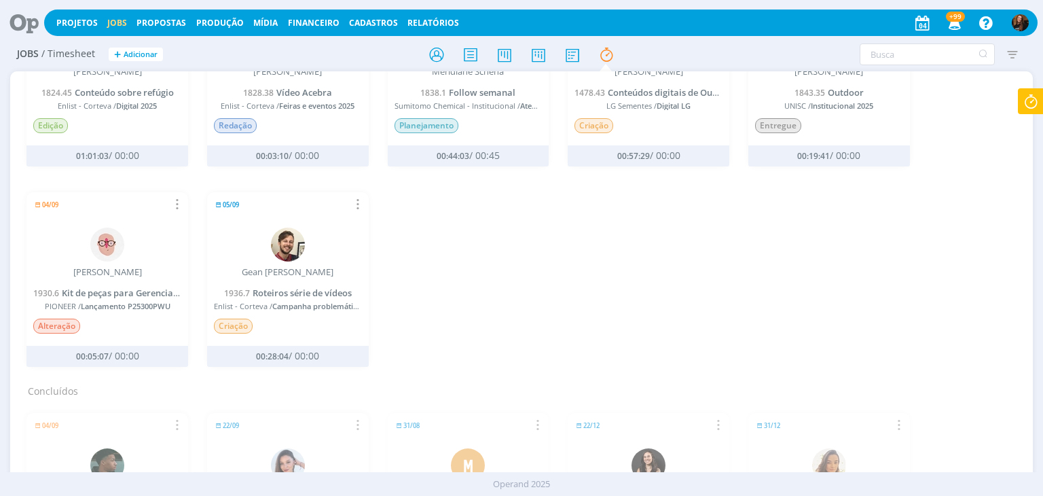
scroll to position [950, 0]
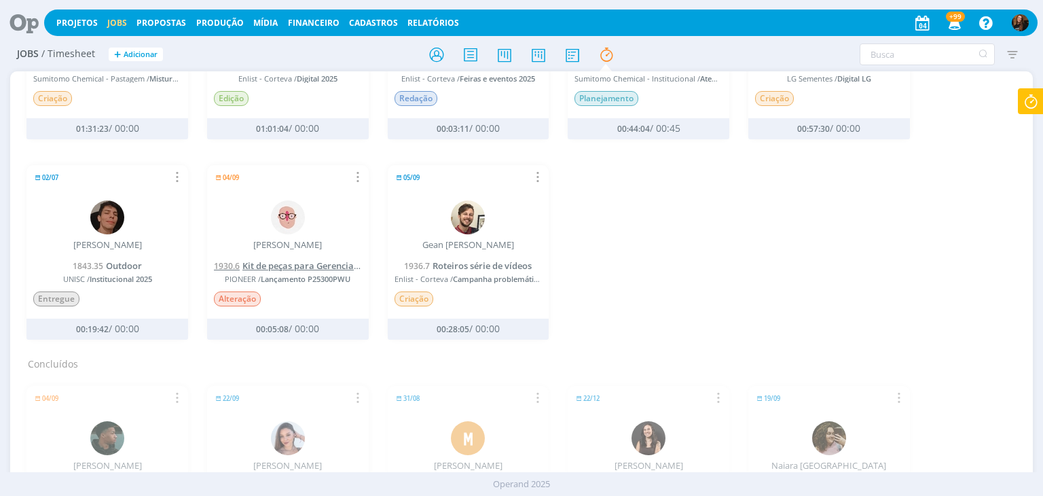
click at [338, 259] on span "Kit de peças para Gerenciador de Resultados" at bounding box center [335, 265] width 187 height 12
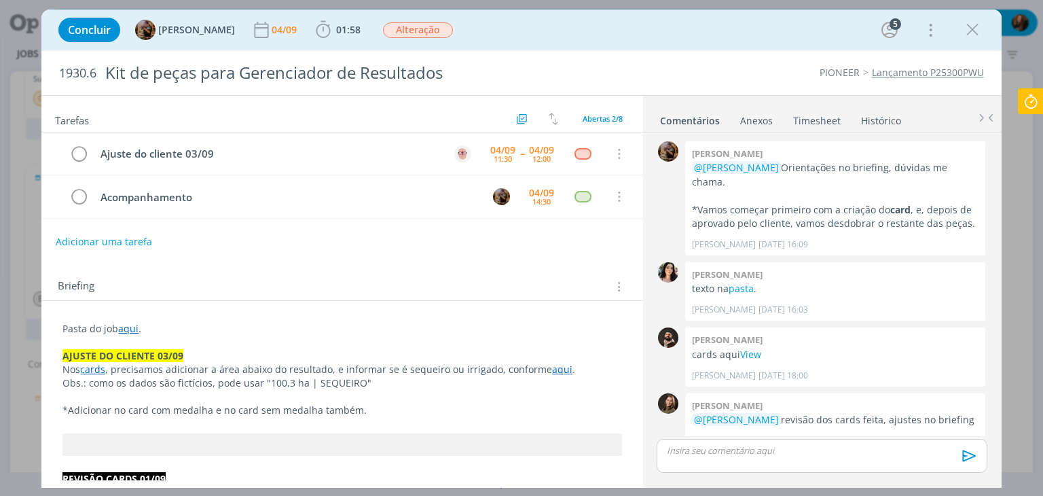
scroll to position [507, 0]
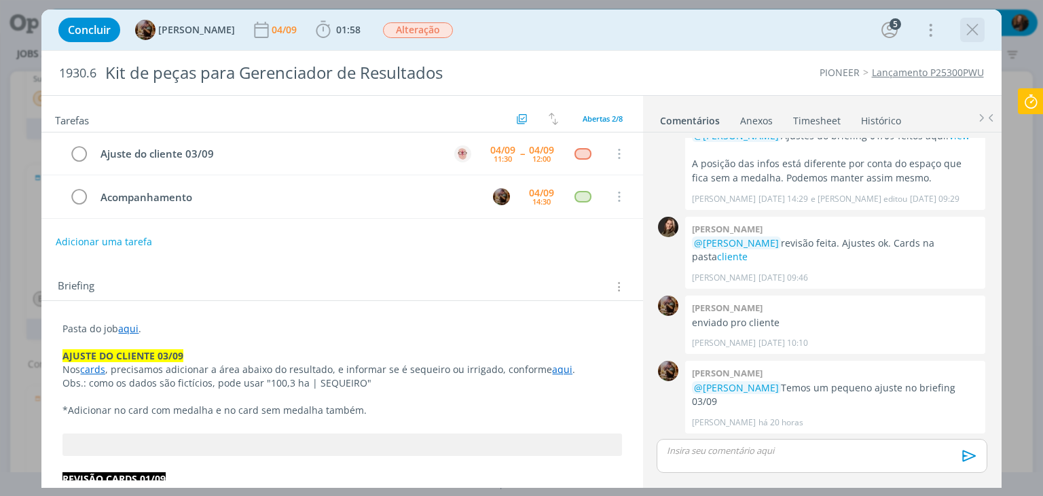
click at [967, 31] on icon "dialog" at bounding box center [972, 30] width 20 height 20
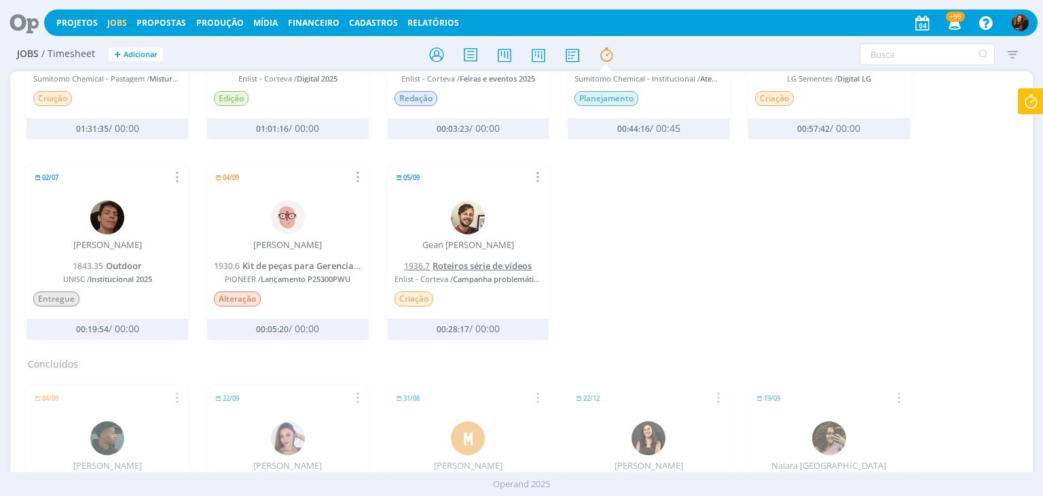
click at [470, 259] on span "Roteiros série de vídeos" at bounding box center [481, 265] width 99 height 12
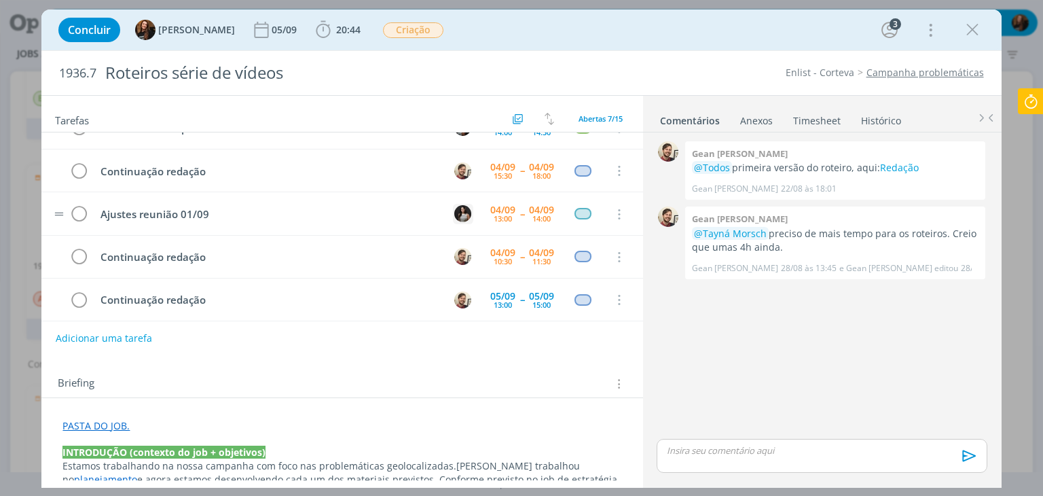
scroll to position [62, 0]
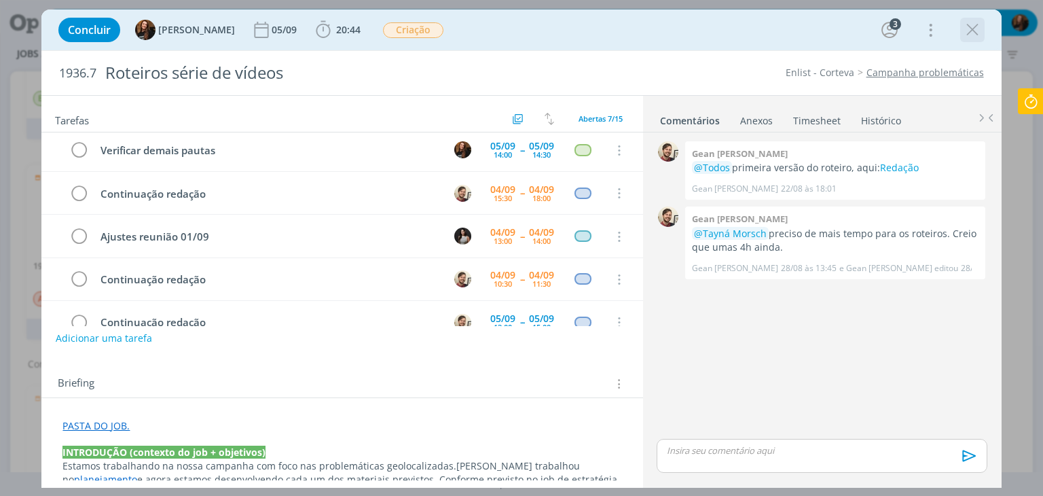
click at [969, 22] on icon "dialog" at bounding box center [972, 30] width 20 height 20
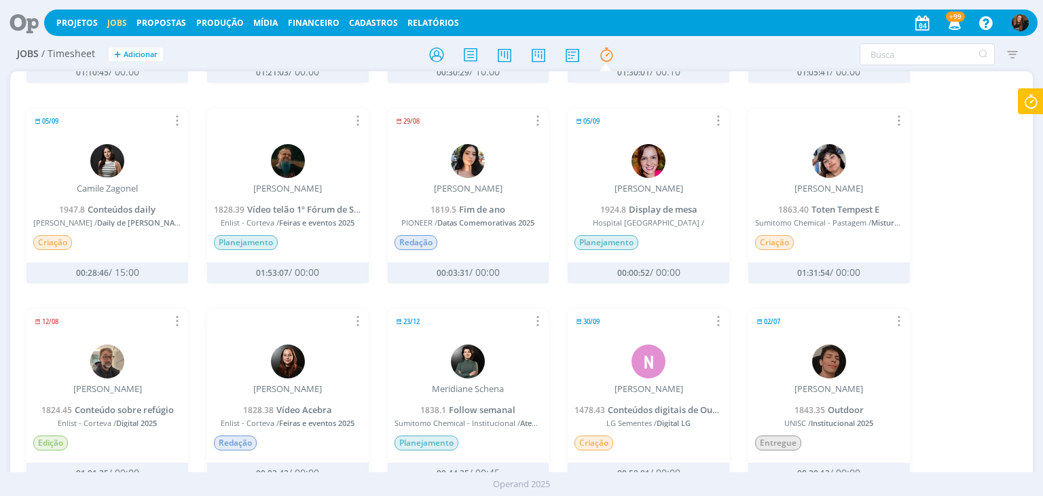
scroll to position [407, 0]
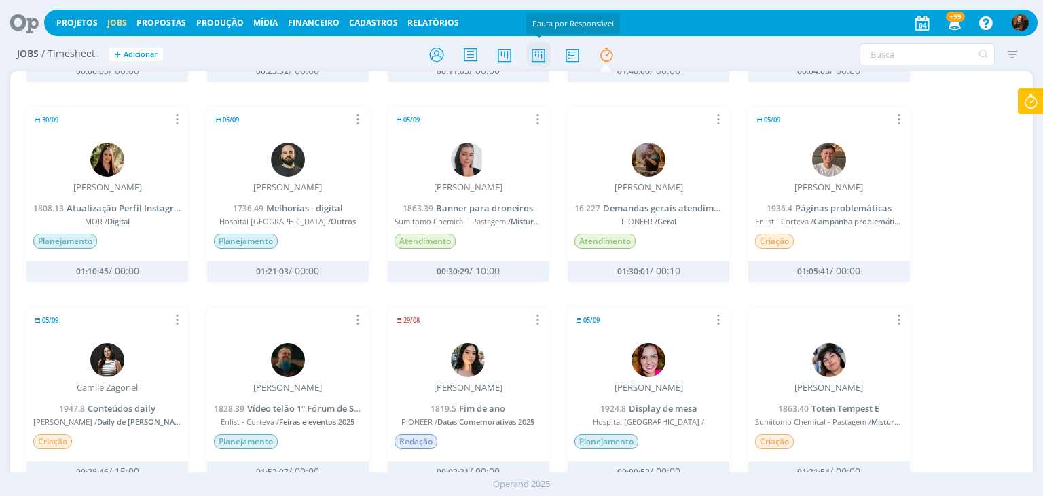
click at [534, 44] on icon at bounding box center [538, 54] width 24 height 26
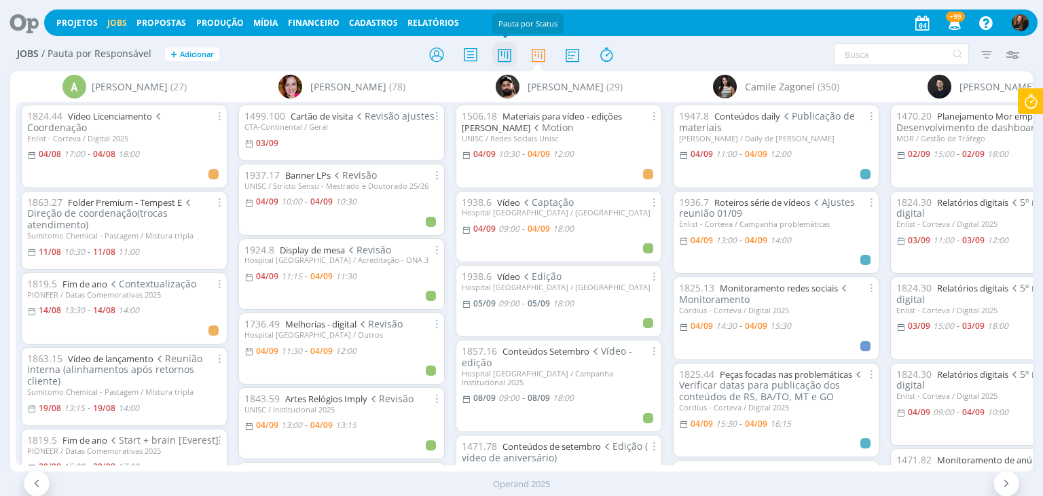
click at [496, 45] on icon at bounding box center [504, 54] width 24 height 26
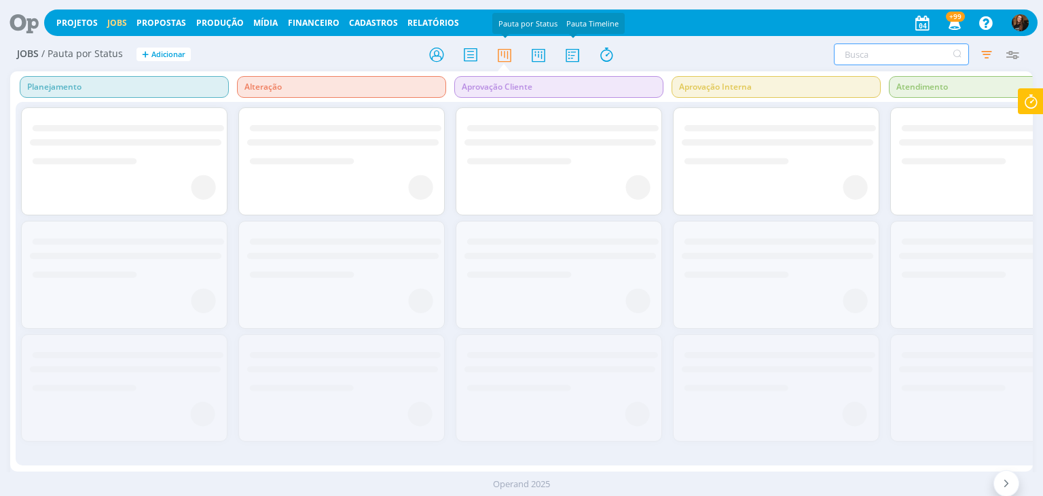
click at [882, 54] on input "text" at bounding box center [901, 54] width 135 height 22
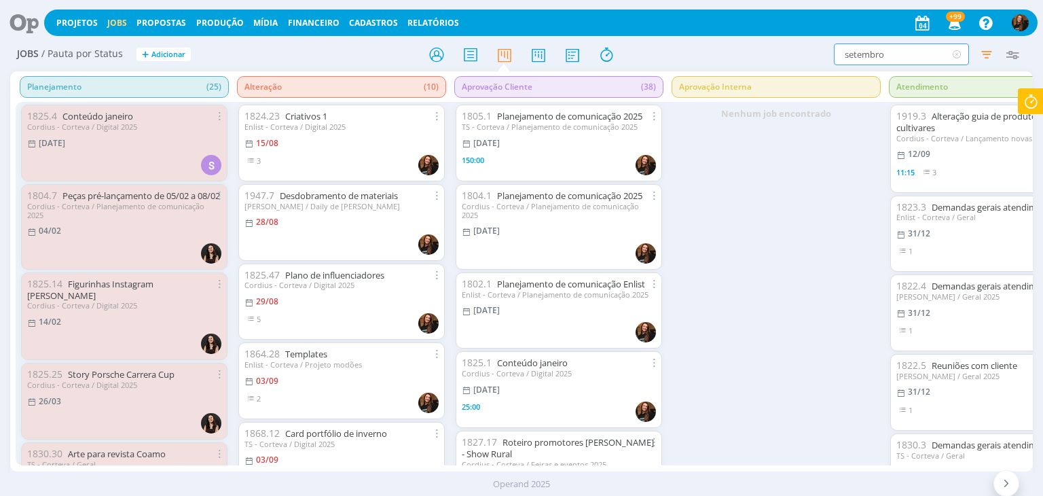
type input "setembro"
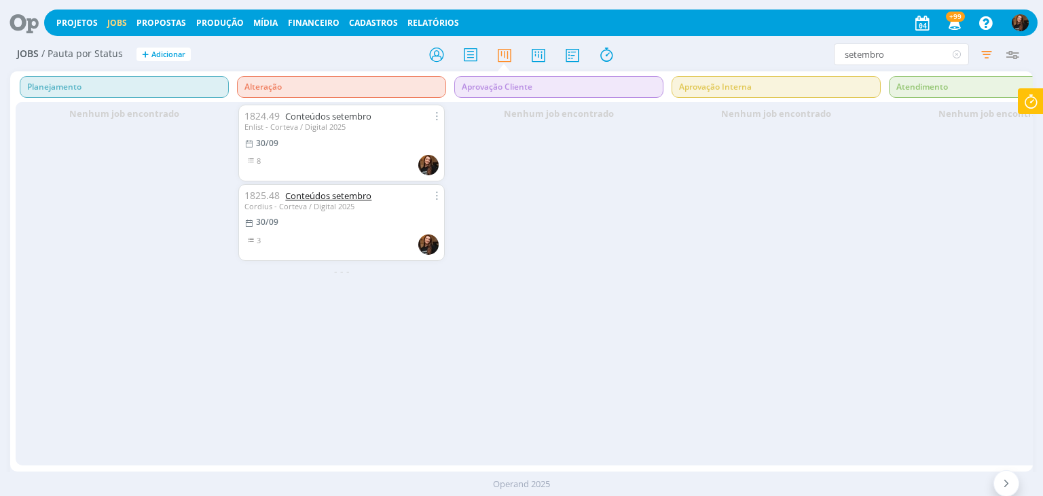
click at [346, 198] on link "Conteúdos setembro" at bounding box center [328, 195] width 86 height 12
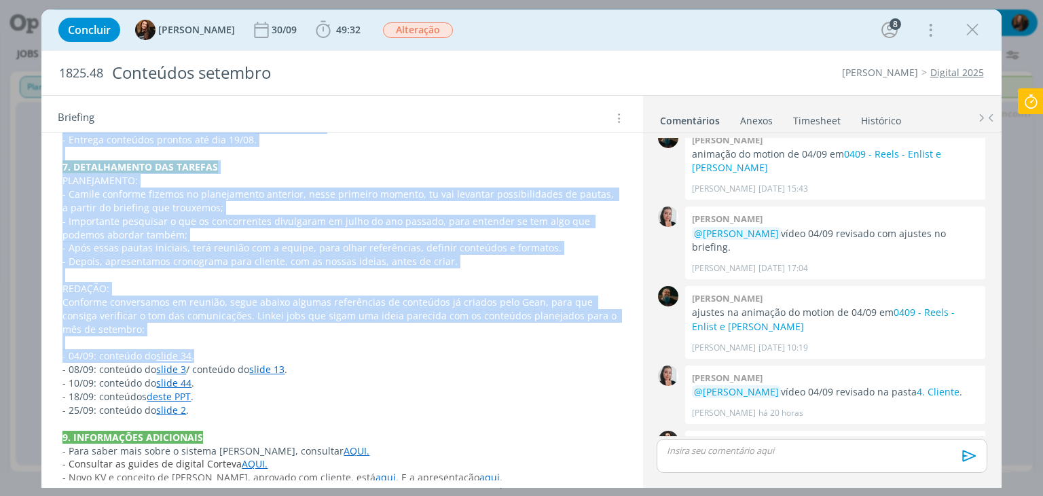
scroll to position [1255, 0]
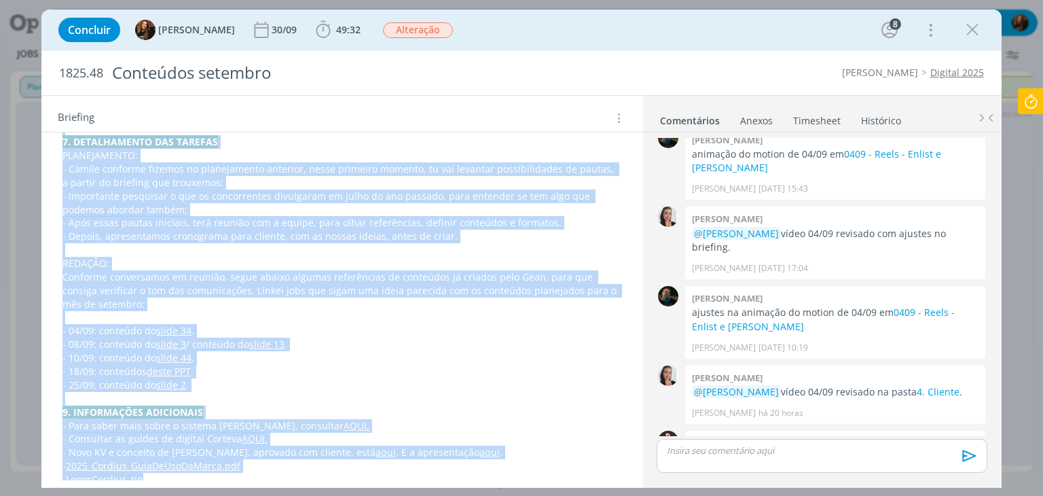
drag, startPoint x: 60, startPoint y: 242, endPoint x: 329, endPoint y: 468, distance: 350.8
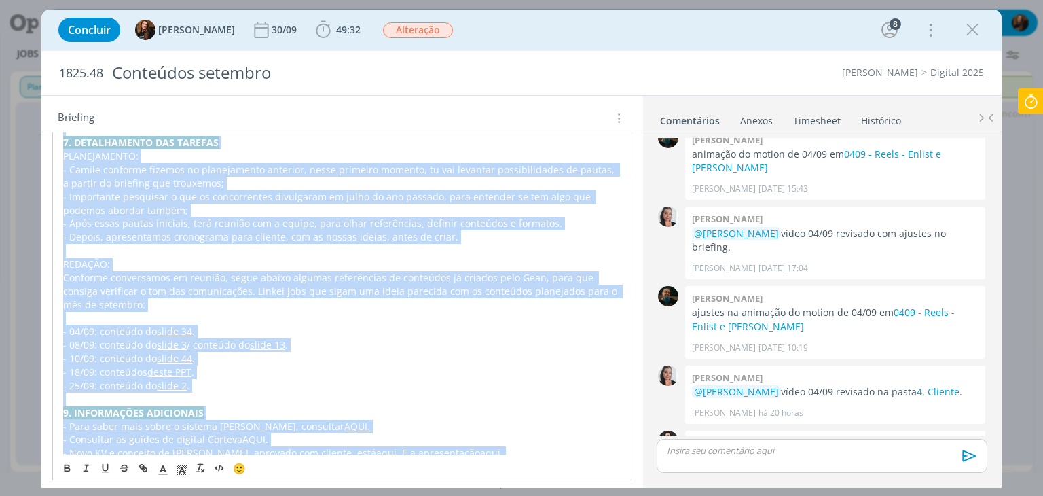
copy div "INTRODUÇÃO (contexto do job + objetivos) Em dezembro de 2024 apresentamos o pla…"
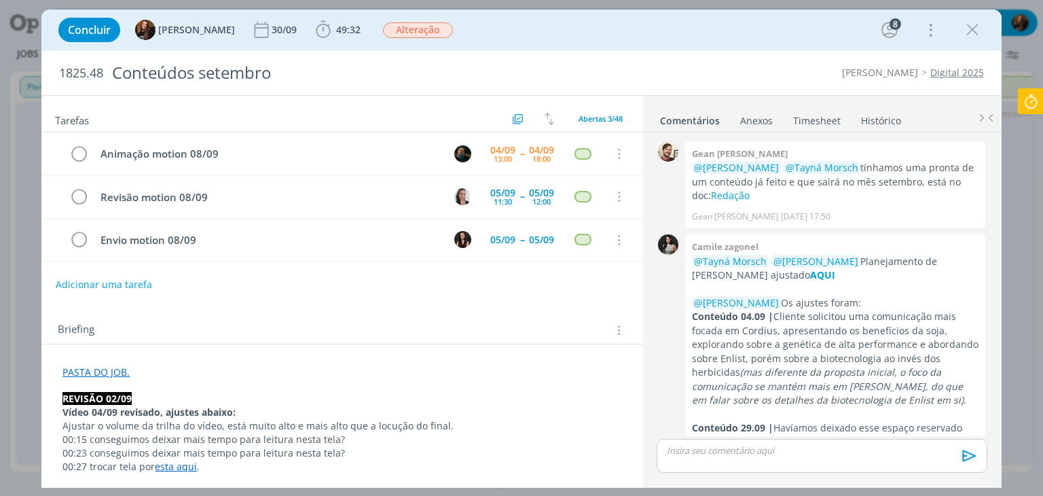
scroll to position [1887, 0]
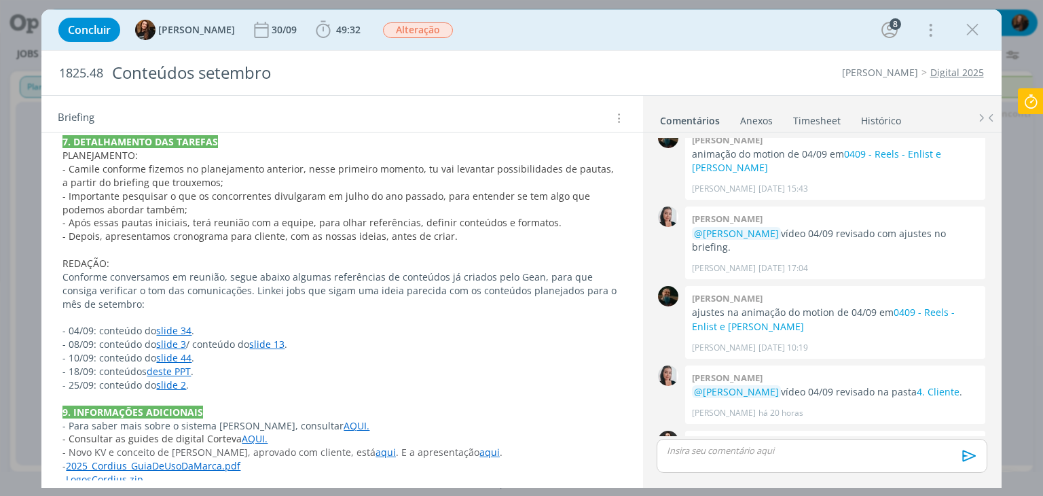
click at [664, 35] on div "Concluir Tayná Morsch 30/09 49:32 Iniciar Apontar Data * 04/09/2025 Horas * 00:…" at bounding box center [521, 30] width 939 height 33
click at [974, 31] on icon "dialog" at bounding box center [972, 30] width 20 height 20
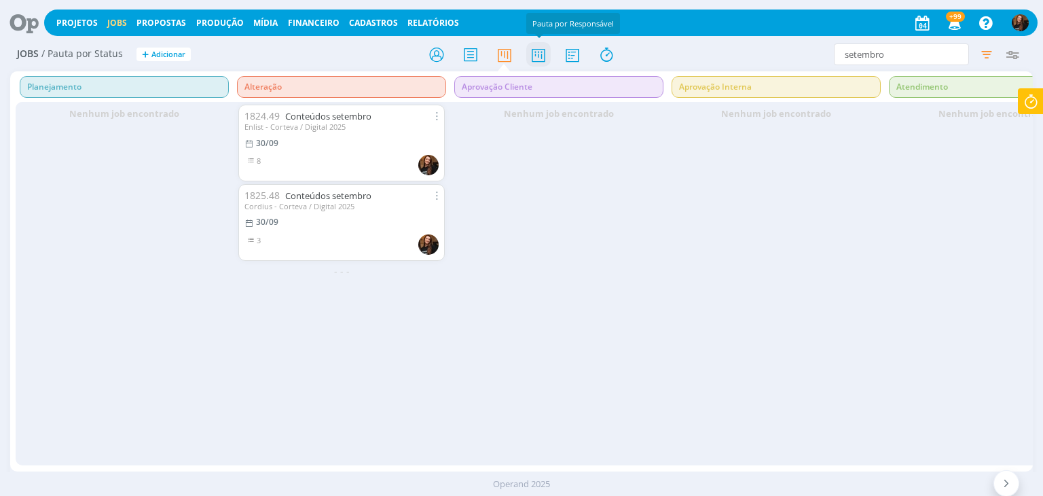
drag, startPoint x: 541, startPoint y: 54, endPoint x: 318, endPoint y: 70, distance: 223.3
click at [540, 54] on icon at bounding box center [538, 54] width 24 height 26
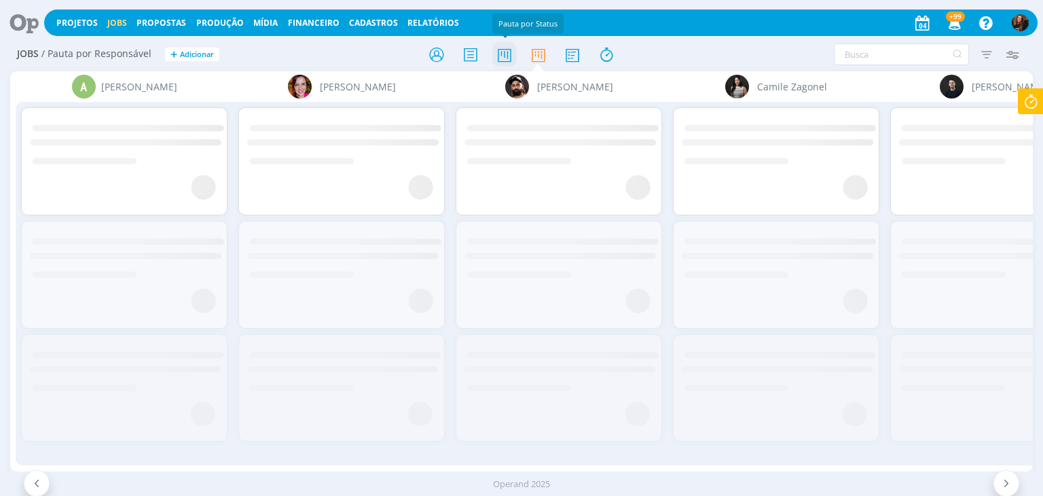
click at [505, 56] on icon at bounding box center [504, 54] width 24 height 26
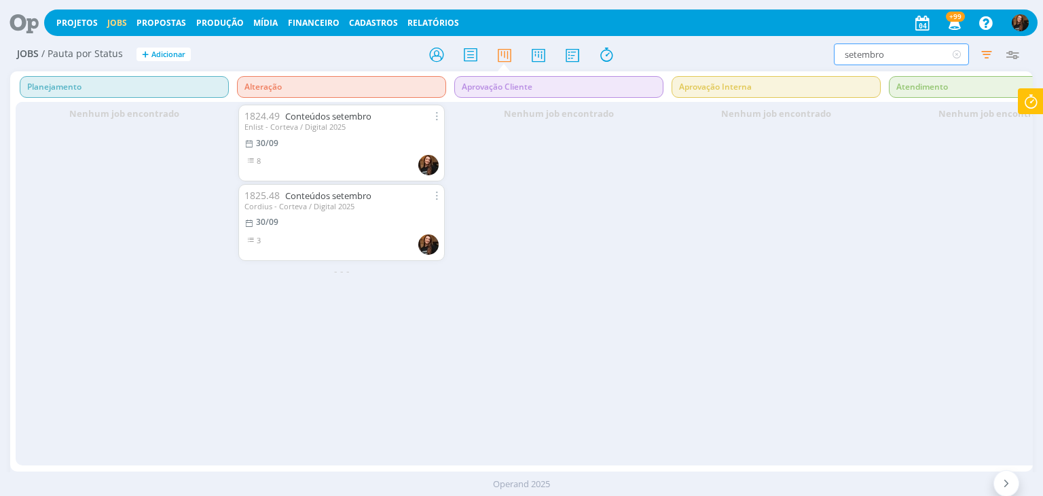
drag, startPoint x: 890, startPoint y: 52, endPoint x: 735, endPoint y: 84, distance: 158.1
click at [766, 83] on div "Jobs / Pauta por Status + Adicionar setembro Filtrar Filtrar Limpar setembro Ti…" at bounding box center [521, 270] width 1043 height 464
type input "outubro"
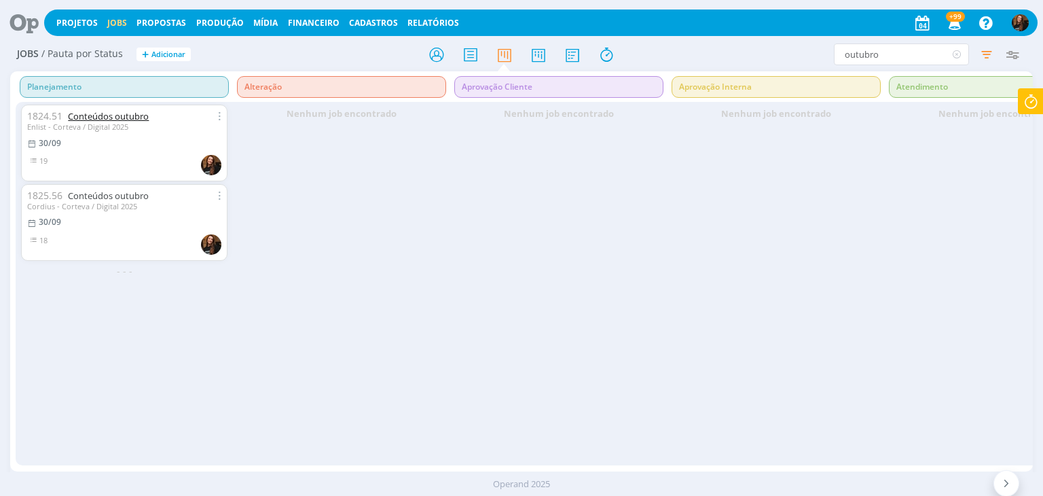
click at [92, 113] on link "Conteúdos outubro" at bounding box center [108, 116] width 81 height 12
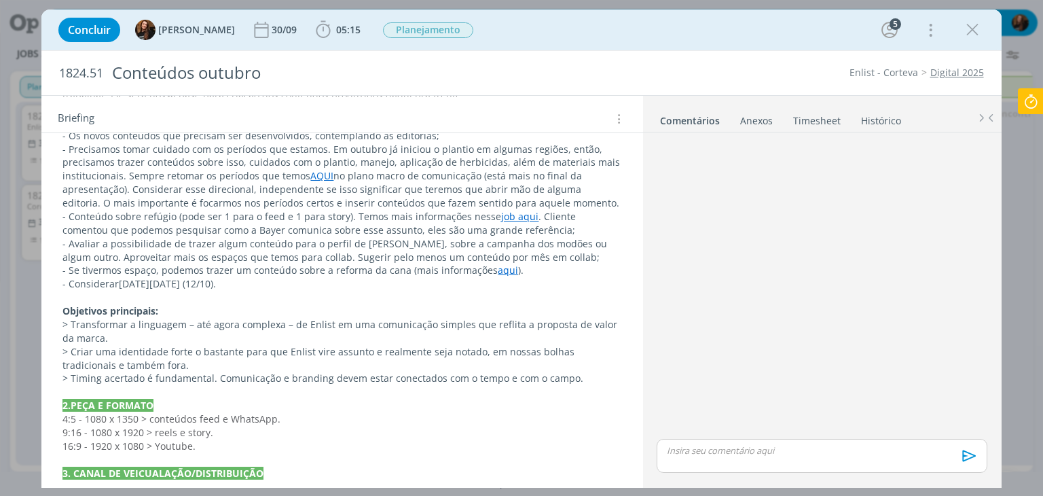
scroll to position [407, 0]
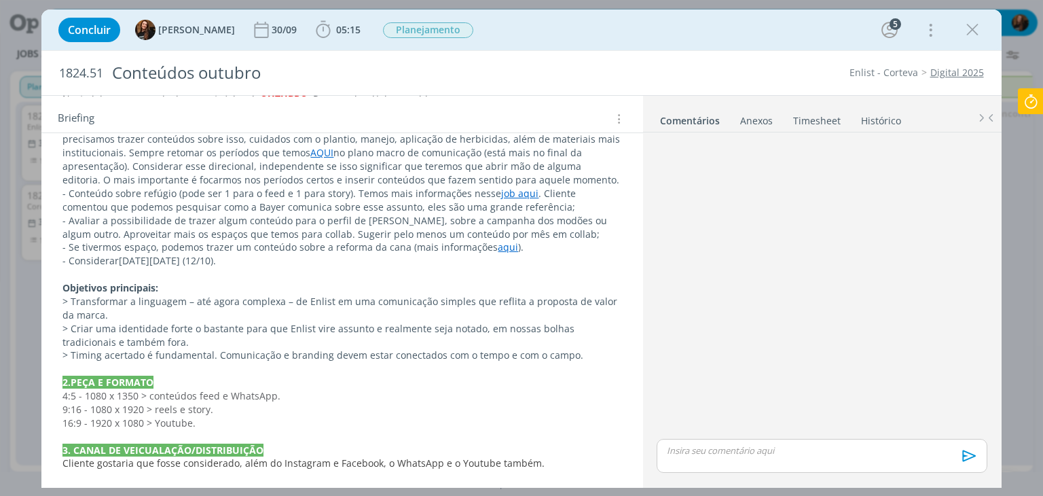
drag, startPoint x: 315, startPoint y: 256, endPoint x: 60, endPoint y: 267, distance: 254.8
click at [56, 264] on div "PASTA DO JOB. 1. INTRODUÇÃO (contexto do job + objetivos) Em fevereiro, apresen…" at bounding box center [341, 396] width 579 height 779
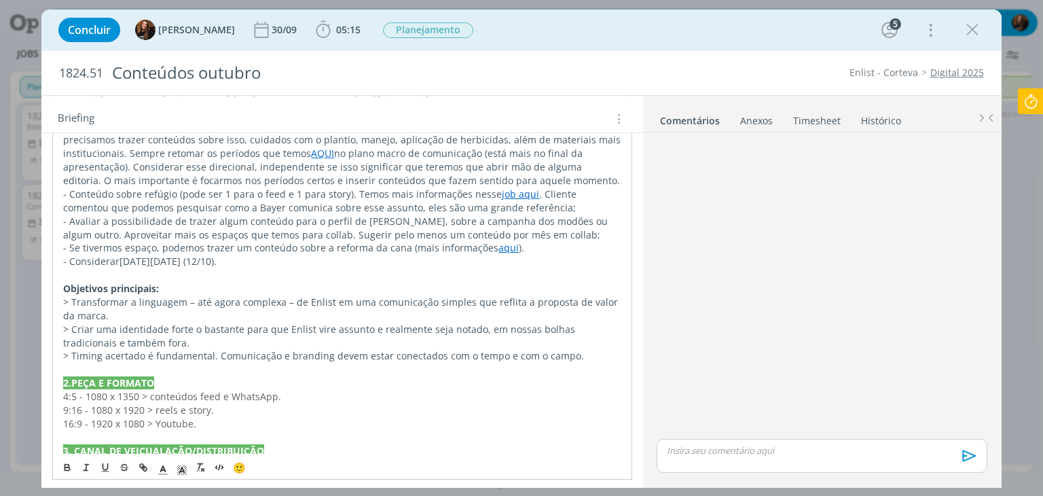
copy p "- Considerar Dia do Engenheiro Agrônomo (12/10)."
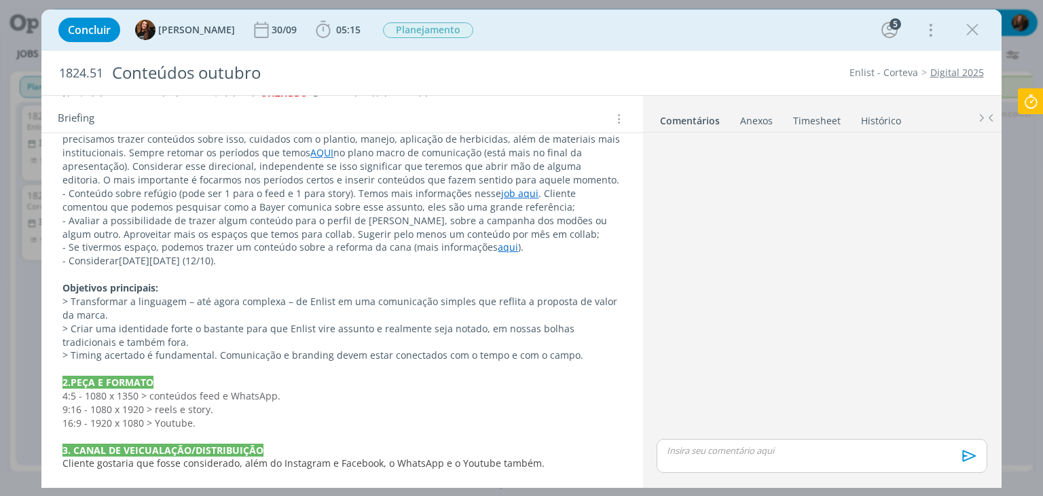
click at [678, 22] on div "Concluir Tayná Morsch 30/09 05:15 Iniciar Apontar Data * 04/09/2025 Horas * 00:…" at bounding box center [521, 30] width 939 height 33
click at [802, 116] on link "Timesheet" at bounding box center [816, 118] width 49 height 20
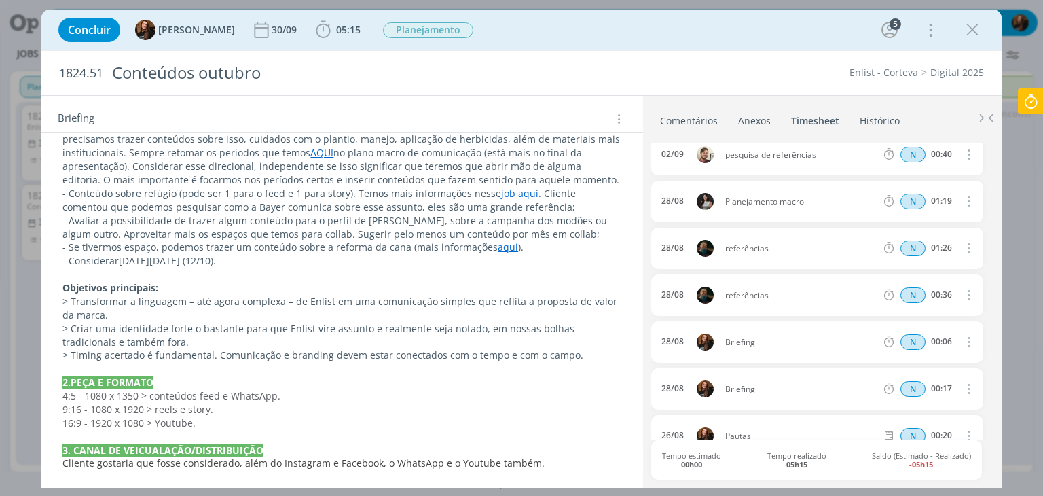
scroll to position [0, 0]
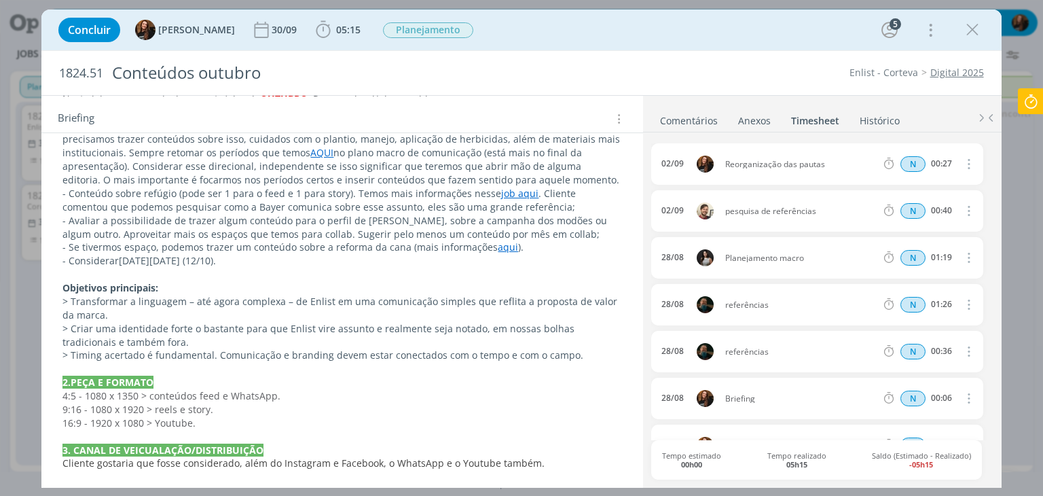
click at [679, 117] on link "Comentários" at bounding box center [688, 118] width 59 height 20
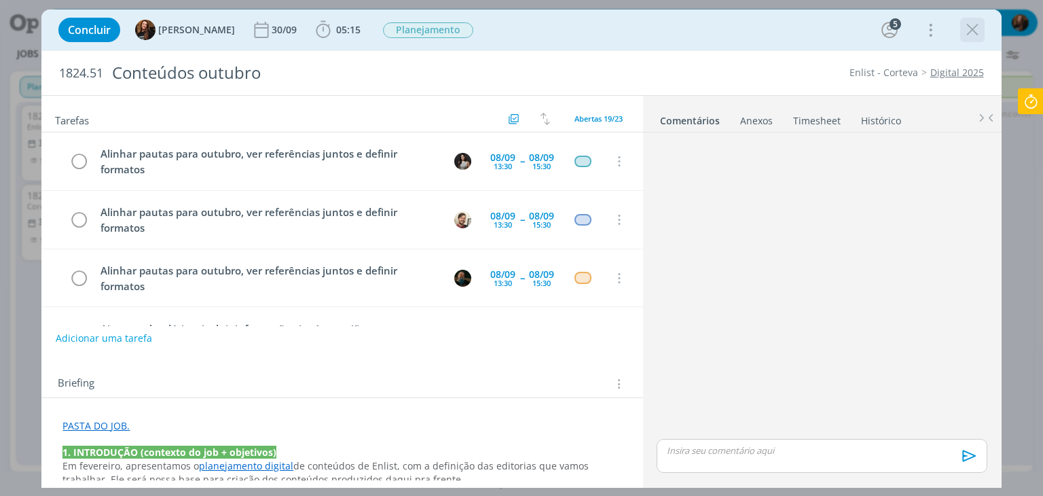
click at [970, 32] on icon "dialog" at bounding box center [972, 30] width 20 height 20
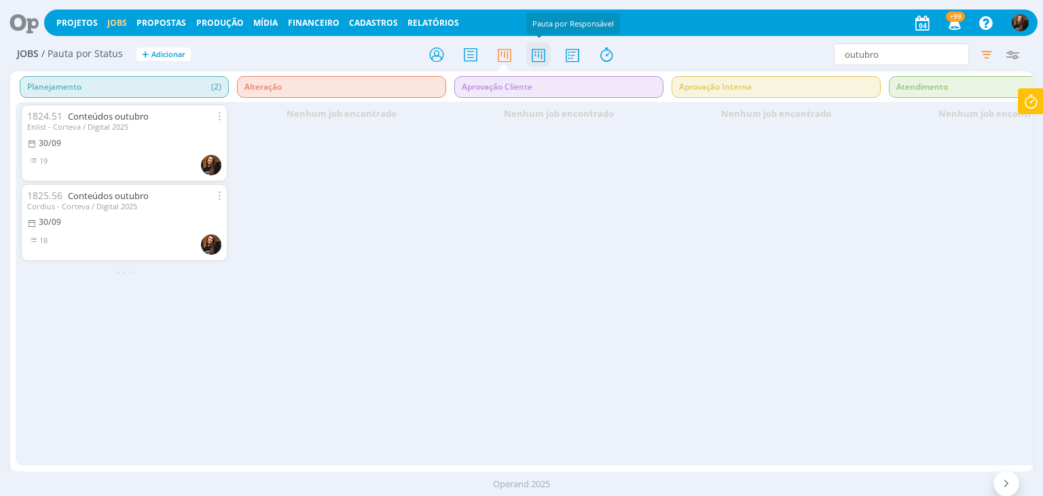
click at [532, 59] on icon at bounding box center [538, 54] width 24 height 26
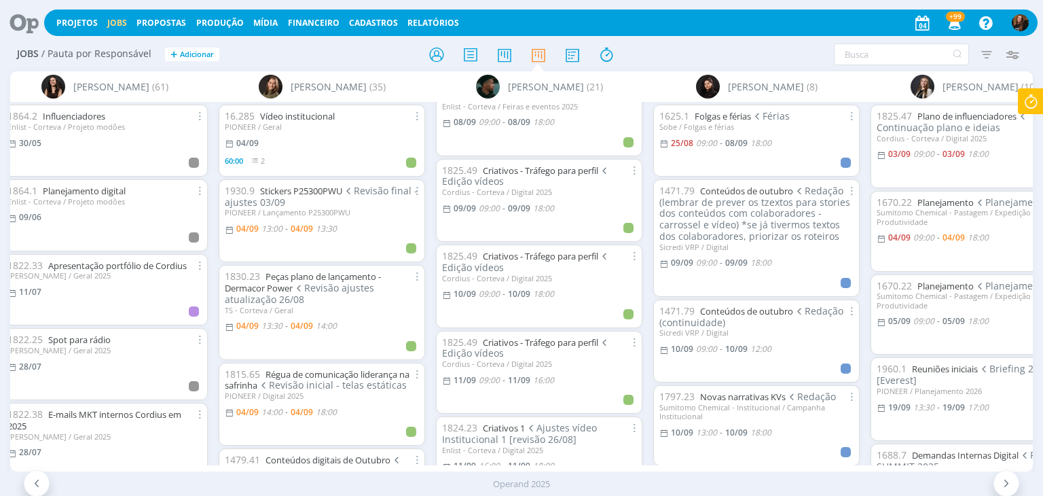
scroll to position [136, 0]
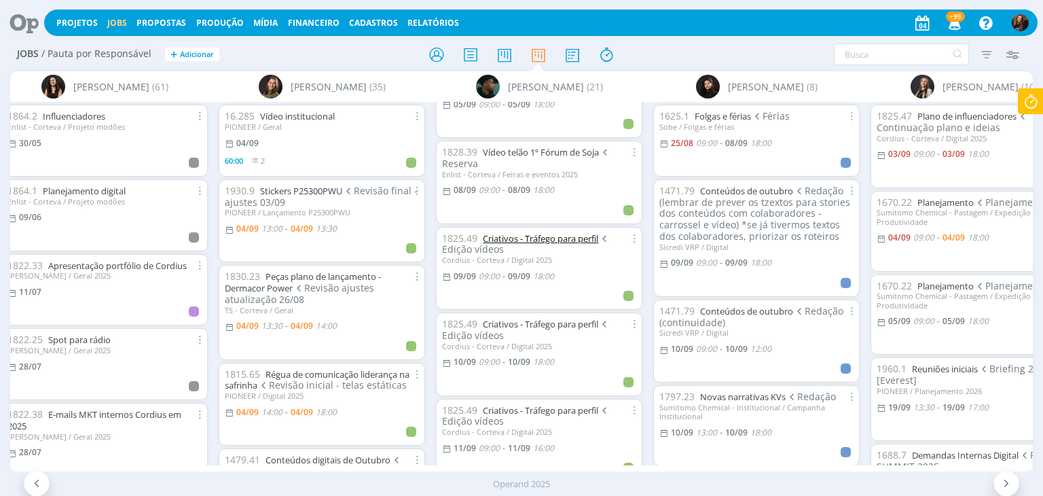
click at [542, 234] on link "Criativos - Tráfego para perfil" at bounding box center [540, 238] width 115 height 12
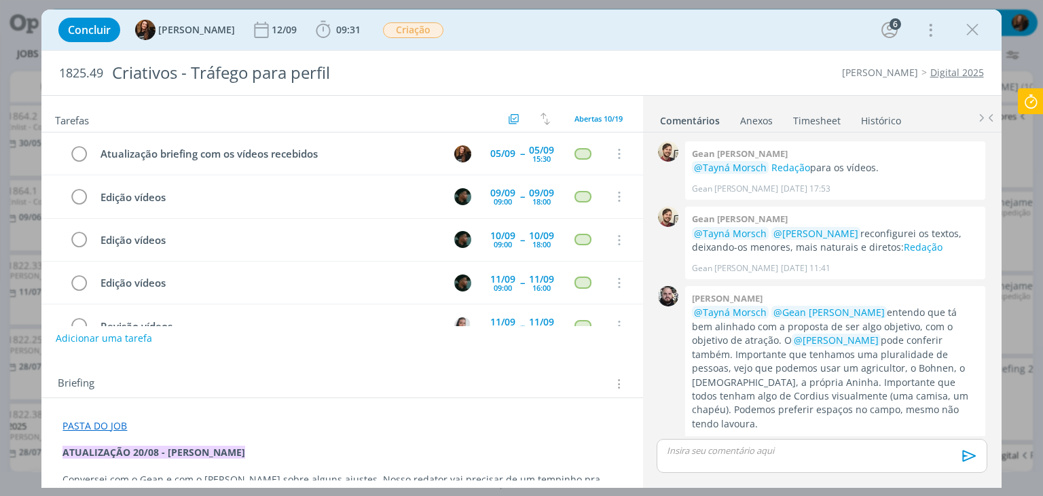
scroll to position [403, 0]
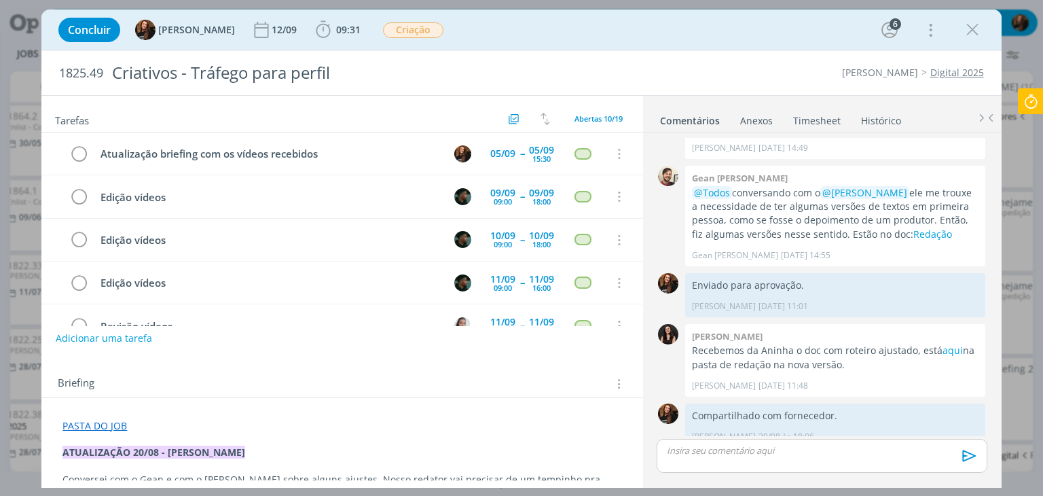
click at [869, 115] on link "Histórico" at bounding box center [880, 118] width 41 height 20
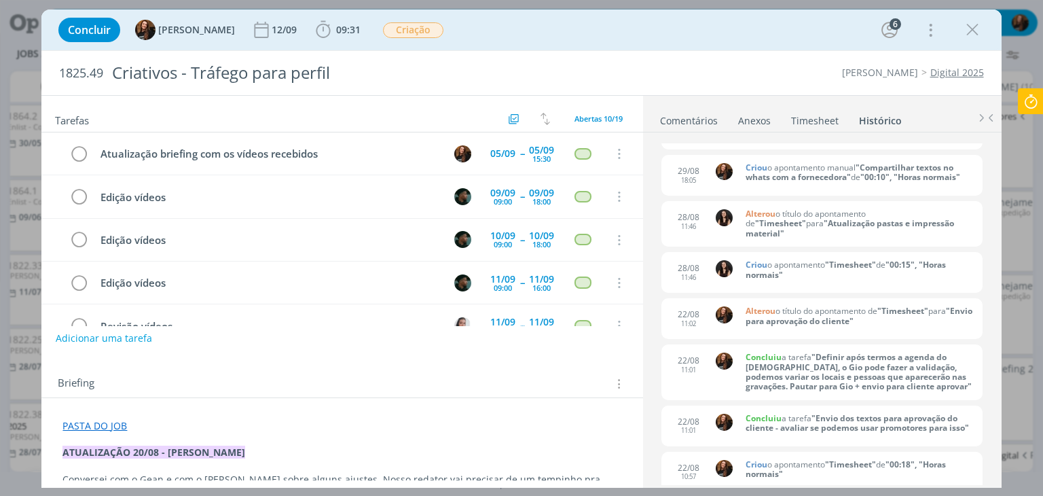
scroll to position [0, 0]
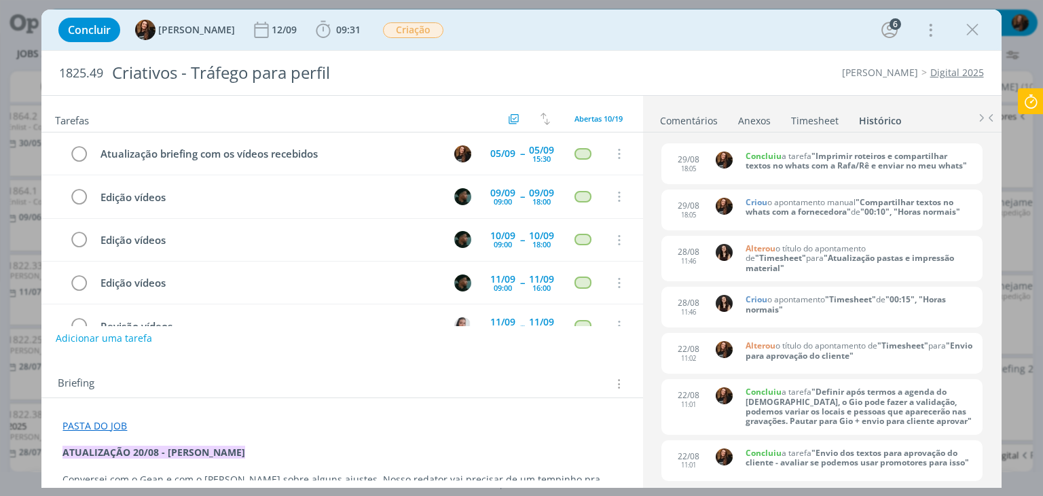
click at [684, 115] on link "Comentários" at bounding box center [688, 118] width 59 height 20
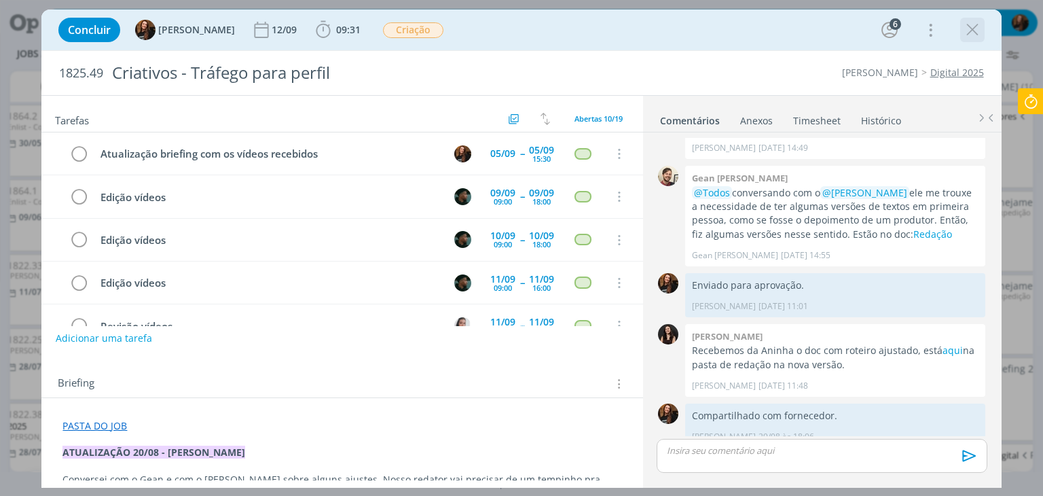
click at [974, 29] on icon "dialog" at bounding box center [972, 30] width 20 height 20
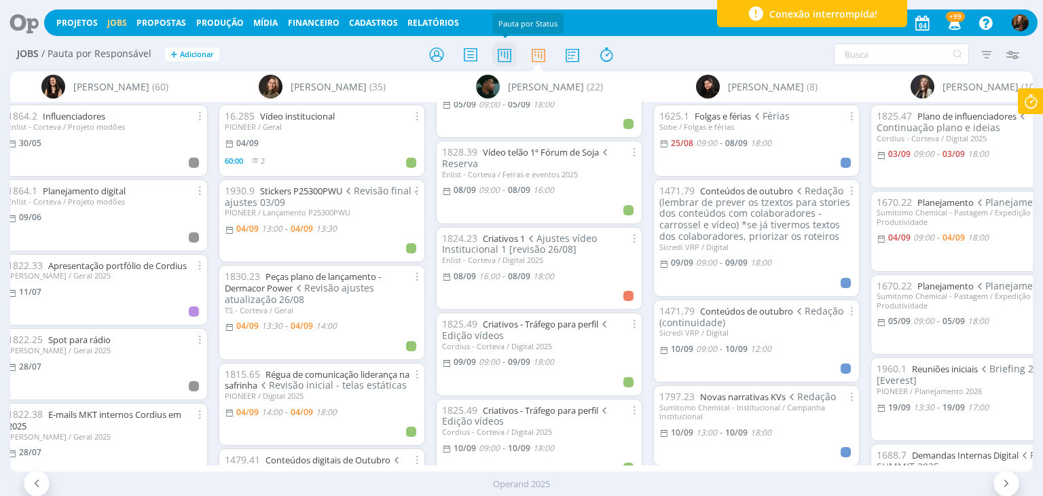
click at [510, 50] on icon at bounding box center [504, 54] width 24 height 26
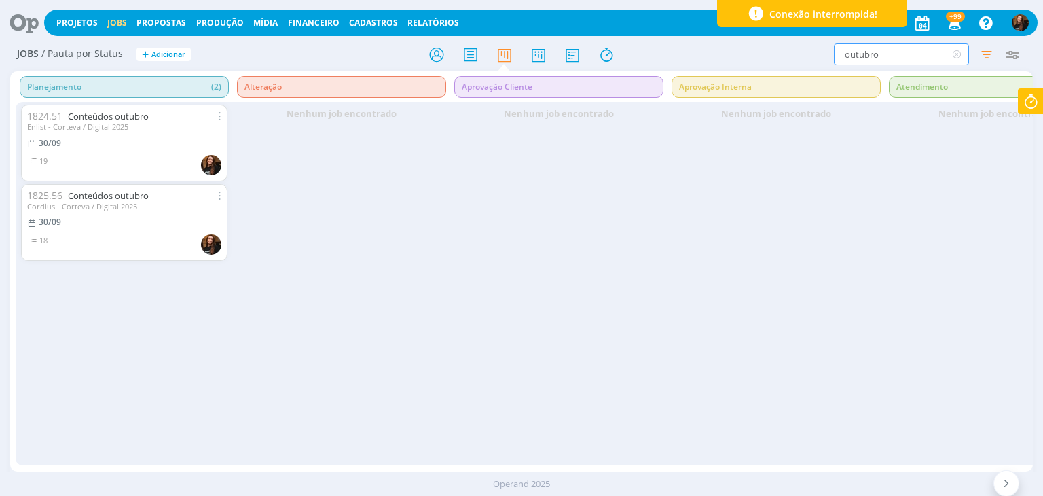
drag, startPoint x: 895, startPoint y: 57, endPoint x: 823, endPoint y: 63, distance: 72.2
click at [823, 63] on div "outubro Filtrar Filtrar Limpar outubro Tipo Apenas Jobs Data Personalizado a Re…" at bounding box center [862, 54] width 327 height 22
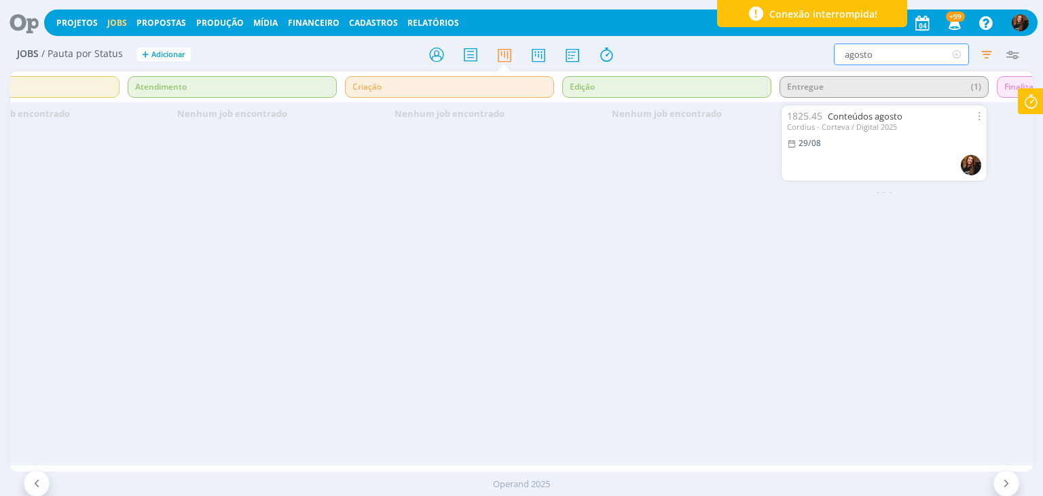
scroll to position [0, 752]
click at [905, 119] on link "Conteúdos agosto" at bounding box center [873, 116] width 75 height 12
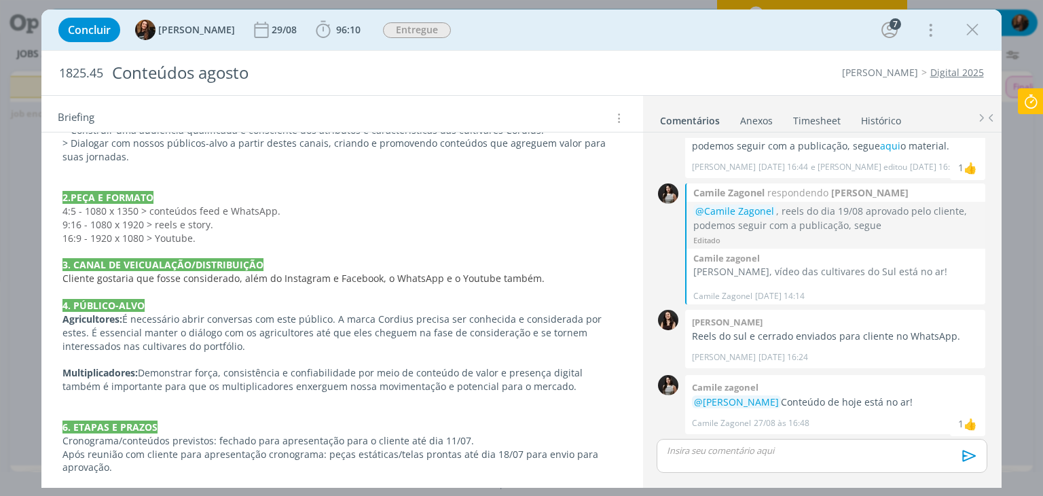
scroll to position [2018, 0]
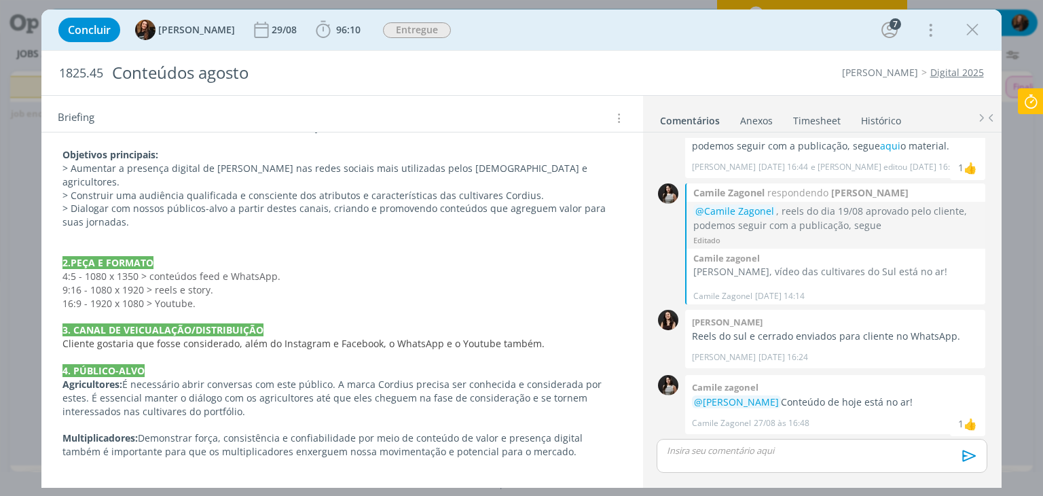
drag, startPoint x: 114, startPoint y: 381, endPoint x: 56, endPoint y: 354, distance: 63.8
copy div "Cronograma/conteúdos previstos: fechado para apresentação para o cliente até di…"
click at [343, 432] on p "Multiplicadores: Demonstrar força, consistência e confiabilidade por meio de co…" at bounding box center [341, 445] width 557 height 27
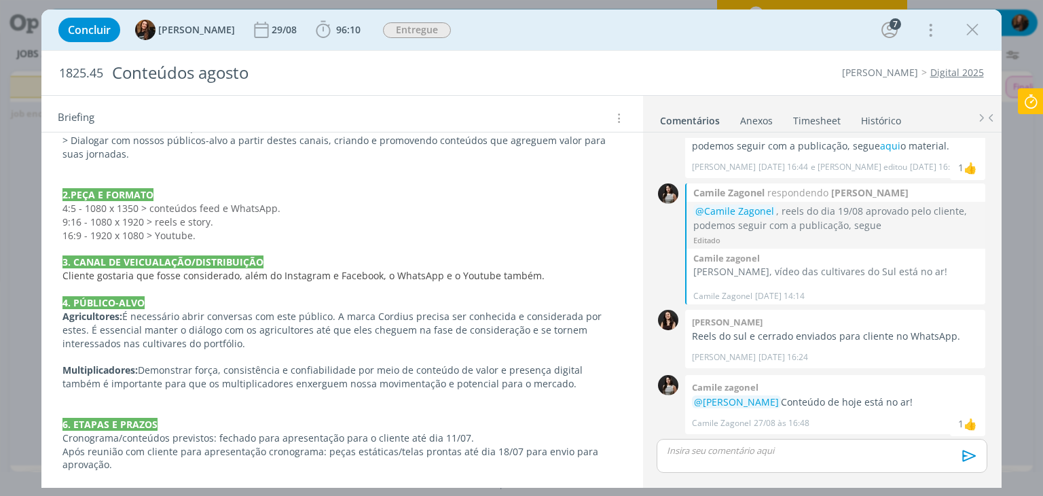
scroll to position [2154, 0]
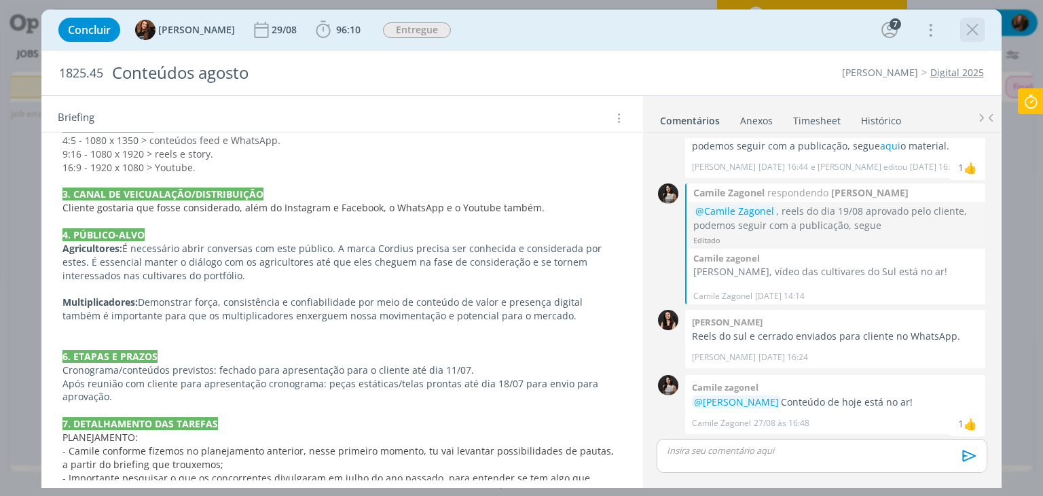
click at [970, 28] on icon "dialog" at bounding box center [972, 30] width 20 height 20
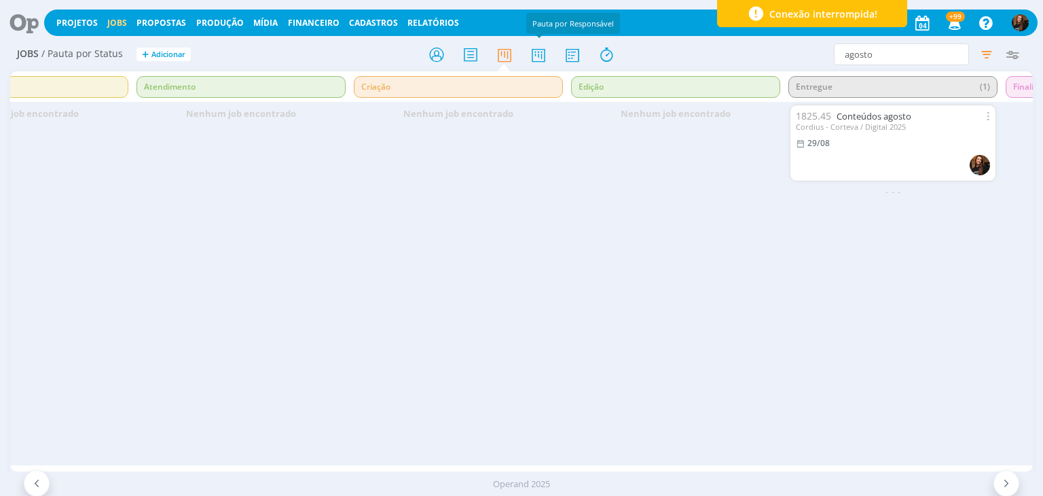
drag, startPoint x: 535, startPoint y: 25, endPoint x: 538, endPoint y: 35, distance: 10.7
click at [538, 31] on div "Pauta por Responsável" at bounding box center [573, 23] width 94 height 21
drag, startPoint x: 899, startPoint y: 52, endPoint x: 767, endPoint y: 81, distance: 135.1
click at [767, 81] on div "Jobs / Pauta por Status + Adicionar agosto Filtrar Filtrar Limpar agosto Tipo A…" at bounding box center [521, 270] width 1043 height 464
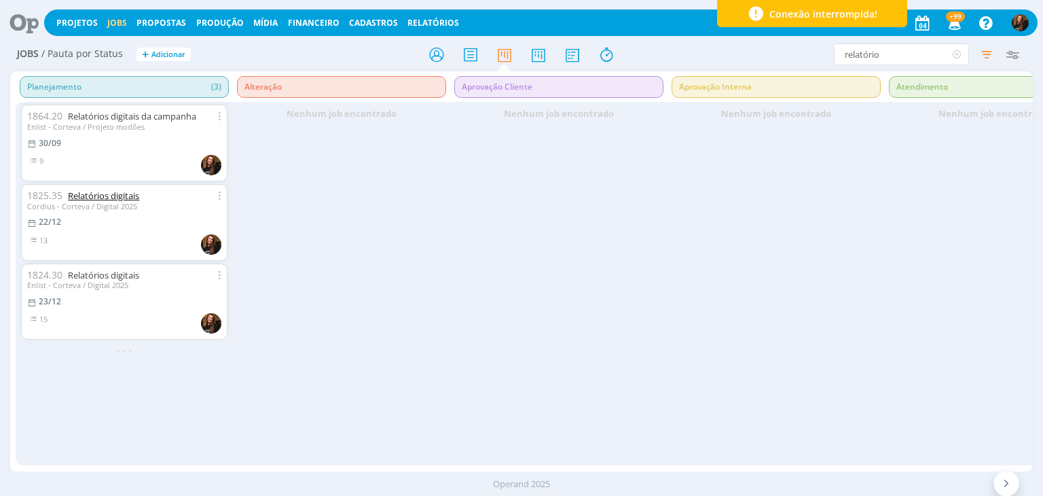
click at [124, 191] on link "Relatórios digitais" at bounding box center [103, 195] width 71 height 12
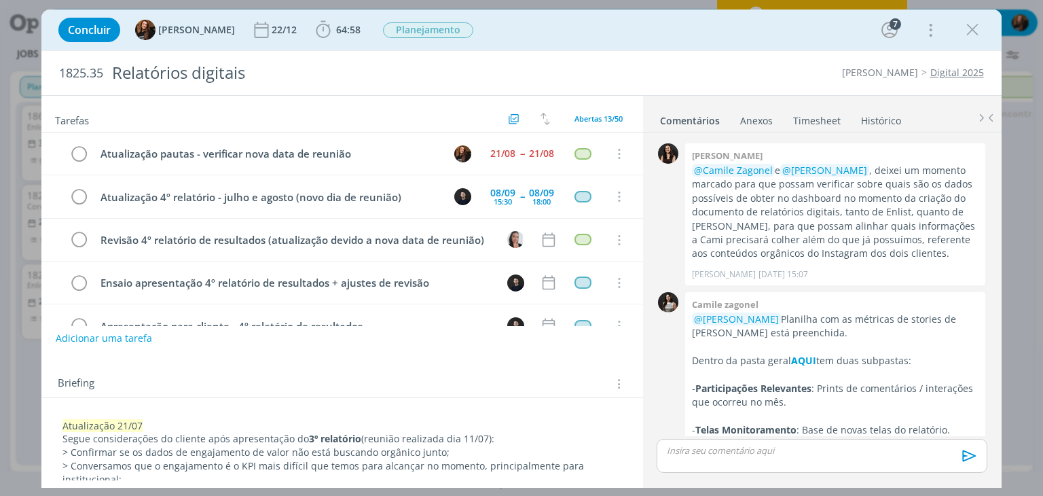
click at [119, 377] on div "Briefing Briefings Predefinidos Versões do Briefing Ver Briefing do Projeto" at bounding box center [344, 384] width 572 height 18
drag, startPoint x: 980, startPoint y: 33, endPoint x: 972, endPoint y: 26, distance: 11.6
click at [980, 33] on icon "dialog" at bounding box center [972, 30] width 20 height 20
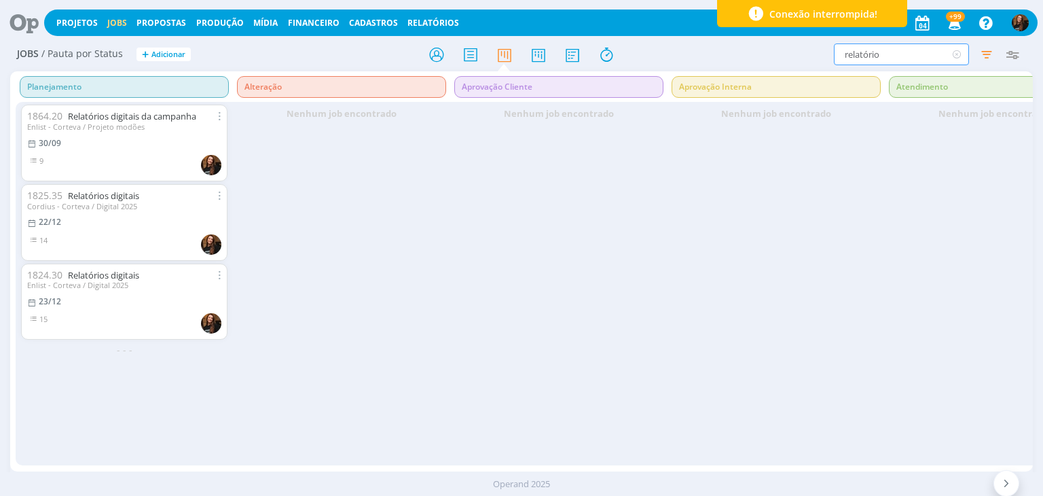
drag, startPoint x: 811, startPoint y: 66, endPoint x: 789, endPoint y: 60, distance: 22.4
click at [790, 63] on div "relatório Filtrar Filtrar Limpar relatório Tipo Apenas Jobs Data Personalizado …" at bounding box center [862, 54] width 327 height 22
type input "daily"
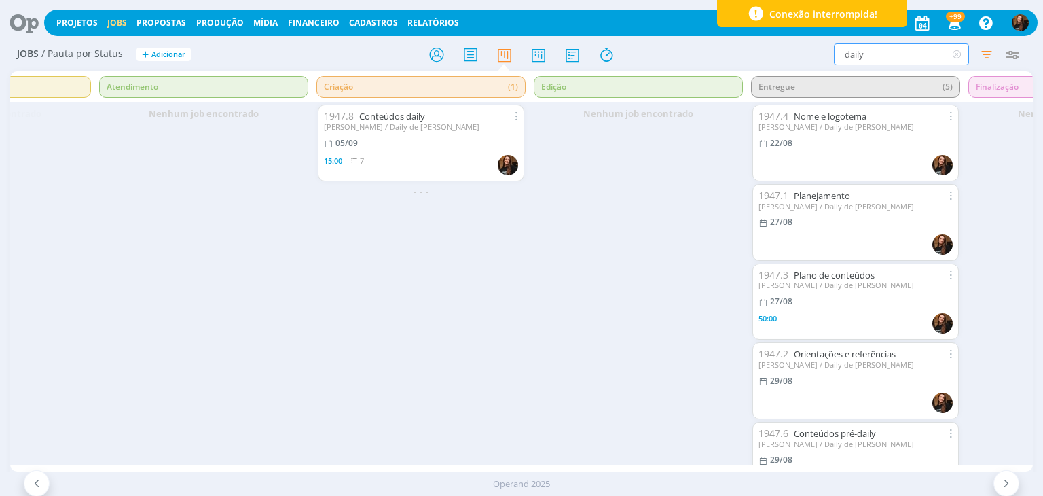
scroll to position [0, 783]
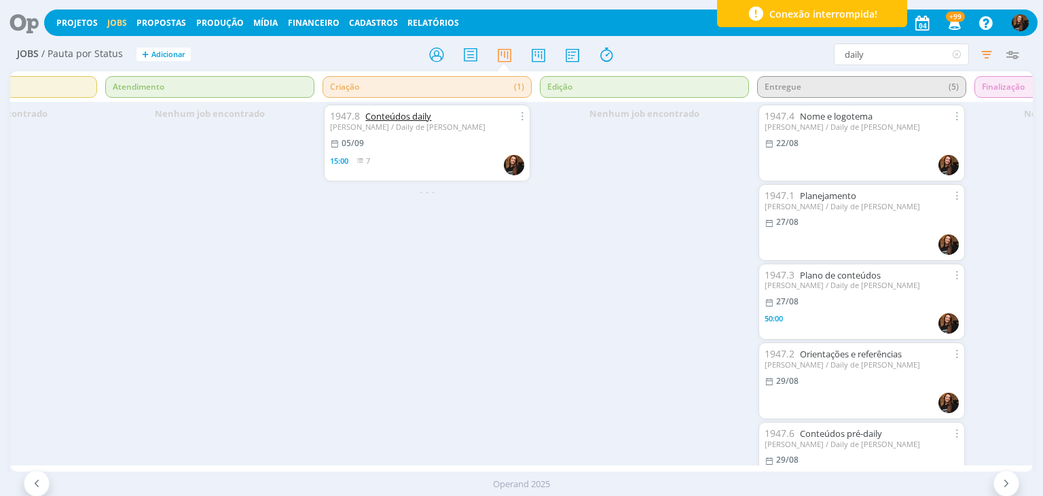
click at [384, 117] on link "Conteúdos daily" at bounding box center [398, 116] width 66 height 12
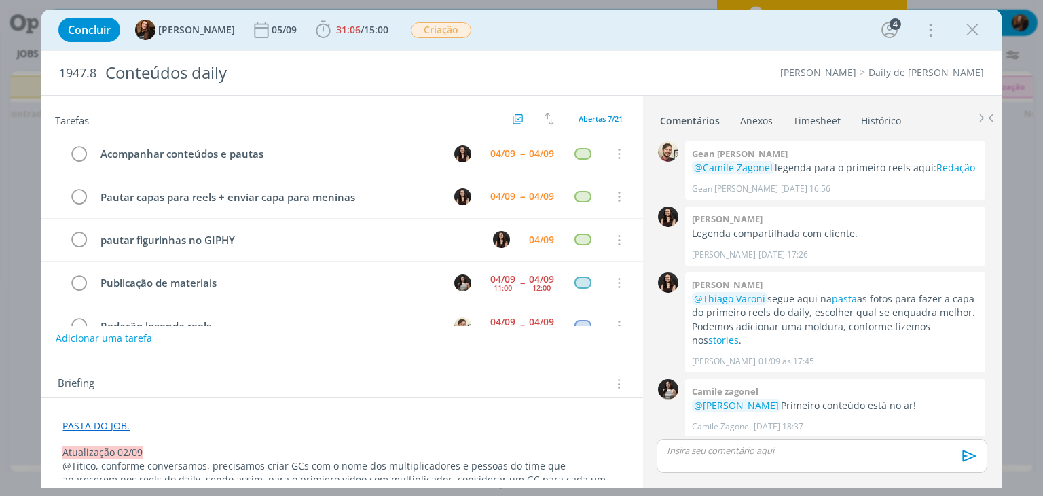
scroll to position [819, 0]
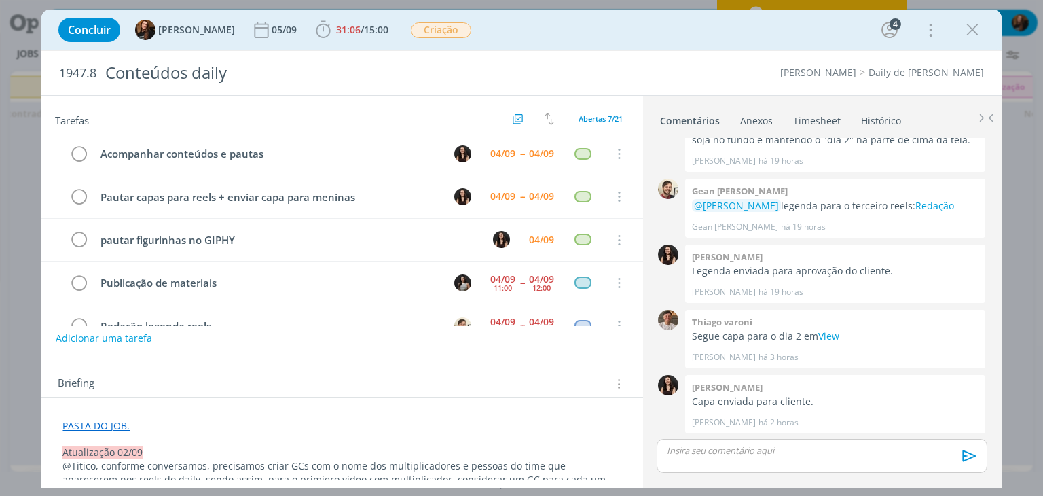
click at [827, 122] on link "Timesheet" at bounding box center [816, 118] width 49 height 20
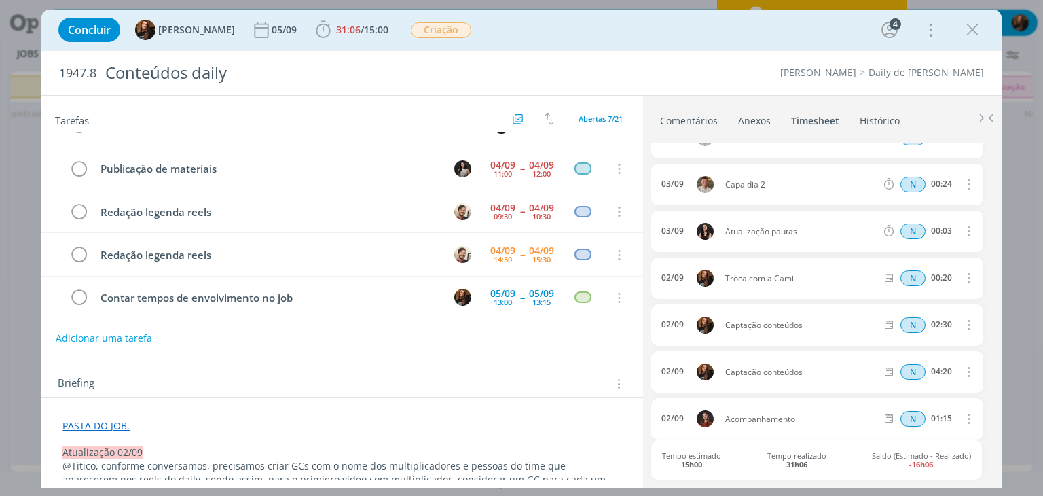
scroll to position [1221, 0]
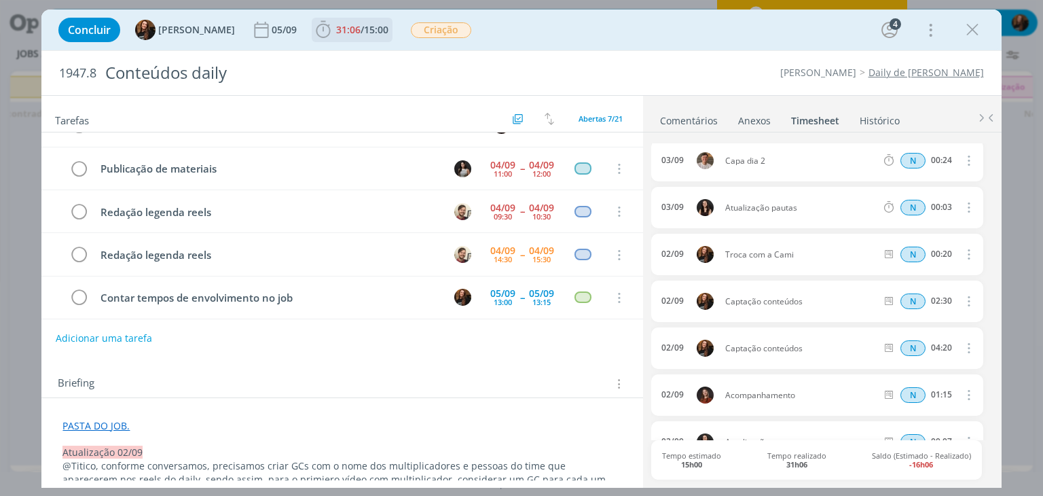
click at [333, 22] on span "31:06 / 15:00" at bounding box center [352, 30] width 78 height 20
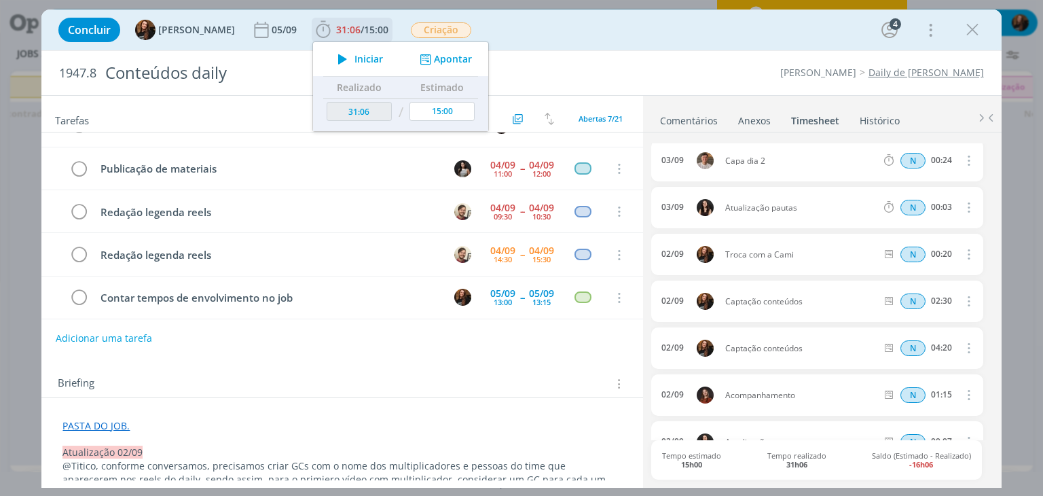
drag, startPoint x: 442, startPoint y: 55, endPoint x: 416, endPoint y: 89, distance: 43.1
click at [441, 54] on button "Apontar" at bounding box center [444, 59] width 56 height 14
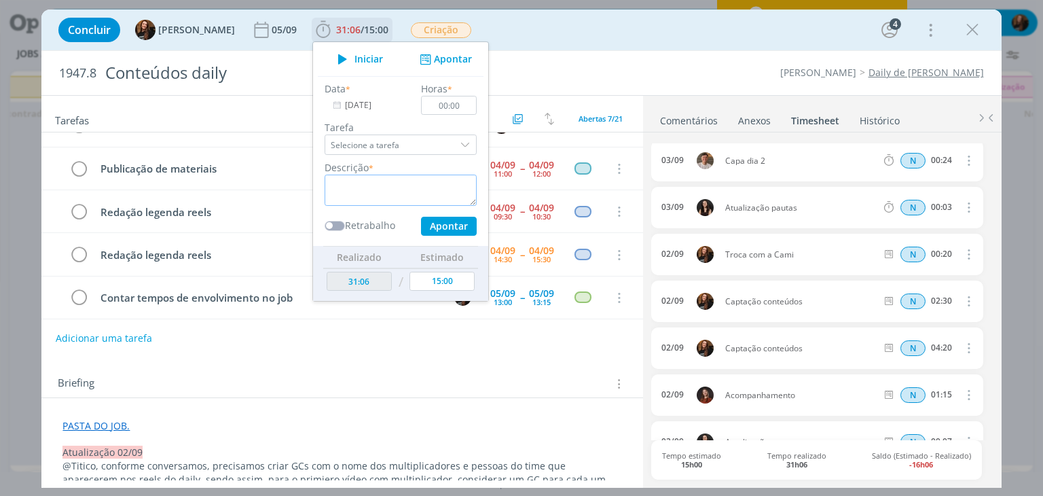
click at [359, 186] on textarea "dialog" at bounding box center [401, 189] width 152 height 31
type textarea "Informações para aftermovie do evento"
click at [458, 107] on input "00:00" at bounding box center [450, 105] width 56 height 19
type input "00:15"
click at [443, 218] on button "Apontar" at bounding box center [449, 226] width 56 height 19
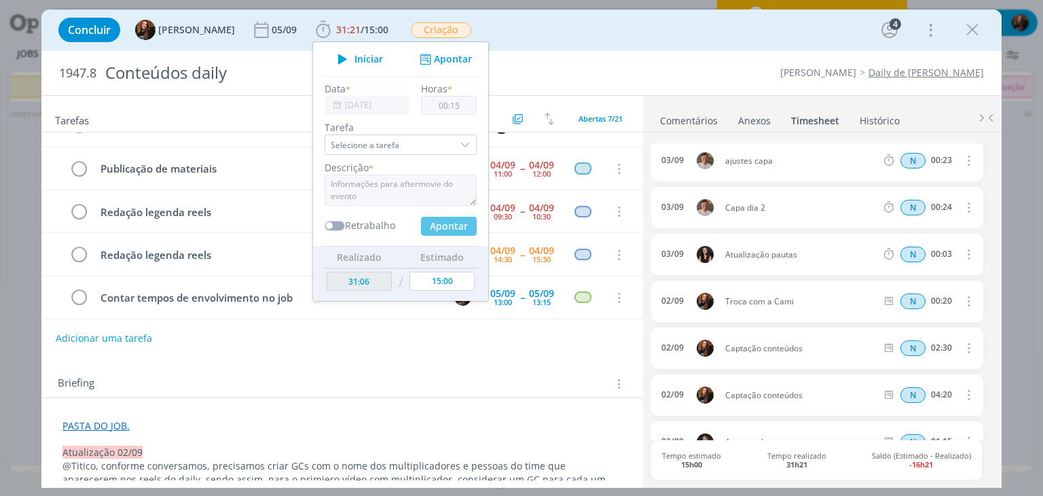
type input "31:21"
type input "00:00"
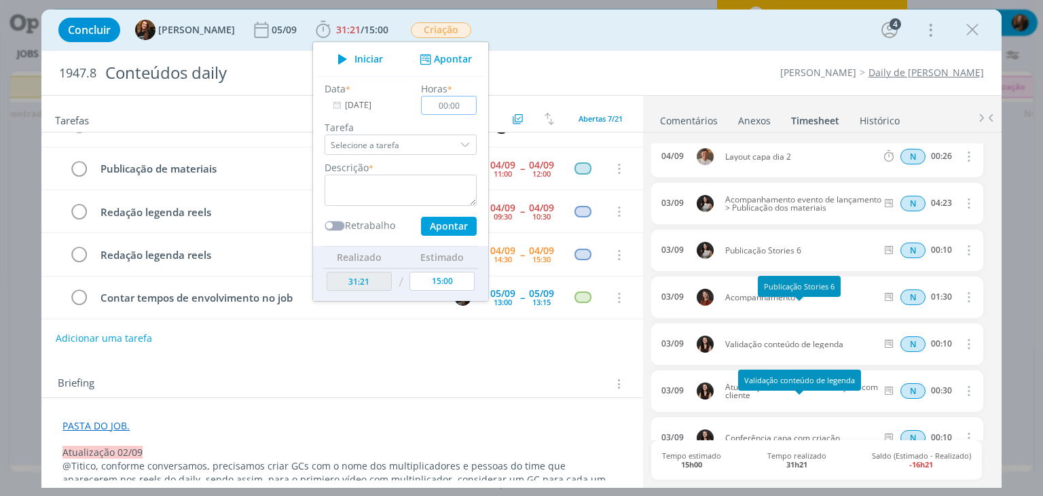
scroll to position [182, 0]
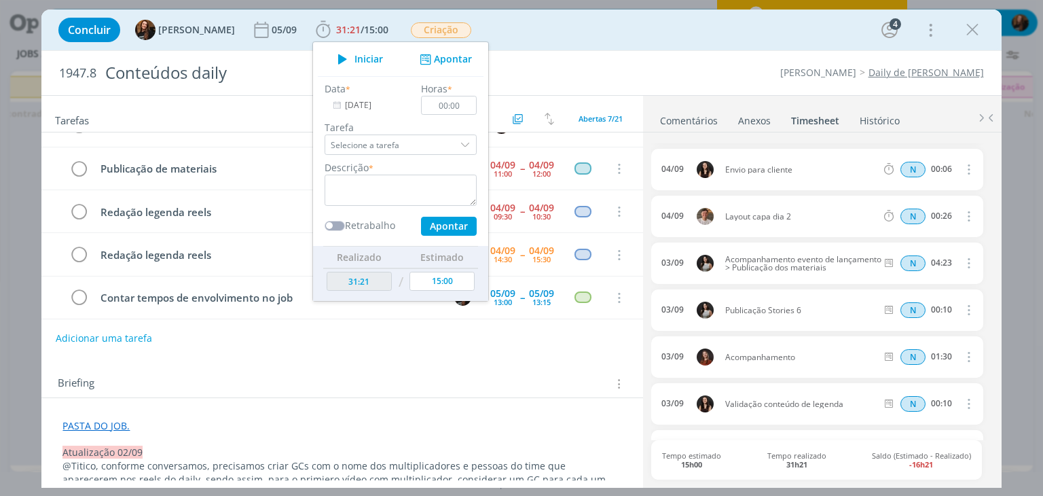
click at [424, 382] on div "Briefing Briefings Predefinidos Versões do Briefing Ver Briefing do Projeto" at bounding box center [344, 384] width 572 height 18
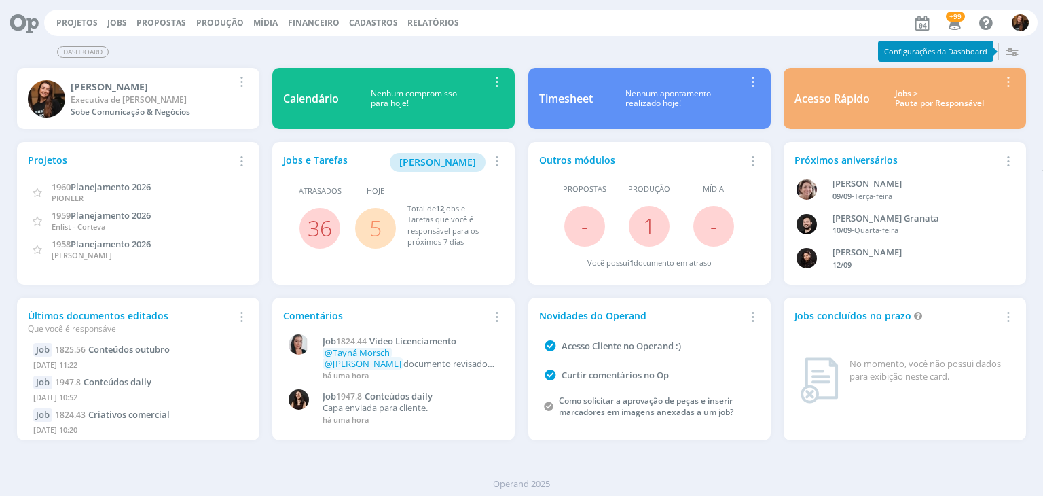
click at [937, 100] on div "Jobs > Pauta por Responsável" at bounding box center [939, 99] width 119 height 20
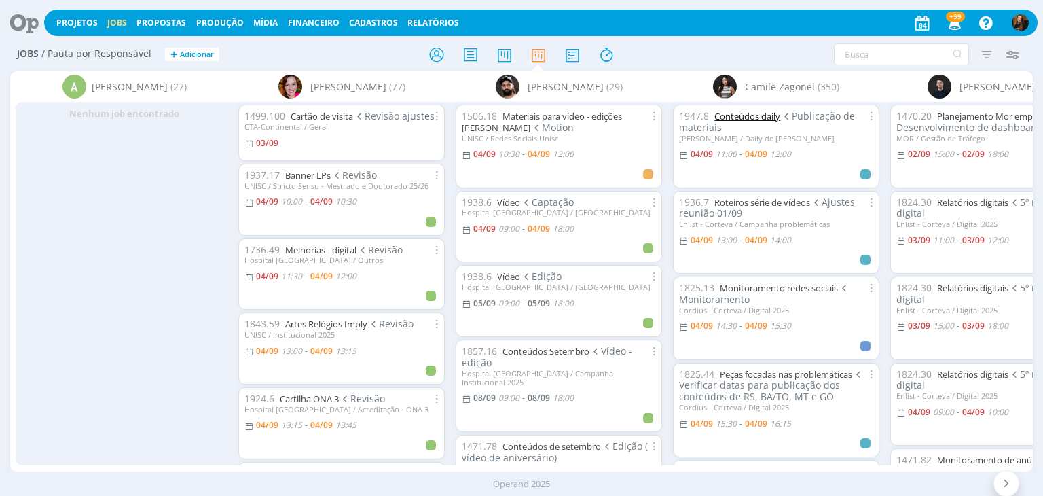
drag, startPoint x: 606, startPoint y: 160, endPoint x: 766, endPoint y: 115, distance: 166.2
click at [766, 115] on link "Conteúdos daily" at bounding box center [747, 116] width 66 height 12
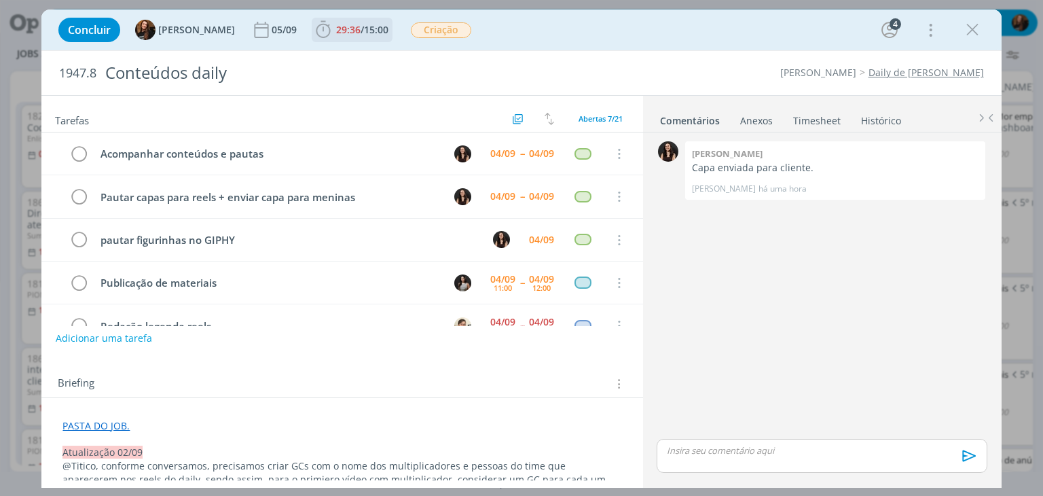
click at [348, 31] on span "29:36" at bounding box center [348, 29] width 24 height 13
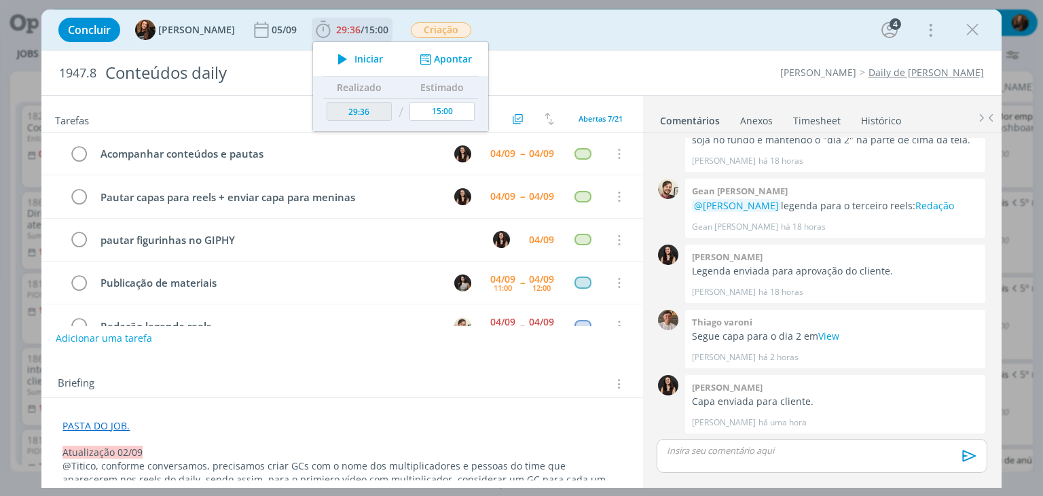
scroll to position [84, 0]
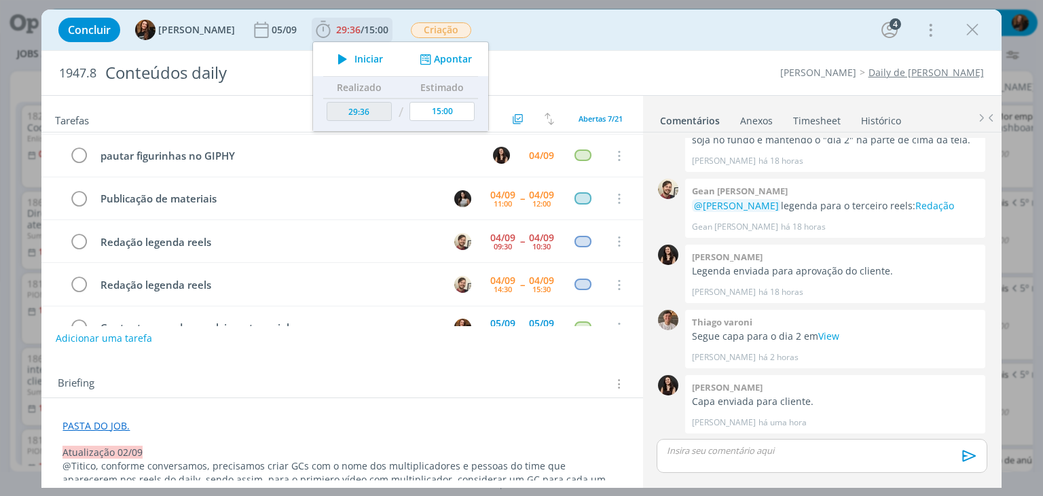
click at [438, 55] on button "Apontar" at bounding box center [444, 59] width 56 height 14
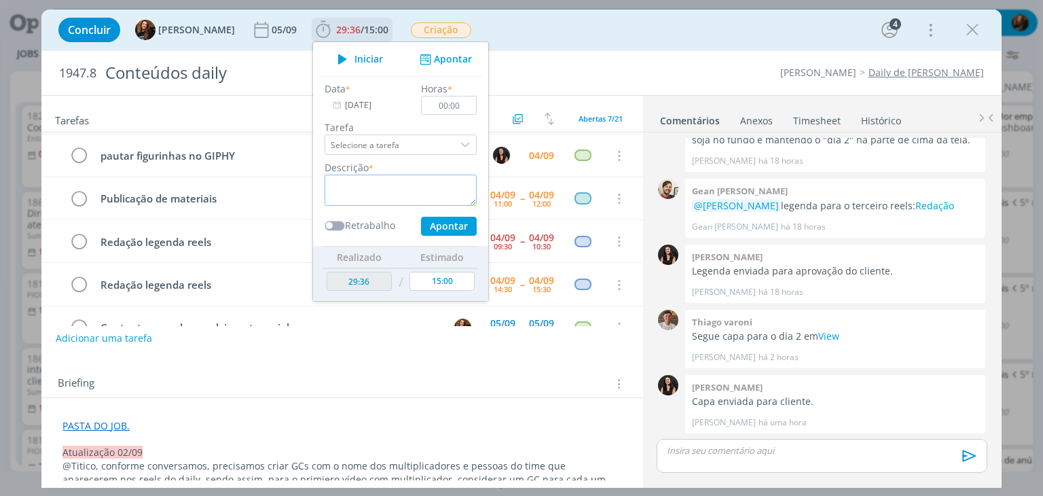
click at [349, 186] on textarea "dialog" at bounding box center [401, 189] width 152 height 31
type textarea "Conferência materiais, trocas com cliente e com fornecedor"
click at [462, 111] on input "00:00" at bounding box center [450, 105] width 56 height 19
type input "01:30"
click at [431, 225] on button "Apontar" at bounding box center [449, 226] width 56 height 19
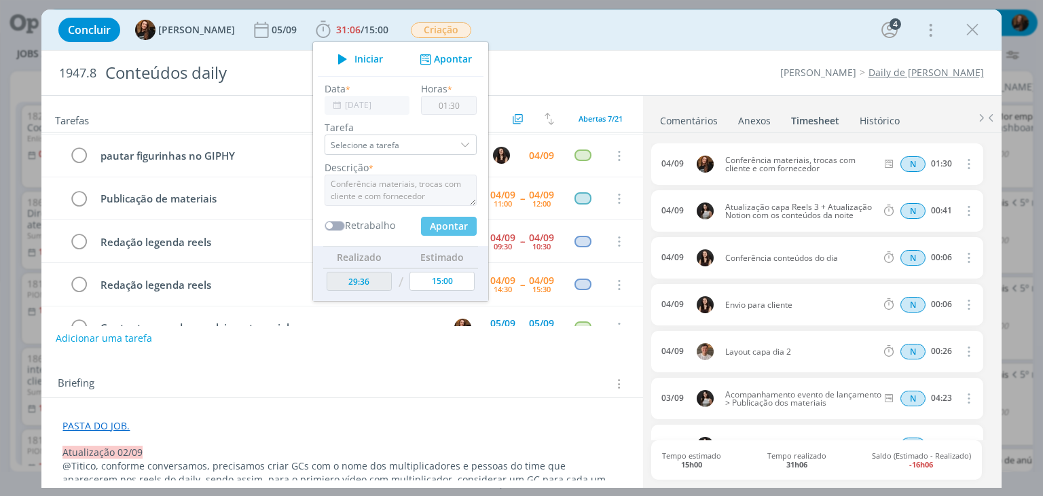
type input "31:06"
type input "00:00"
click at [813, 4] on div "Concluir Tayná Morsch 05/09 31:06 / 15:00 Iniciar Apontar Data * 04/09/2025 Hor…" at bounding box center [521, 248] width 1043 height 496
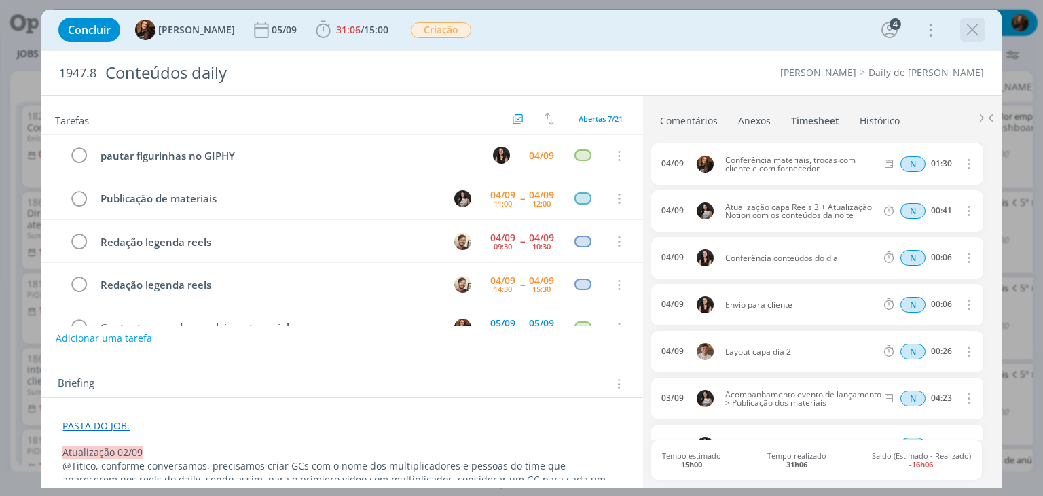
click at [978, 30] on icon "dialog" at bounding box center [972, 30] width 20 height 20
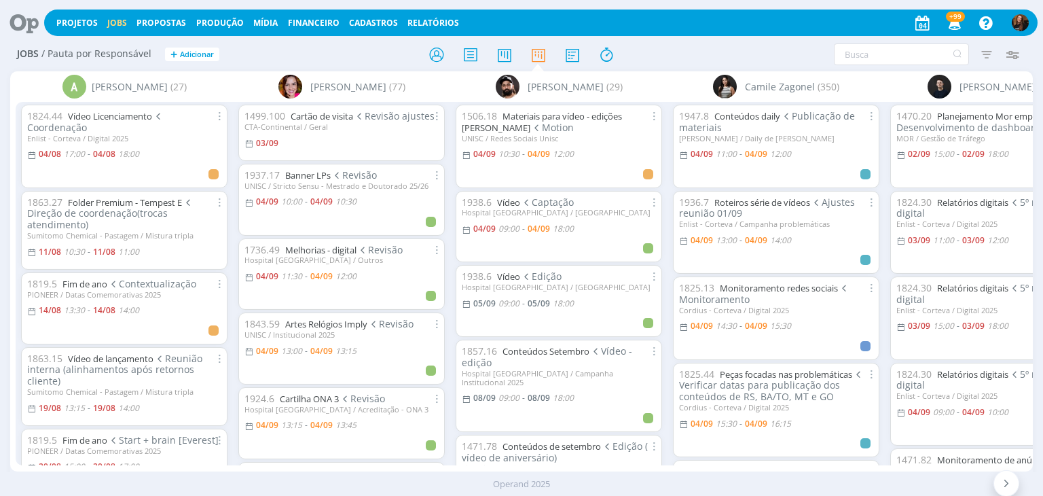
click at [17, 25] on icon at bounding box center [19, 23] width 28 height 26
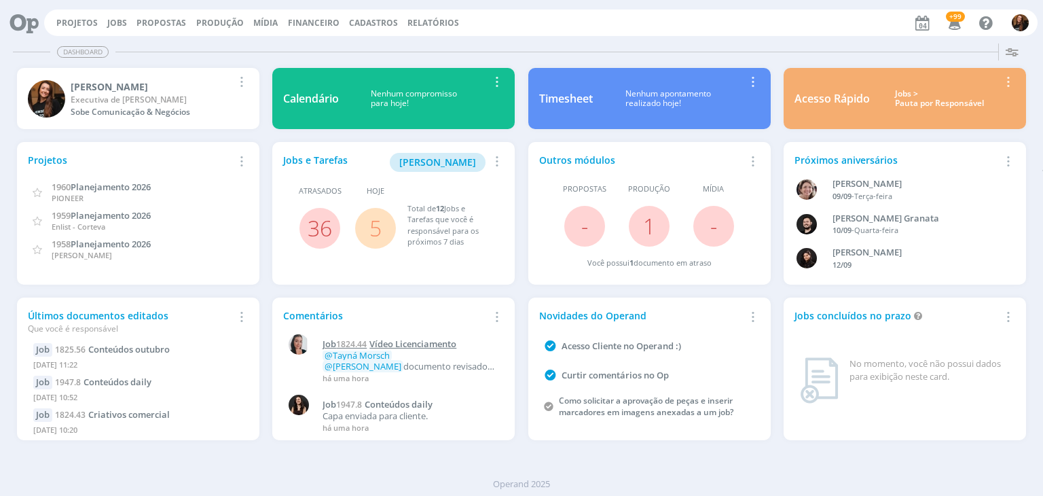
click at [443, 344] on span "Vídeo Licenciamento" at bounding box center [412, 343] width 87 height 12
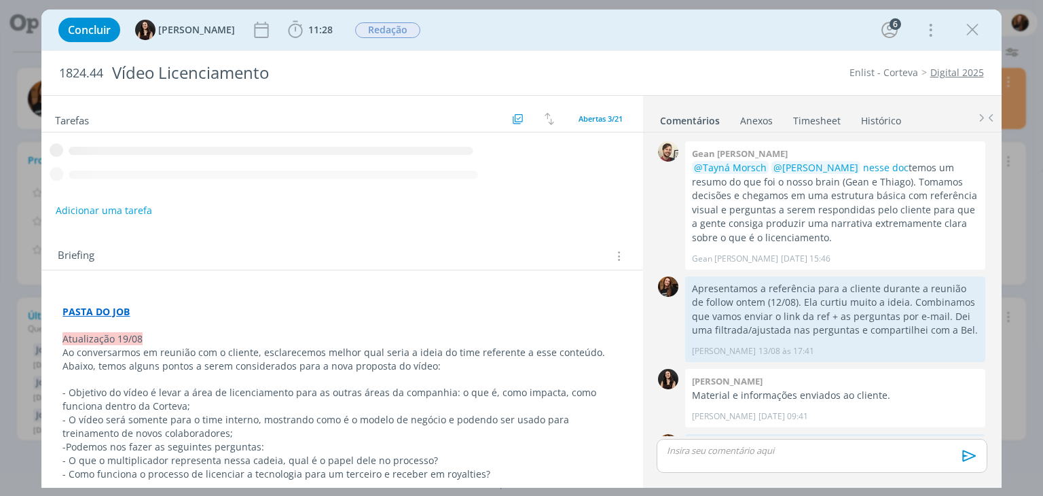
scroll to position [337, 0]
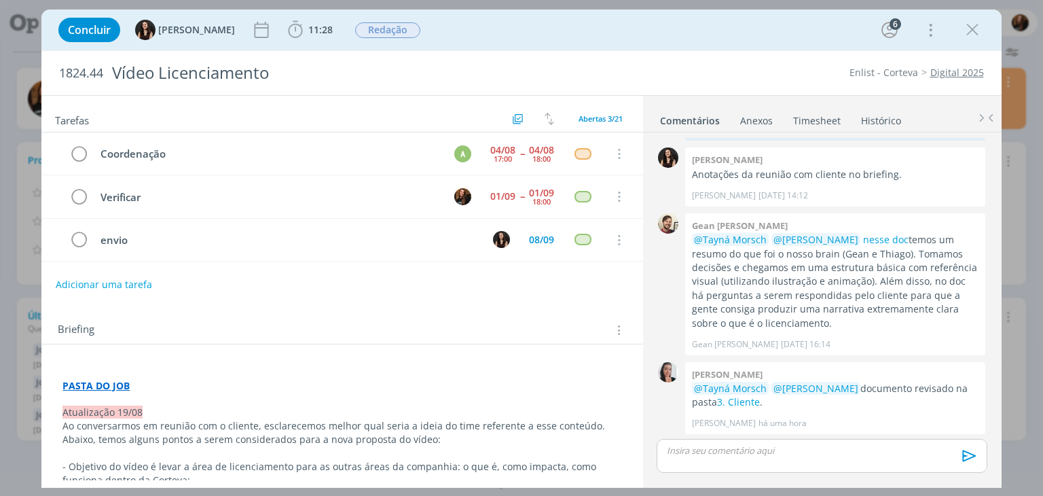
click at [819, 114] on link "Timesheet" at bounding box center [816, 118] width 49 height 20
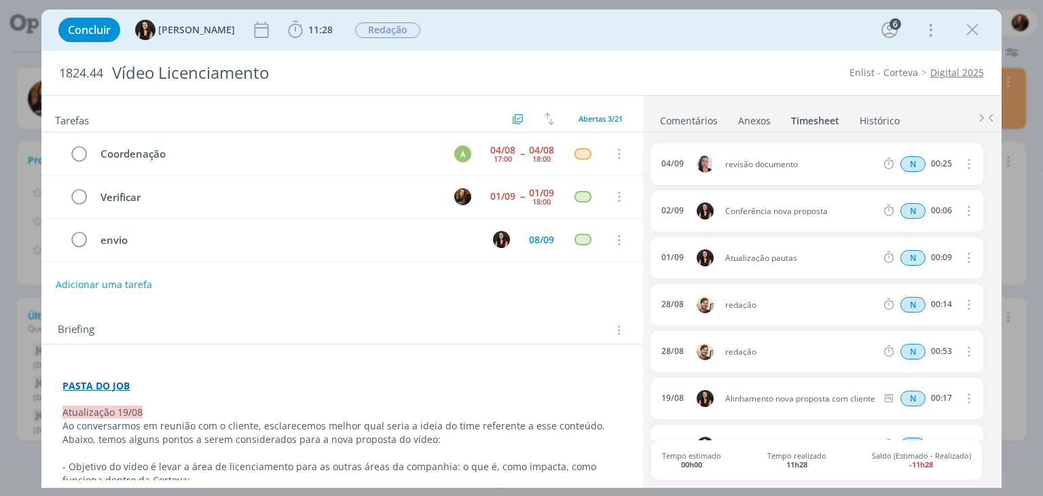
click at [694, 117] on link "Comentários" at bounding box center [688, 118] width 59 height 20
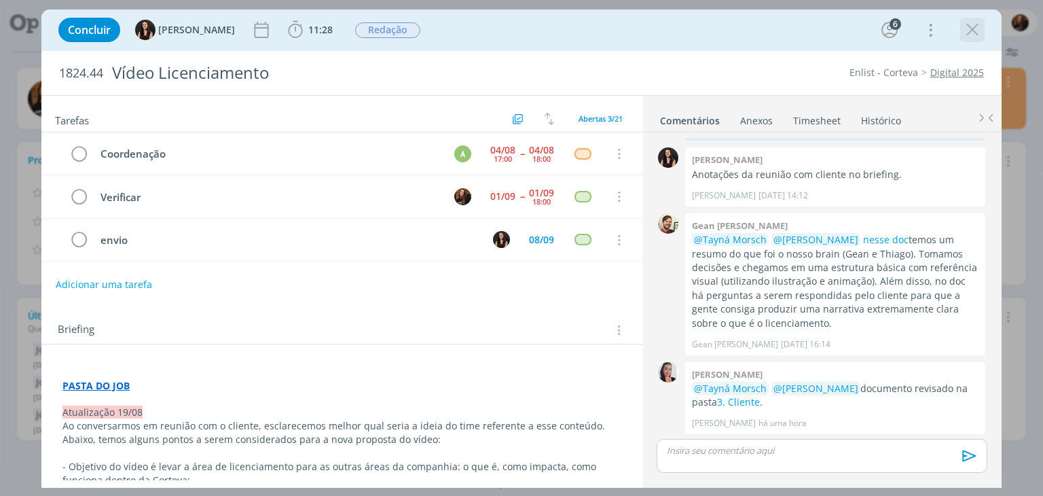
click at [977, 30] on icon "dialog" at bounding box center [972, 30] width 20 height 20
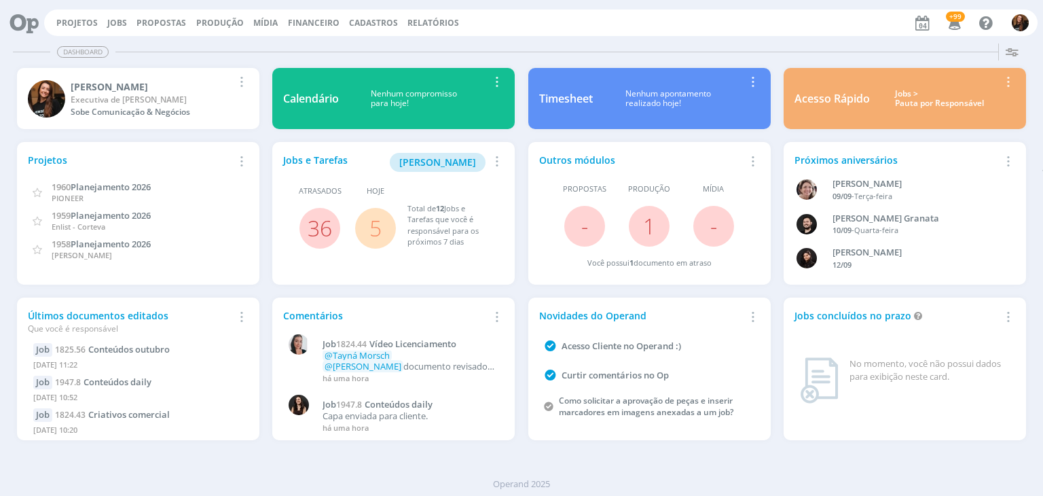
click at [903, 104] on div "Jobs > Pauta por Responsável" at bounding box center [939, 99] width 119 height 20
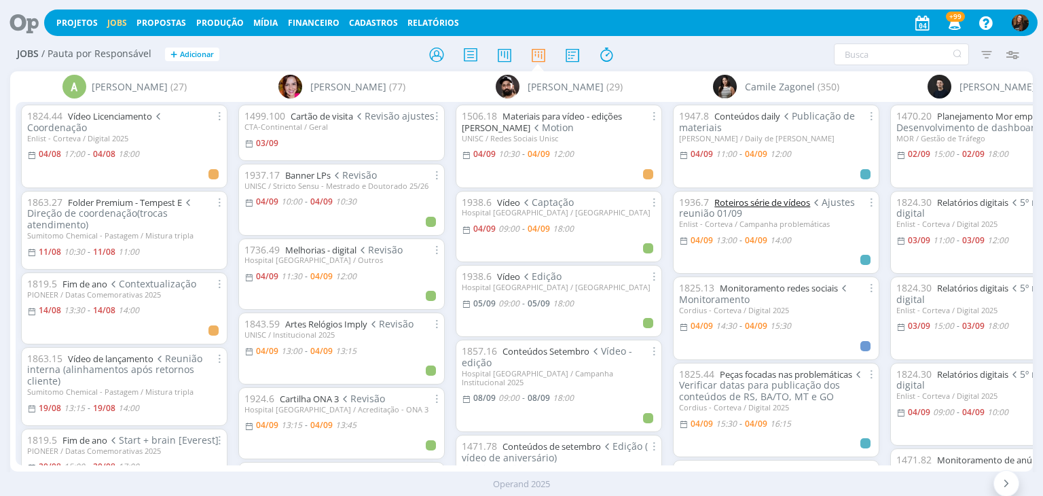
click at [779, 198] on link "Roteiros série de vídeos" at bounding box center [762, 202] width 96 height 12
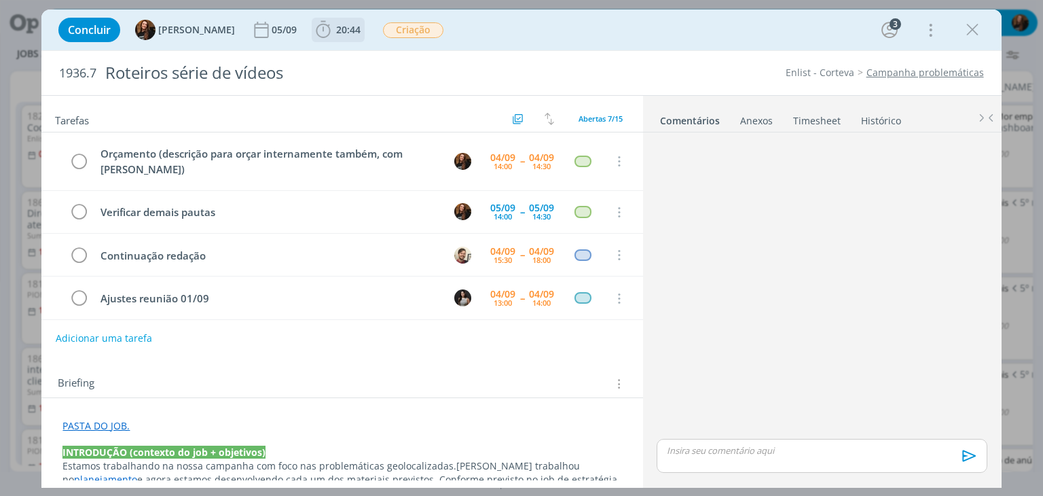
scroll to position [100, 0]
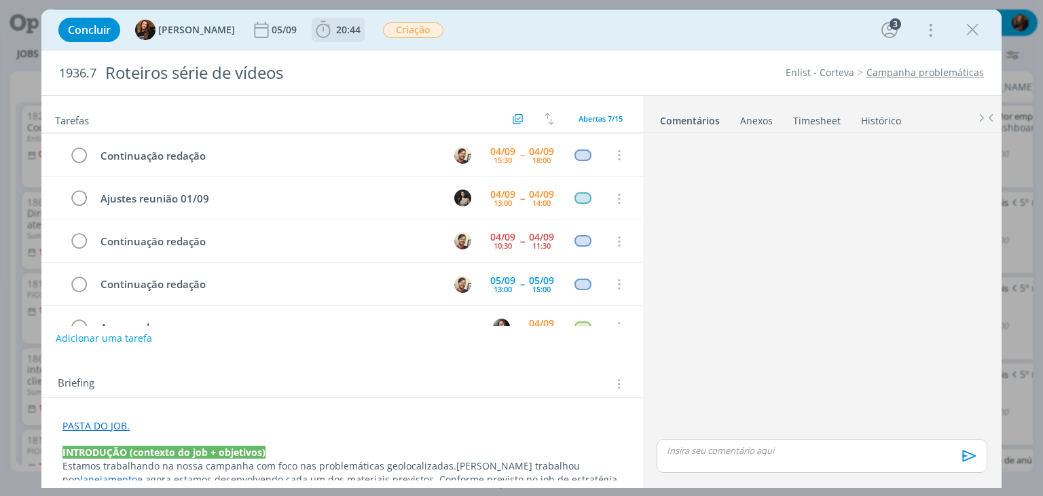
click at [339, 33] on span "20:44" at bounding box center [348, 29] width 24 height 13
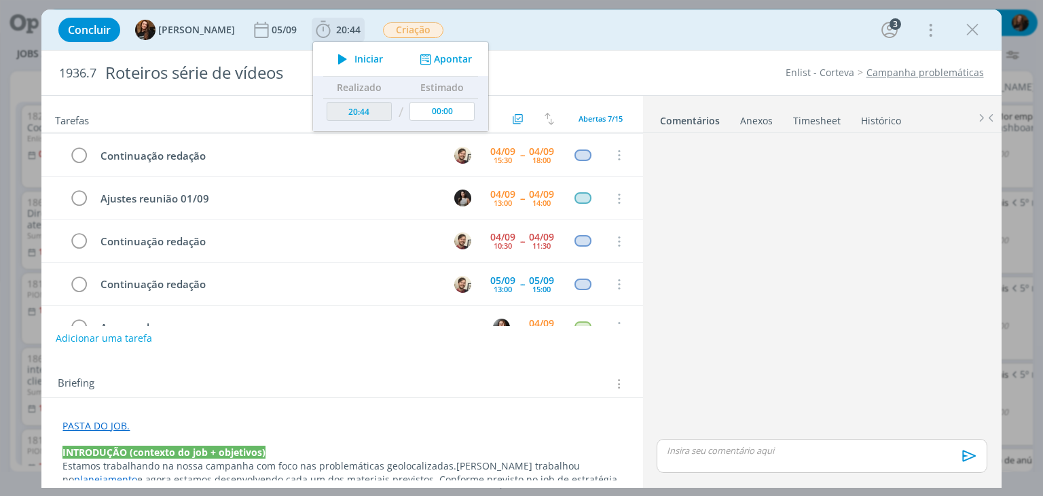
click at [354, 60] on span "Iniciar" at bounding box center [368, 59] width 29 height 10
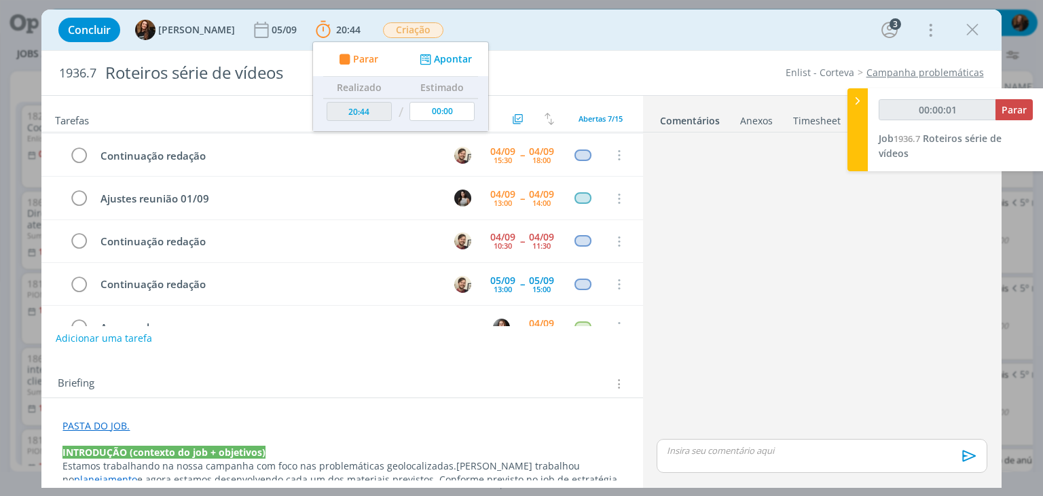
type input "00:00:02"
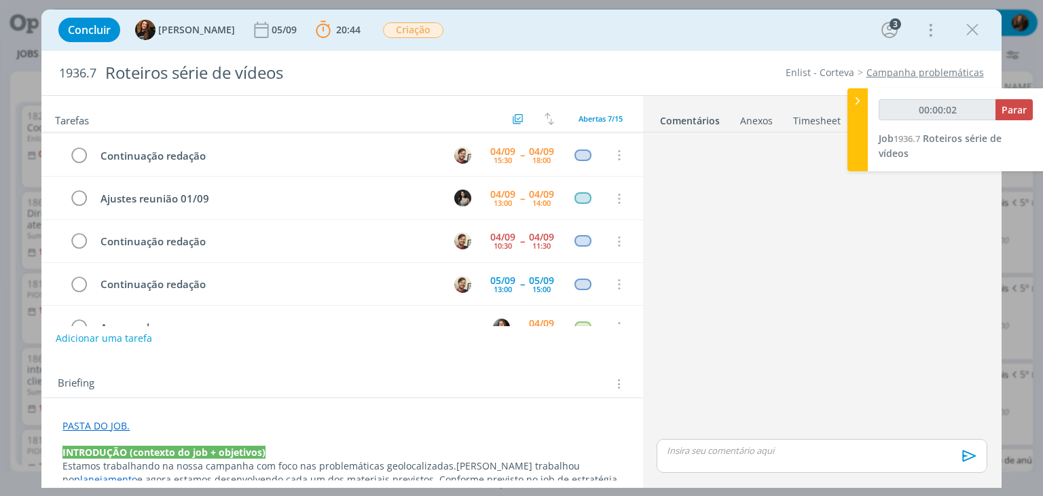
drag, startPoint x: 820, startPoint y: 117, endPoint x: 832, endPoint y: 117, distance: 12.2
click at [822, 117] on link "Timesheet" at bounding box center [816, 118] width 49 height 20
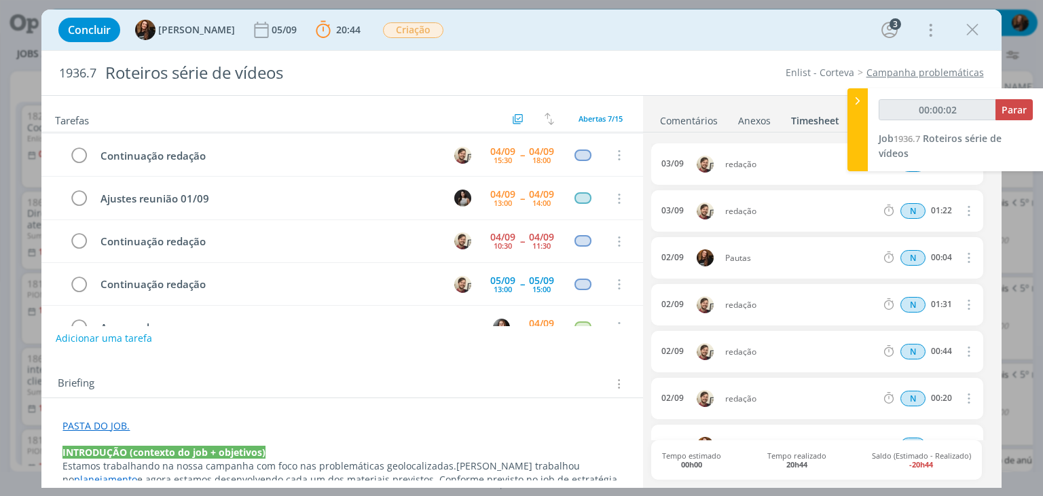
click at [855, 105] on icon at bounding box center [858, 101] width 14 height 14
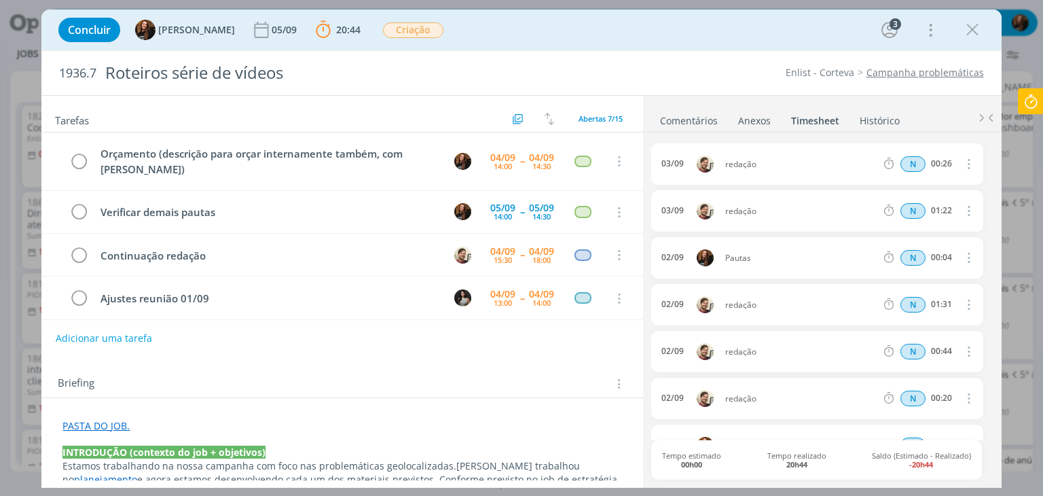
scroll to position [100, 0]
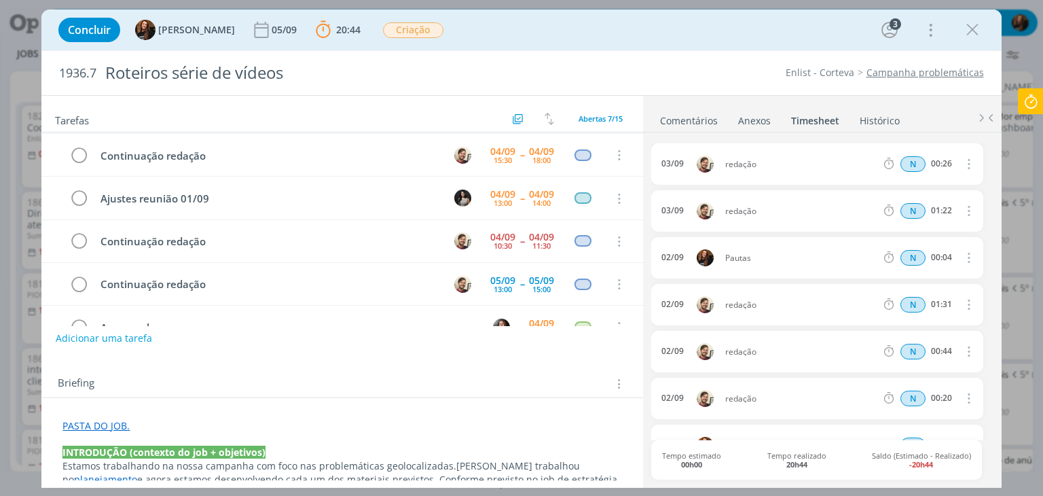
click at [1042, 94] on icon at bounding box center [1030, 101] width 24 height 26
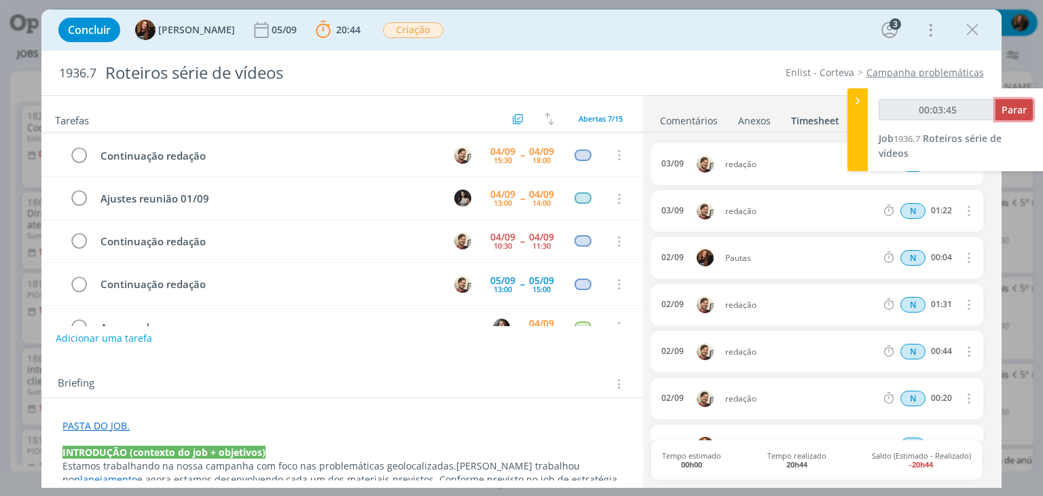
click at [1005, 117] on button "Parar" at bounding box center [1013, 109] width 37 height 21
type input "00:04:00"
